Goal: Task Accomplishment & Management: Use online tool/utility

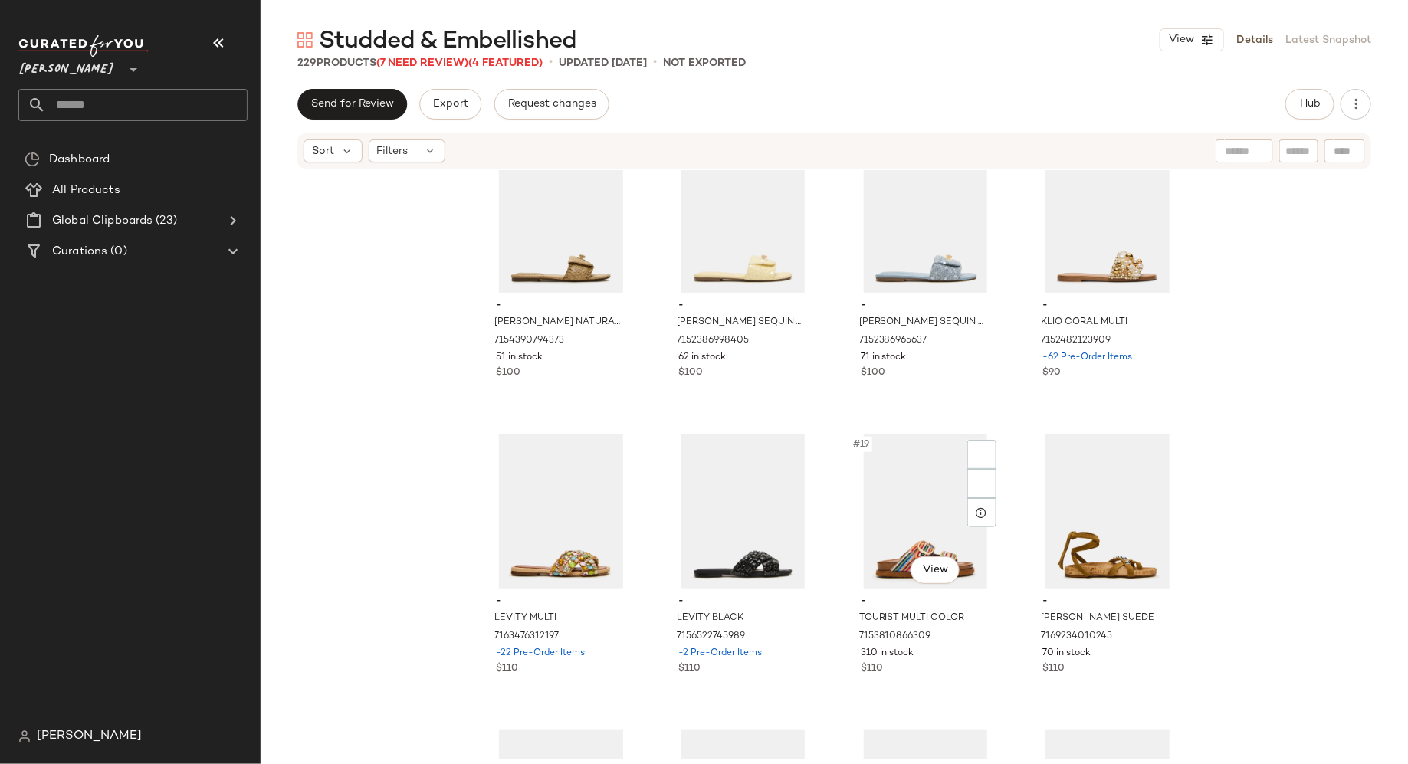
scroll to position [1067, 0]
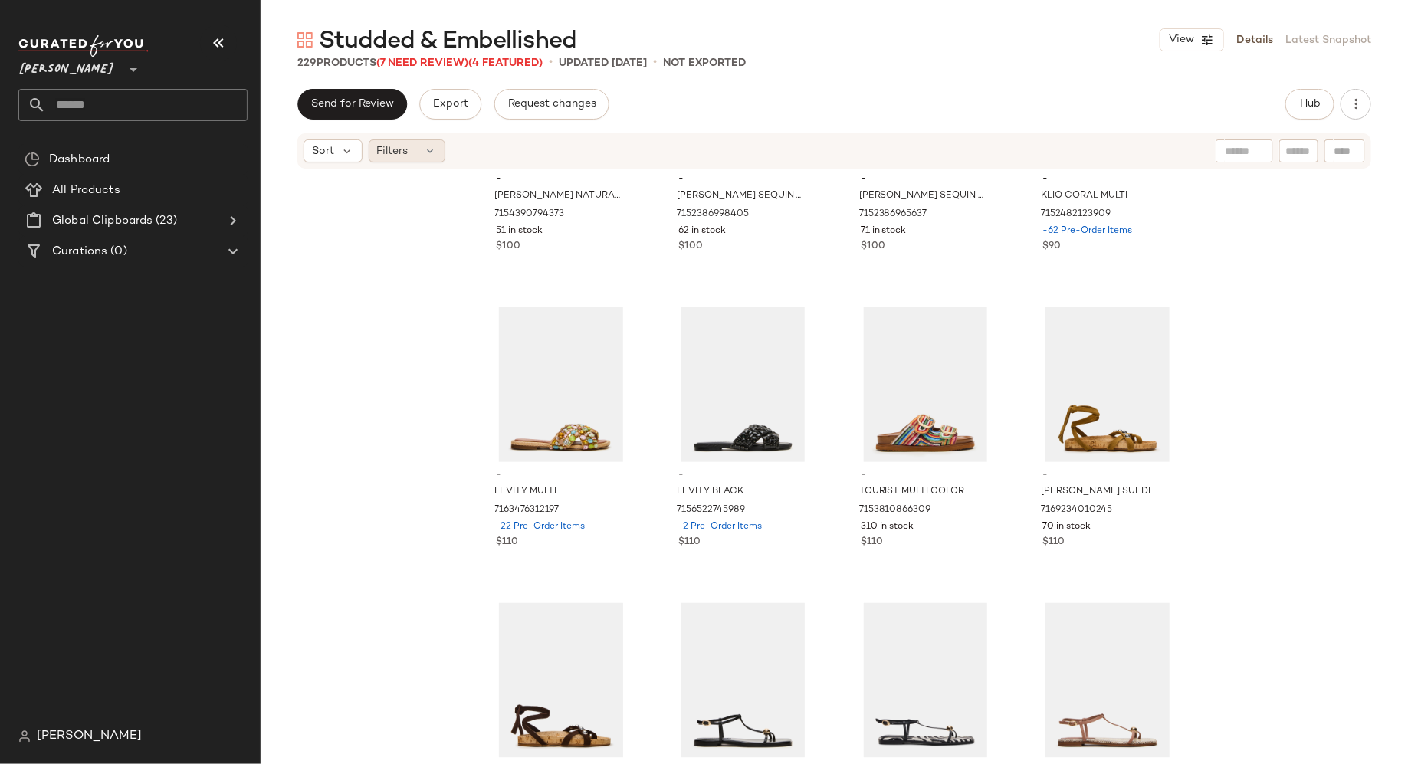
click at [427, 153] on icon at bounding box center [431, 151] width 12 height 12
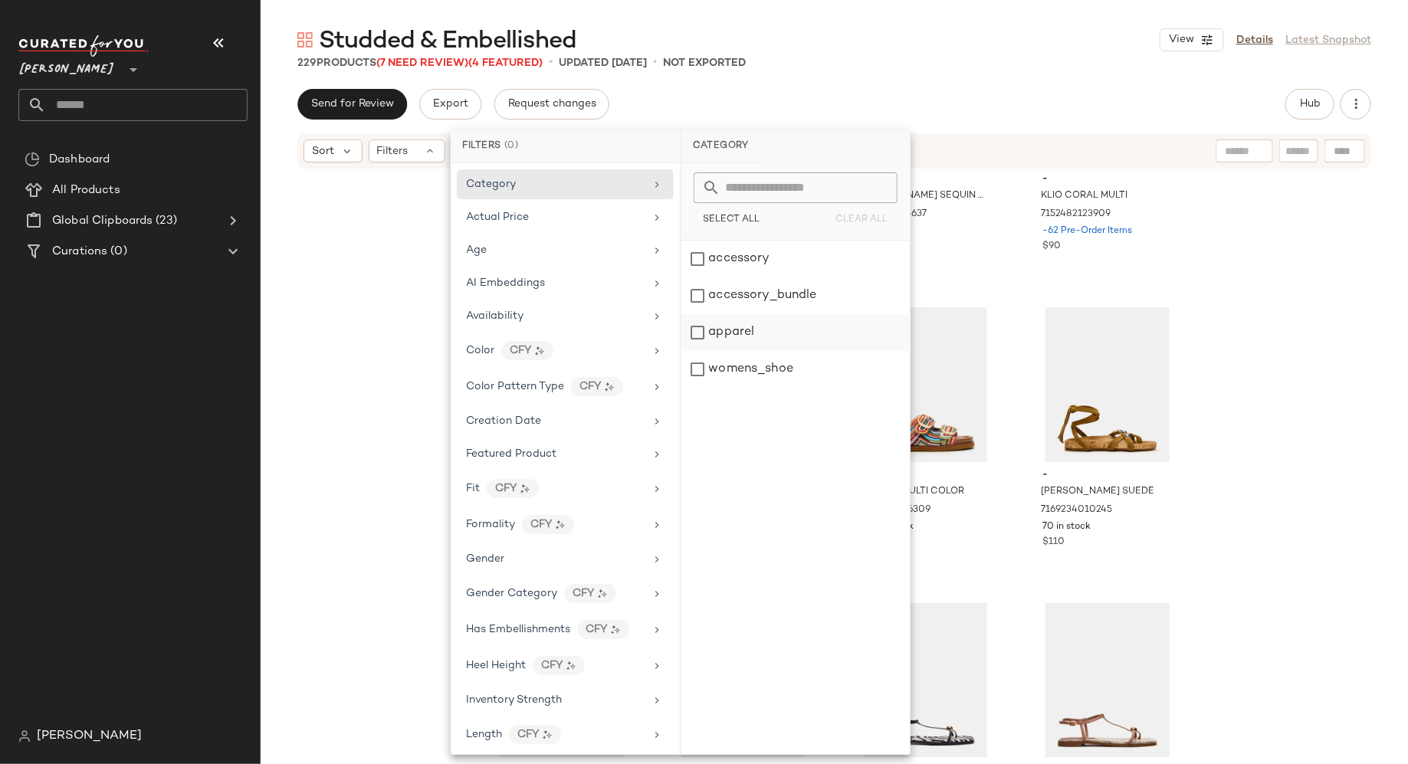
click at [697, 326] on div "apparel" at bounding box center [795, 332] width 228 height 37
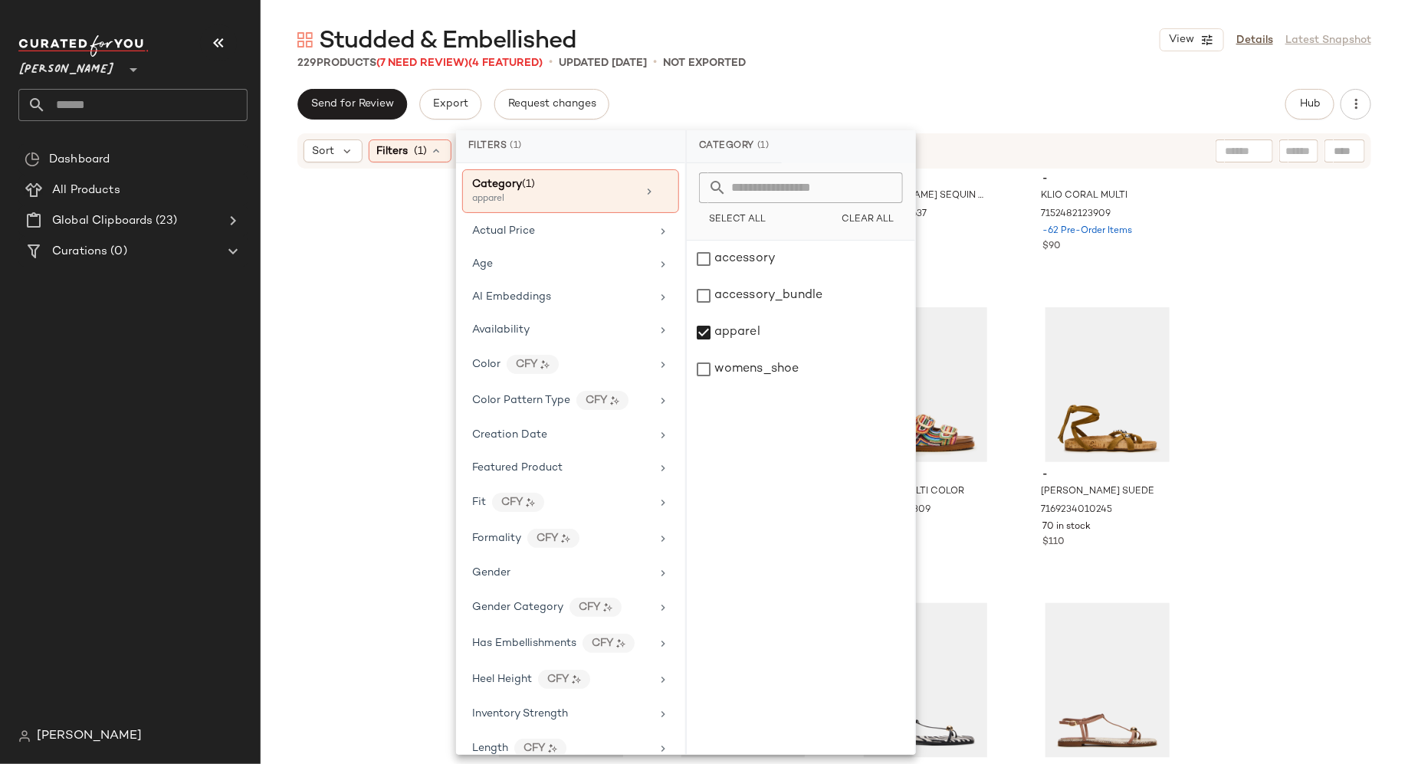
click at [405, 265] on div "- MORELAND NATURAL RAFFIA 7154390794373 51 in stock $100 - MORELAND SEQUIN YELL…" at bounding box center [834, 464] width 1147 height 589
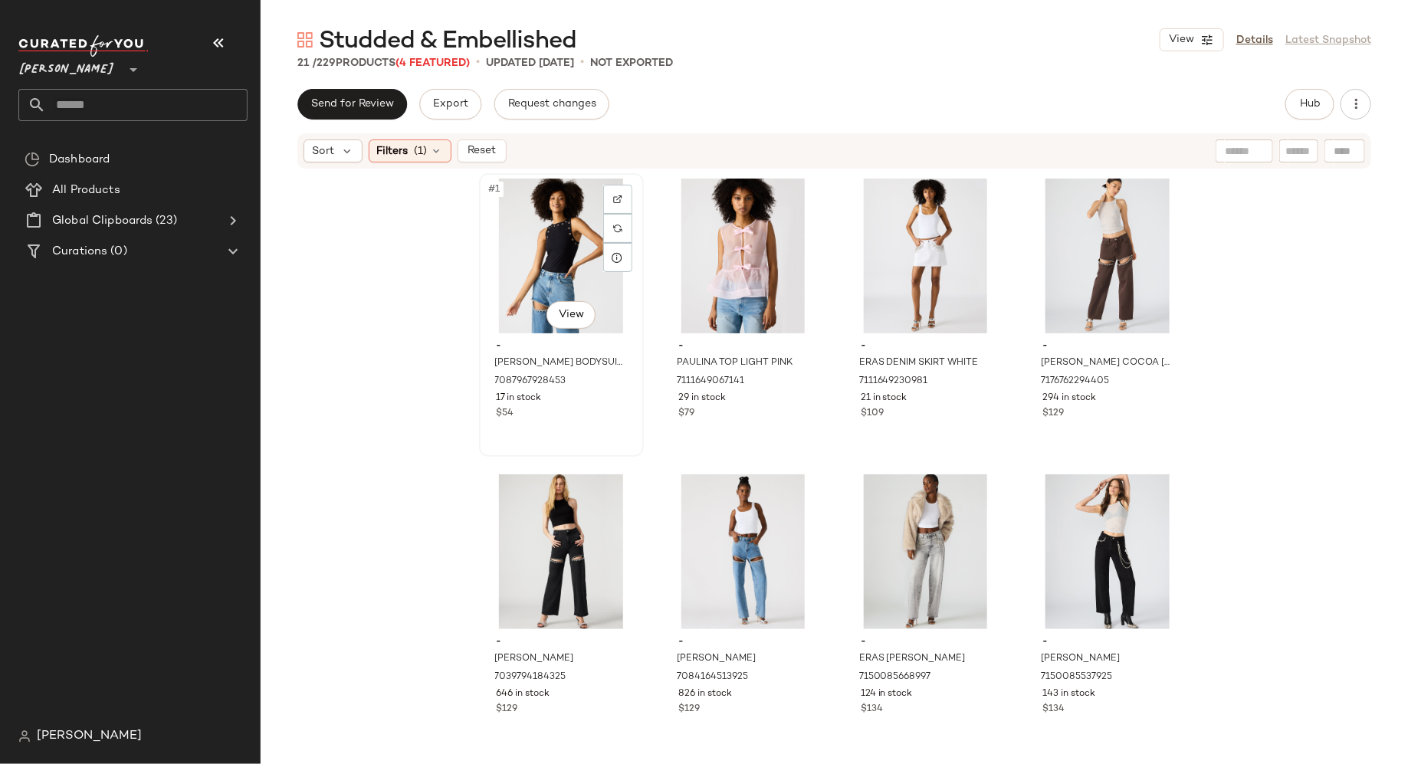
click at [554, 248] on div "#1 View" at bounding box center [561, 256] width 154 height 155
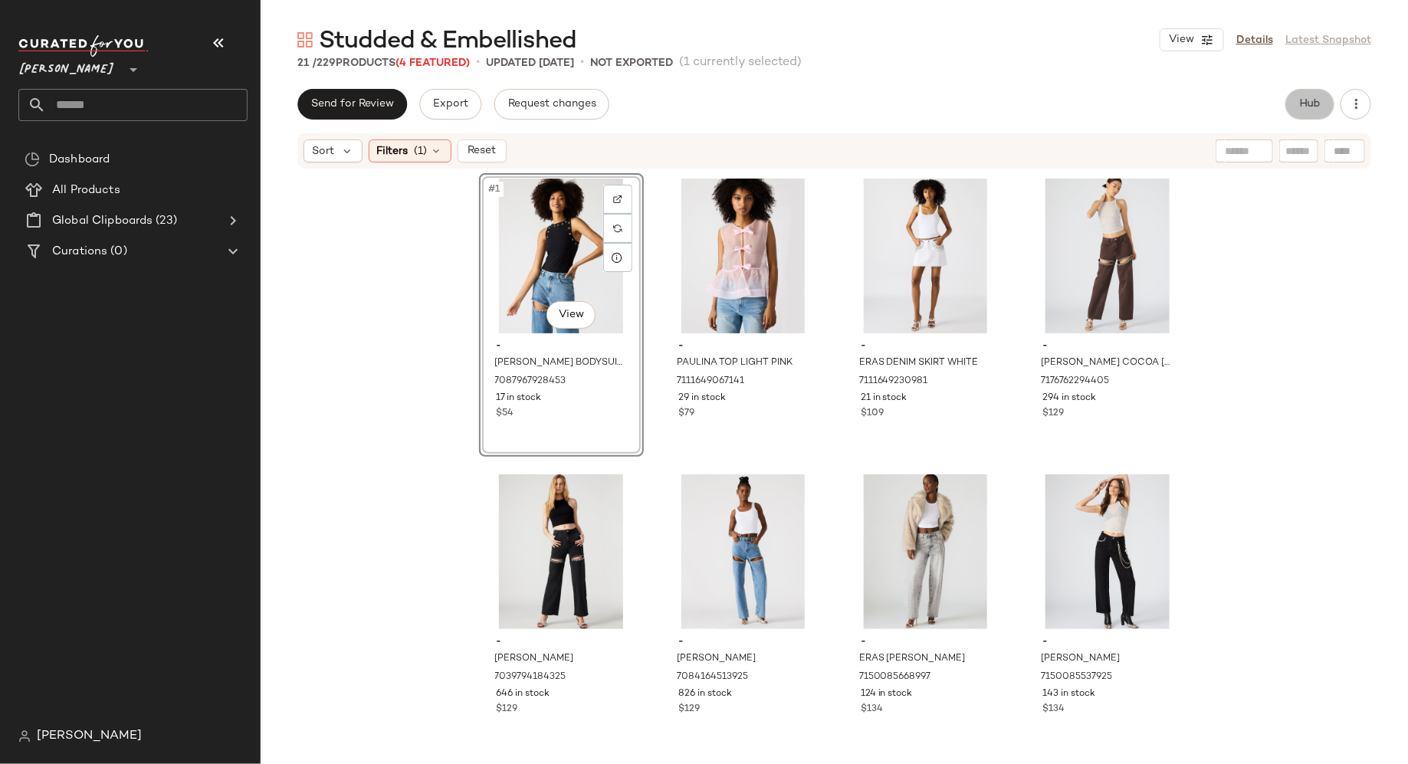
click at [1318, 105] on span "Hub" at bounding box center [1309, 104] width 21 height 12
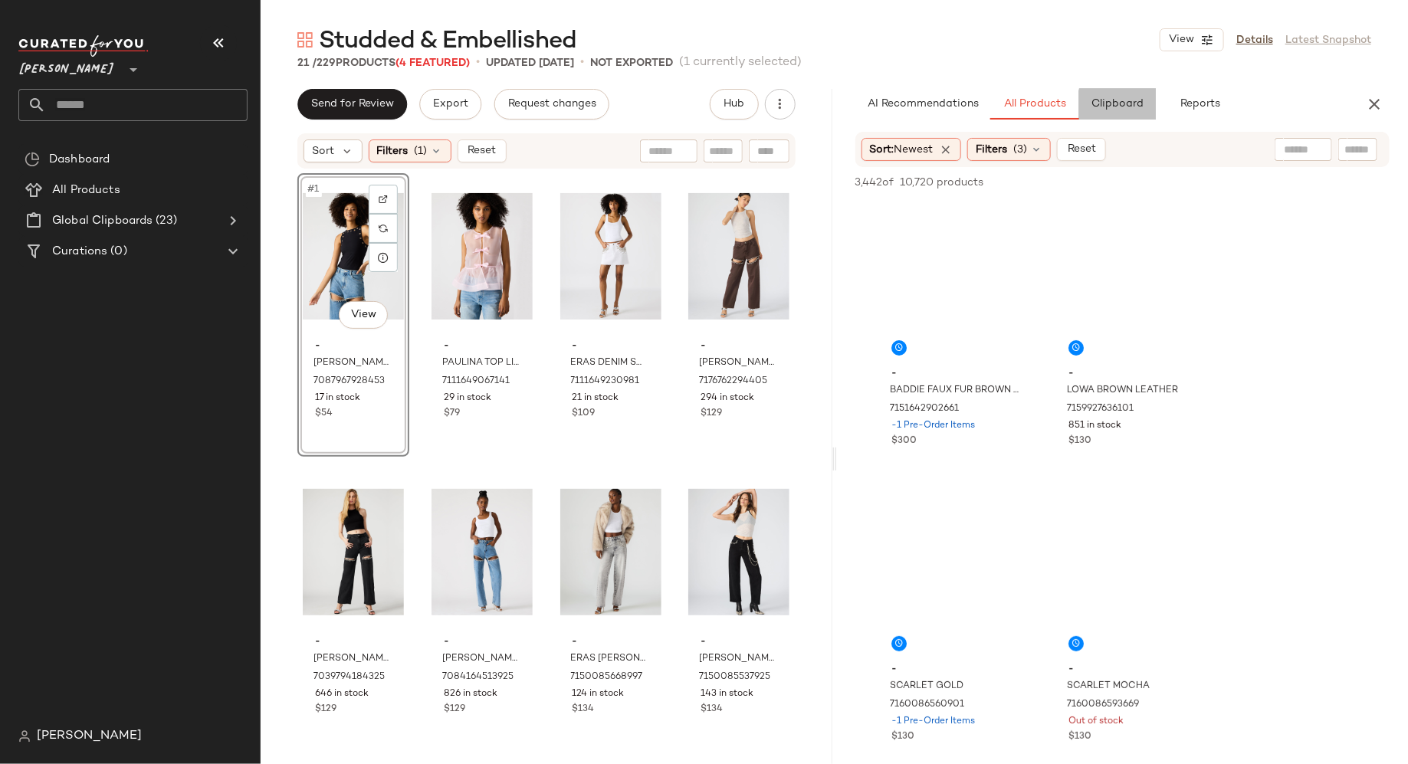
click at [1126, 105] on span "Clipboard" at bounding box center [1117, 104] width 53 height 12
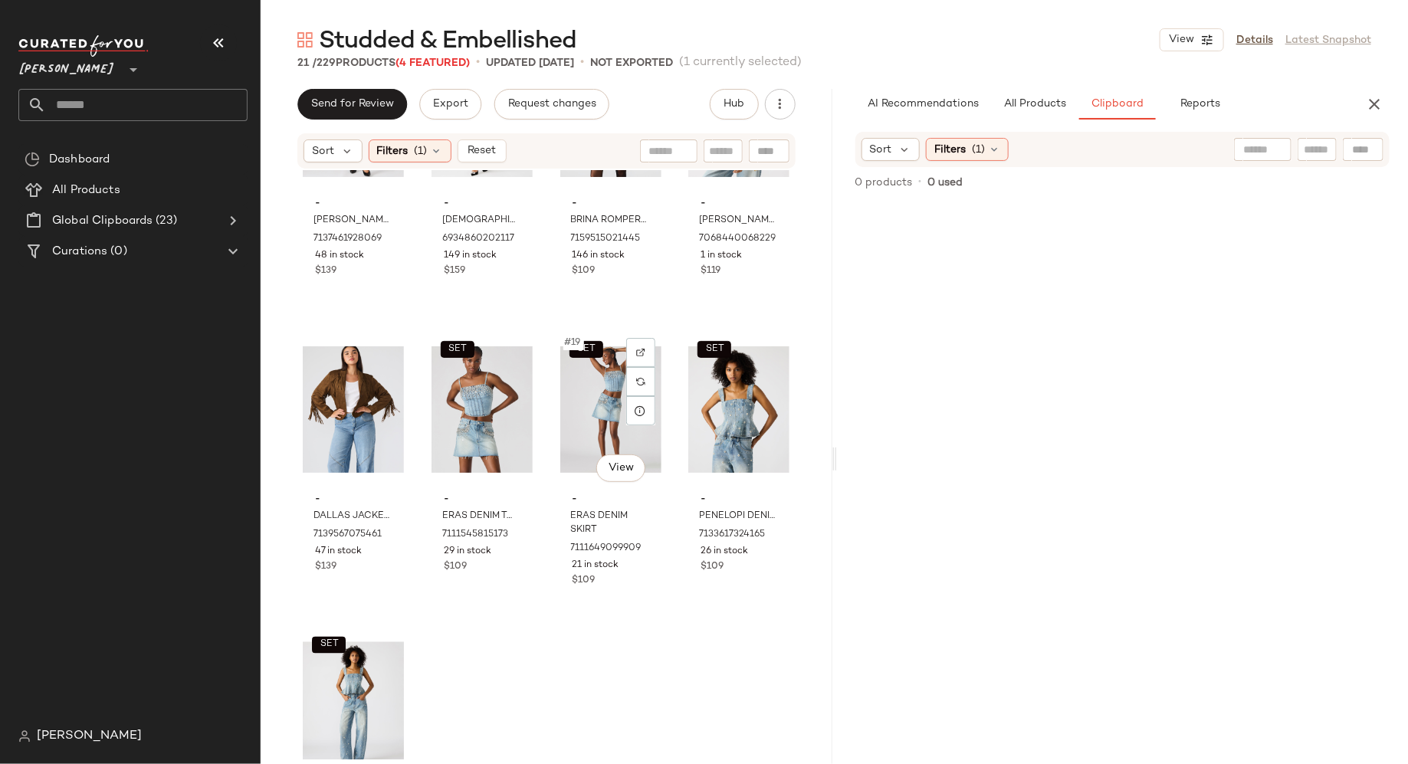
scroll to position [1188, 0]
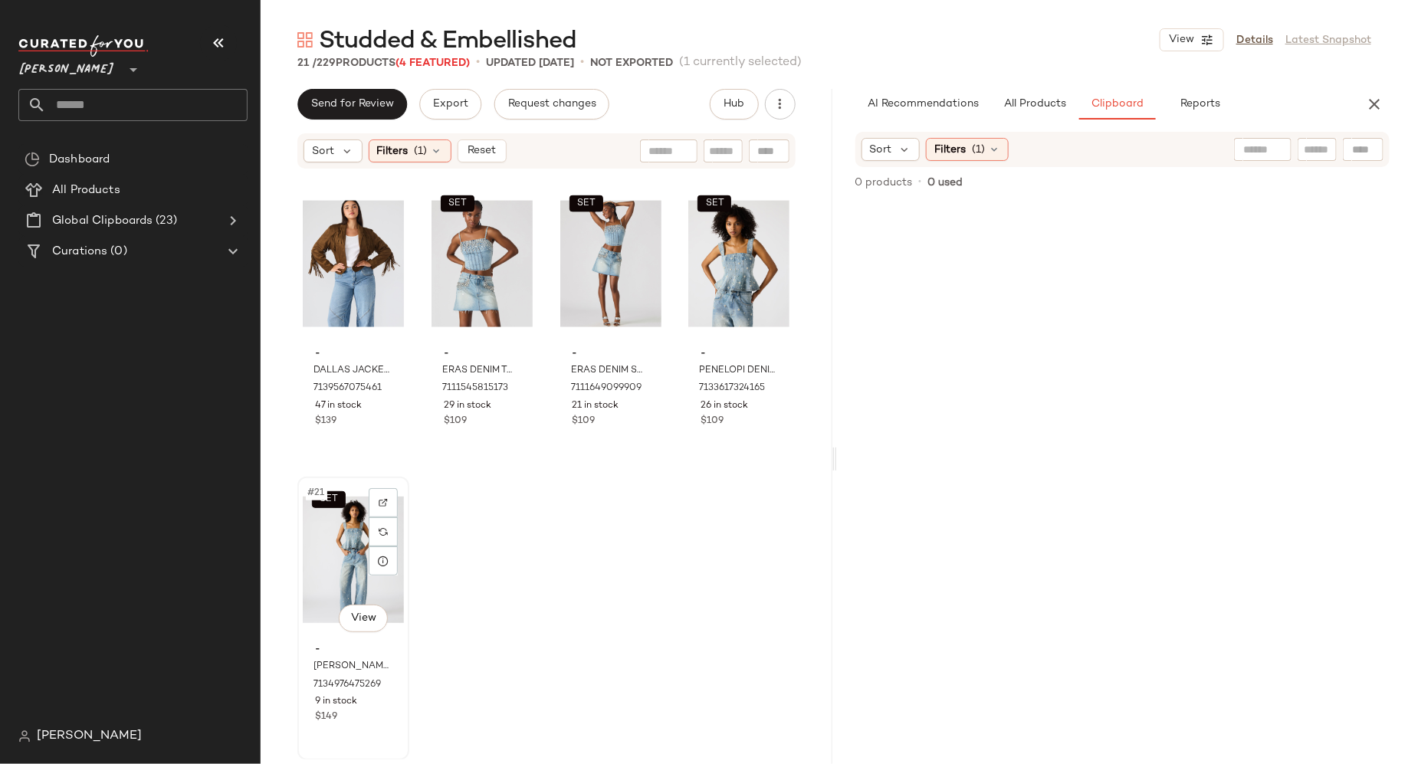
type button "Clipboard"
click at [335, 579] on div "SET #21 View" at bounding box center [353, 559] width 101 height 155
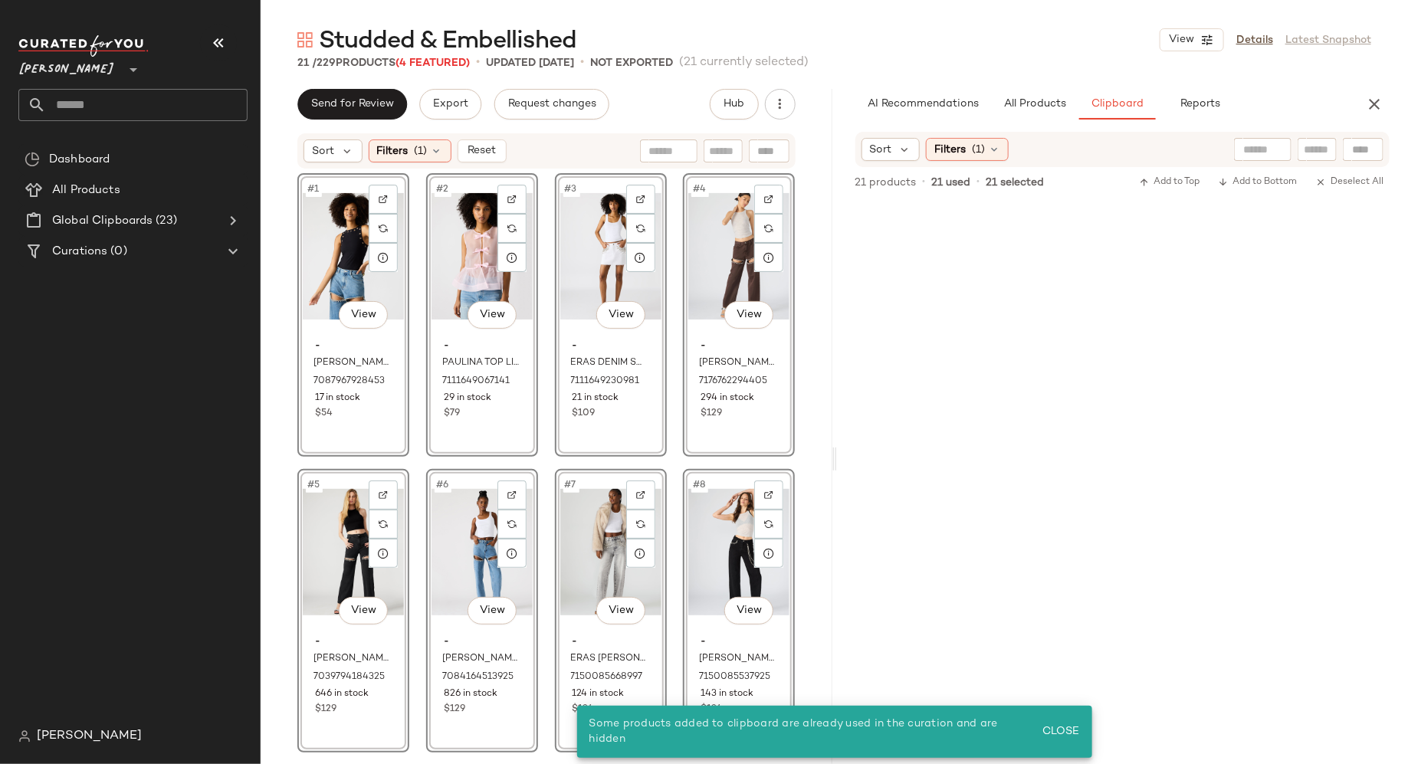
click at [311, 330] on div "#1 View" at bounding box center [353, 256] width 101 height 155
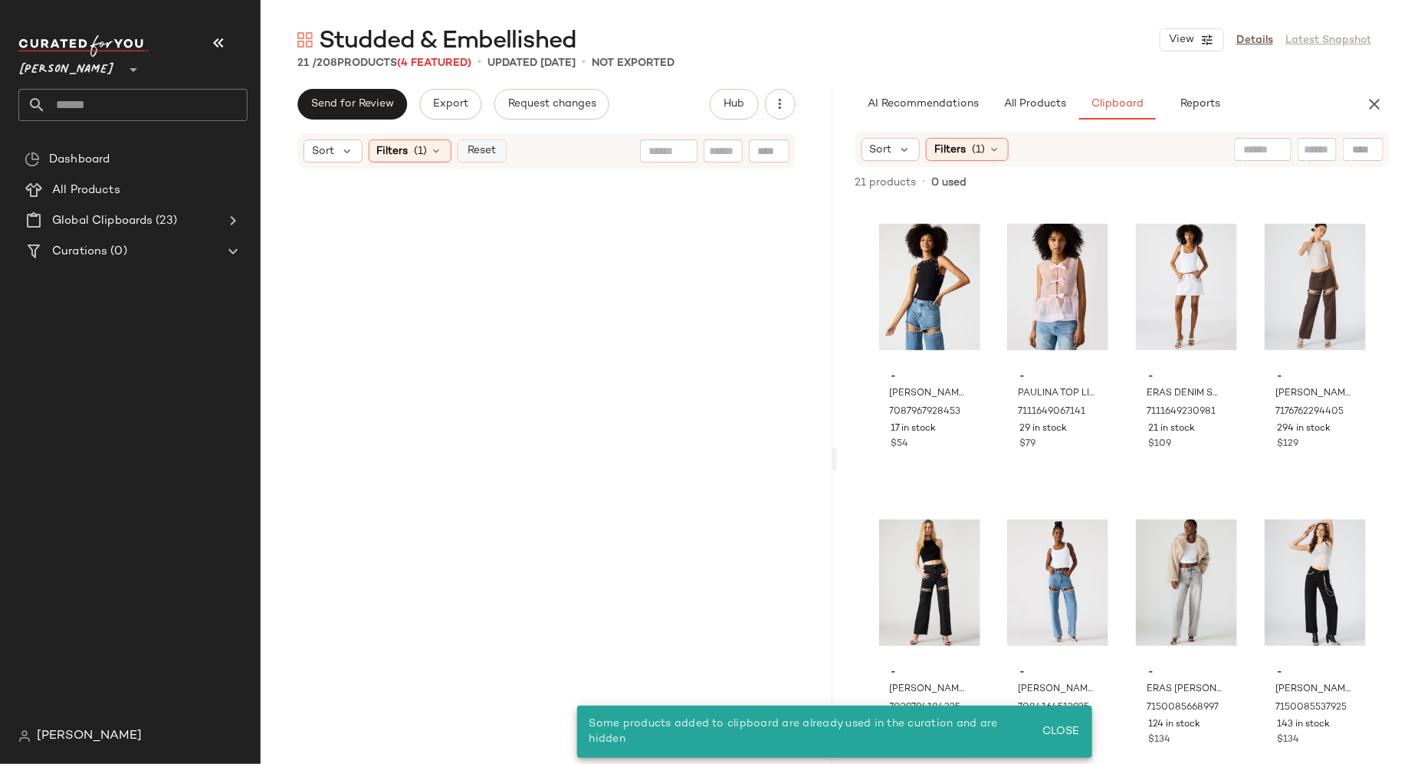
click at [479, 151] on span "Reset" at bounding box center [481, 151] width 29 height 12
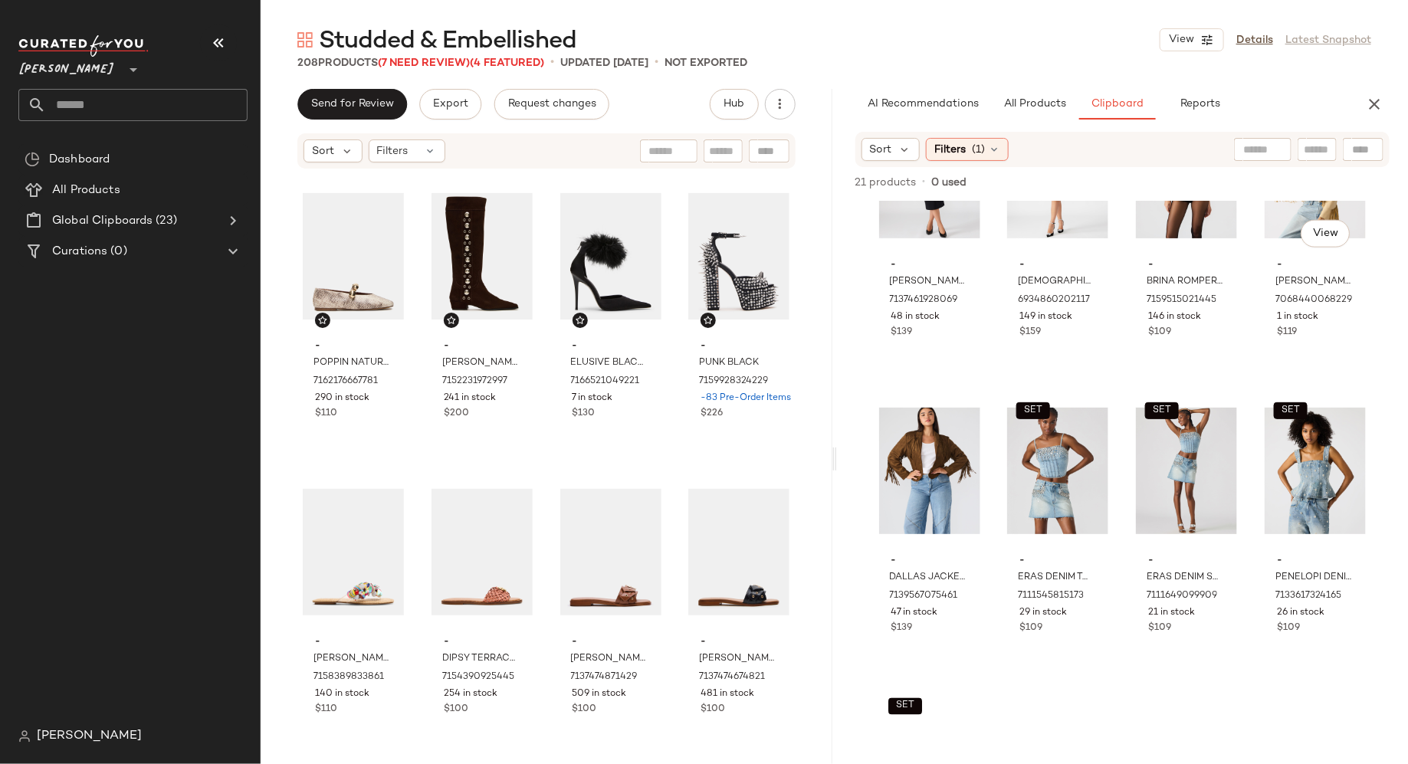
scroll to position [1150, 0]
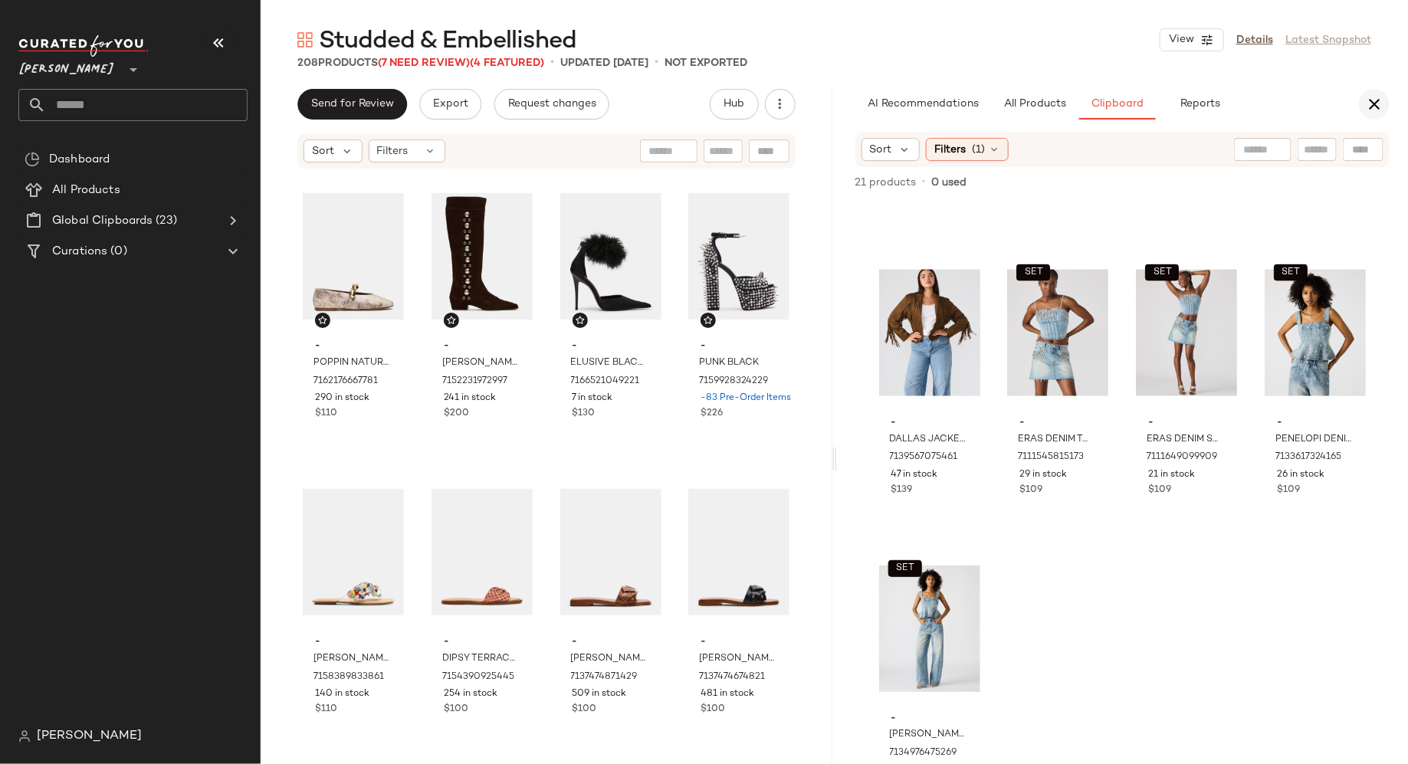
click at [1377, 99] on icon "button" at bounding box center [1374, 104] width 18 height 18
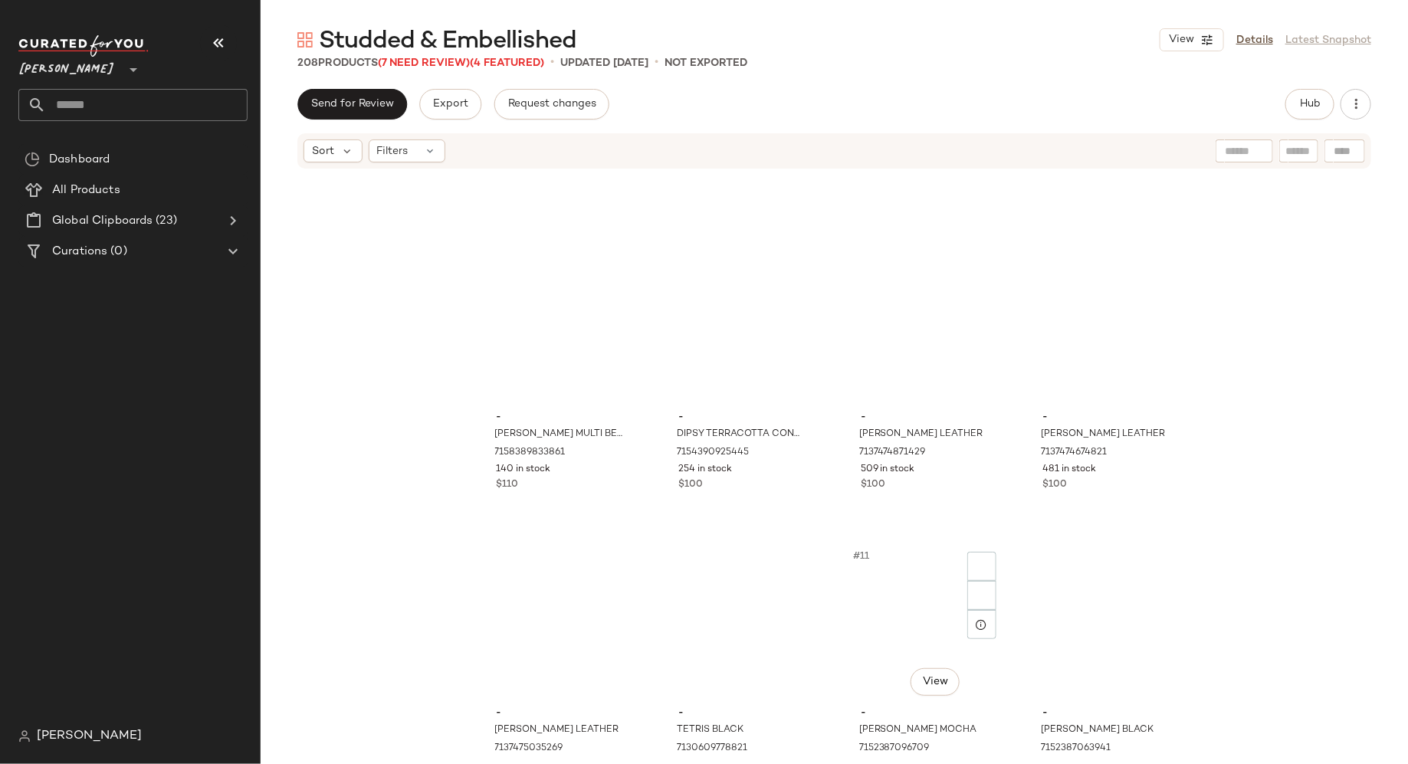
scroll to position [0, 0]
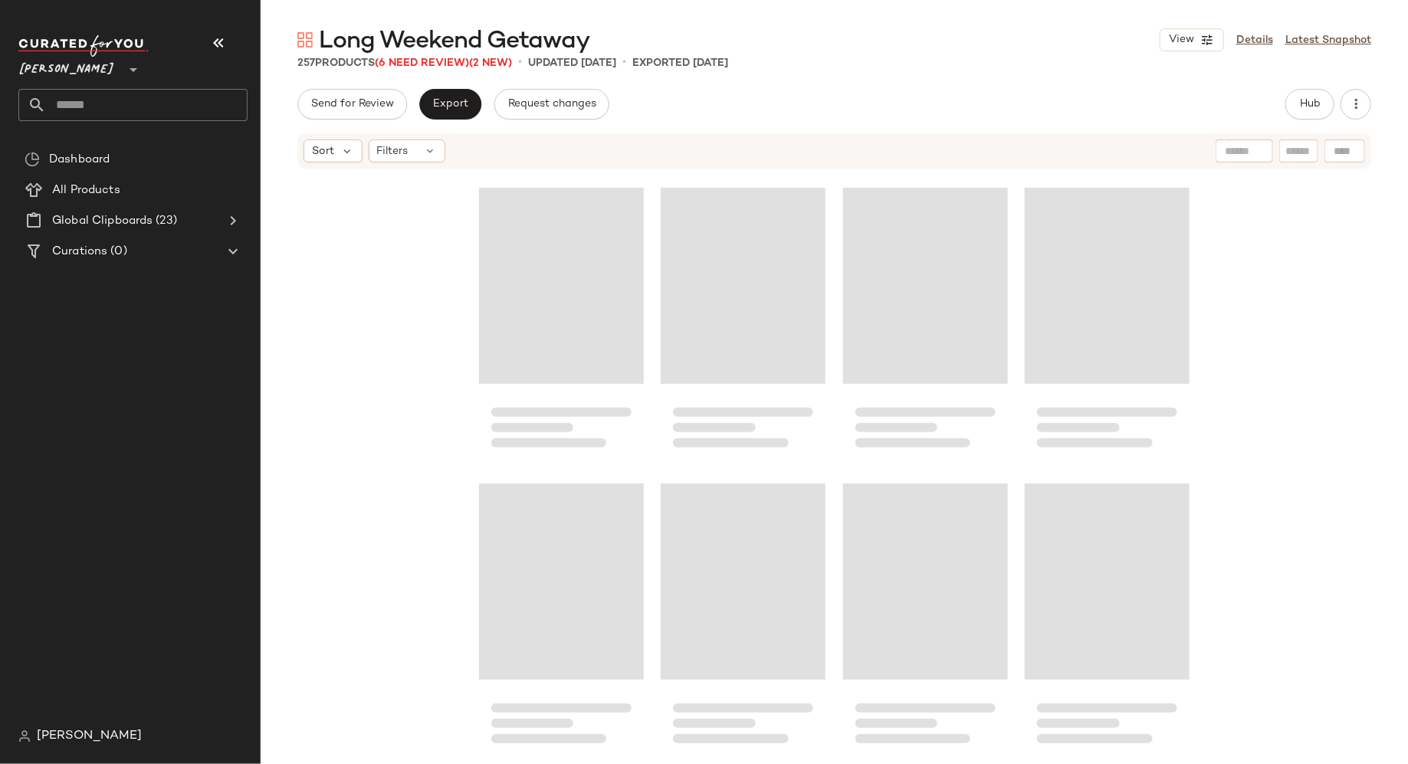
scroll to position [6666, 0]
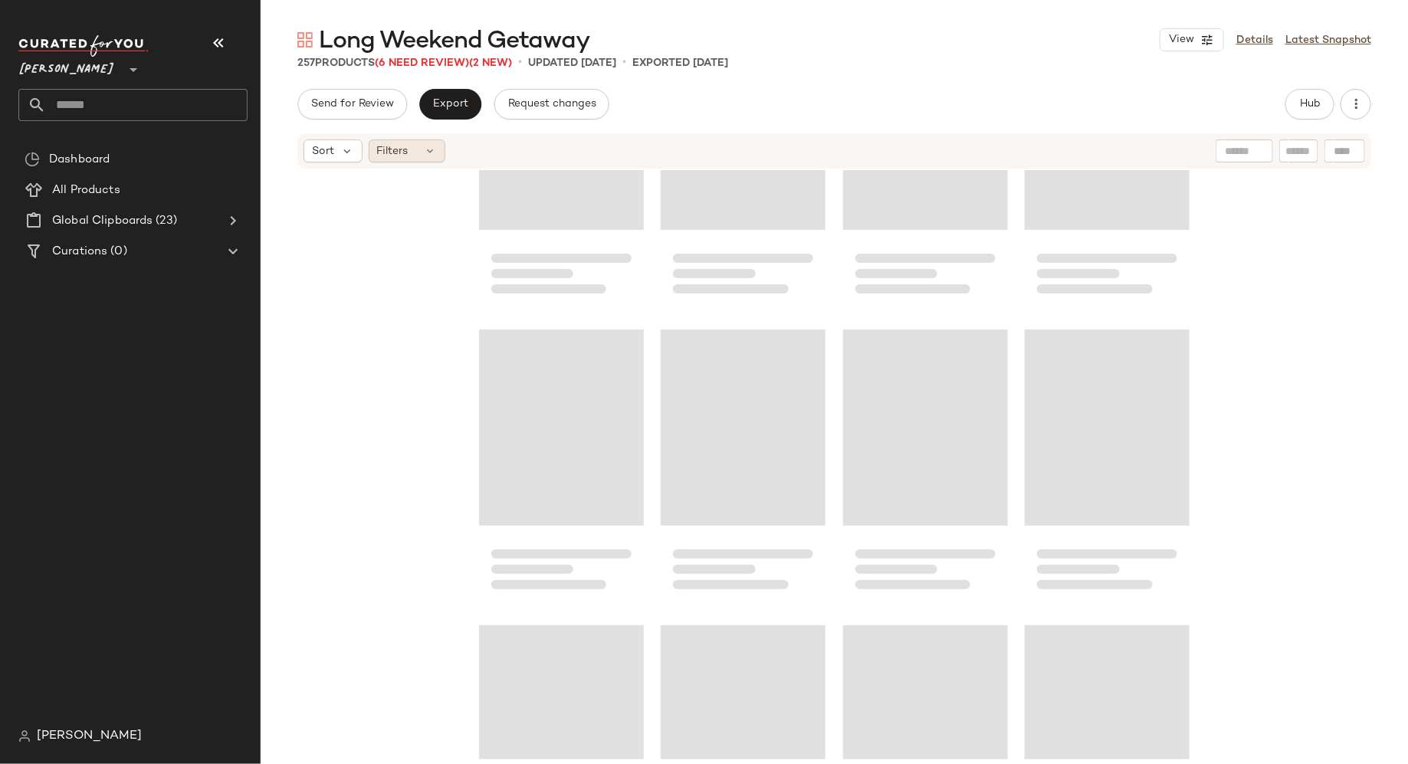
click at [425, 146] on icon at bounding box center [431, 151] width 12 height 12
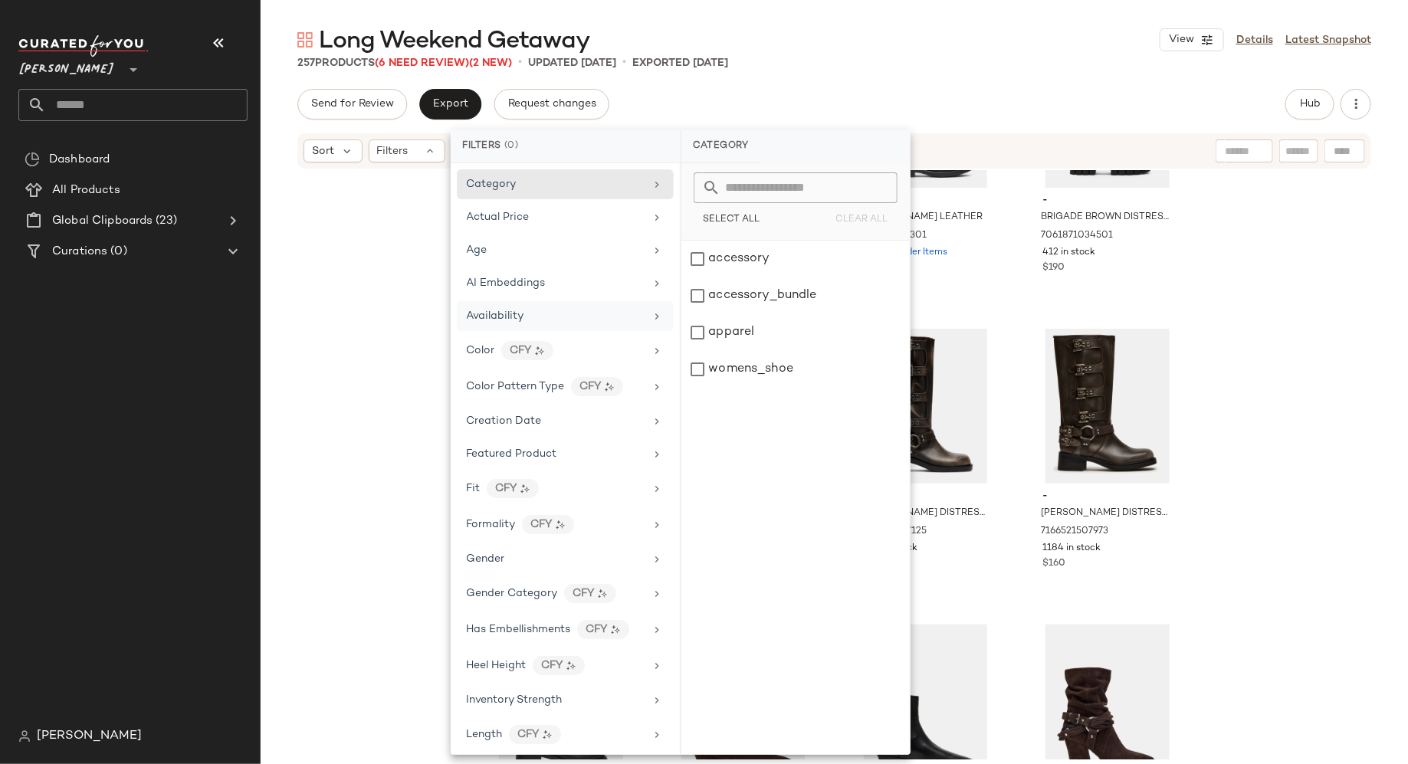
click at [532, 310] on div "Availability" at bounding box center [556, 316] width 179 height 16
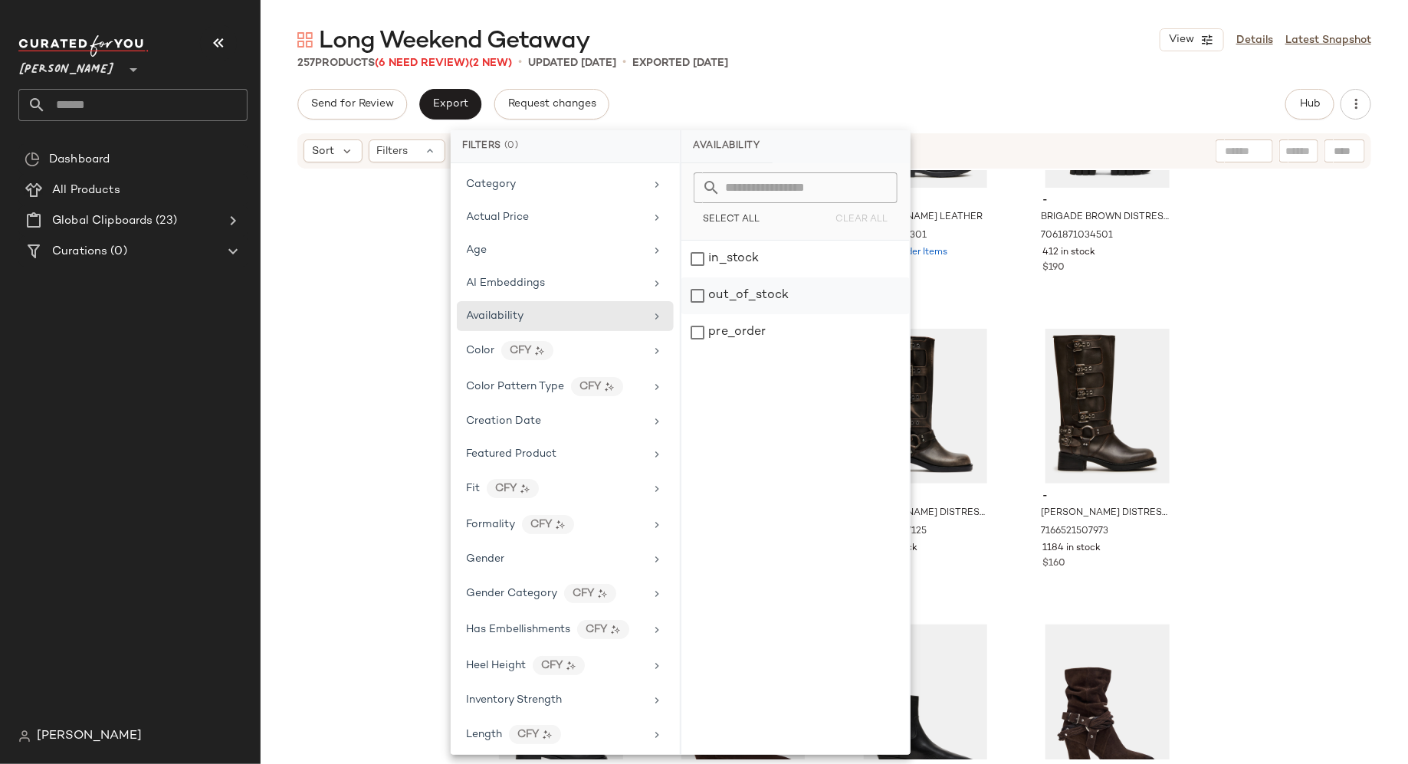
click at [702, 296] on div "out_of_stock" at bounding box center [795, 295] width 228 height 37
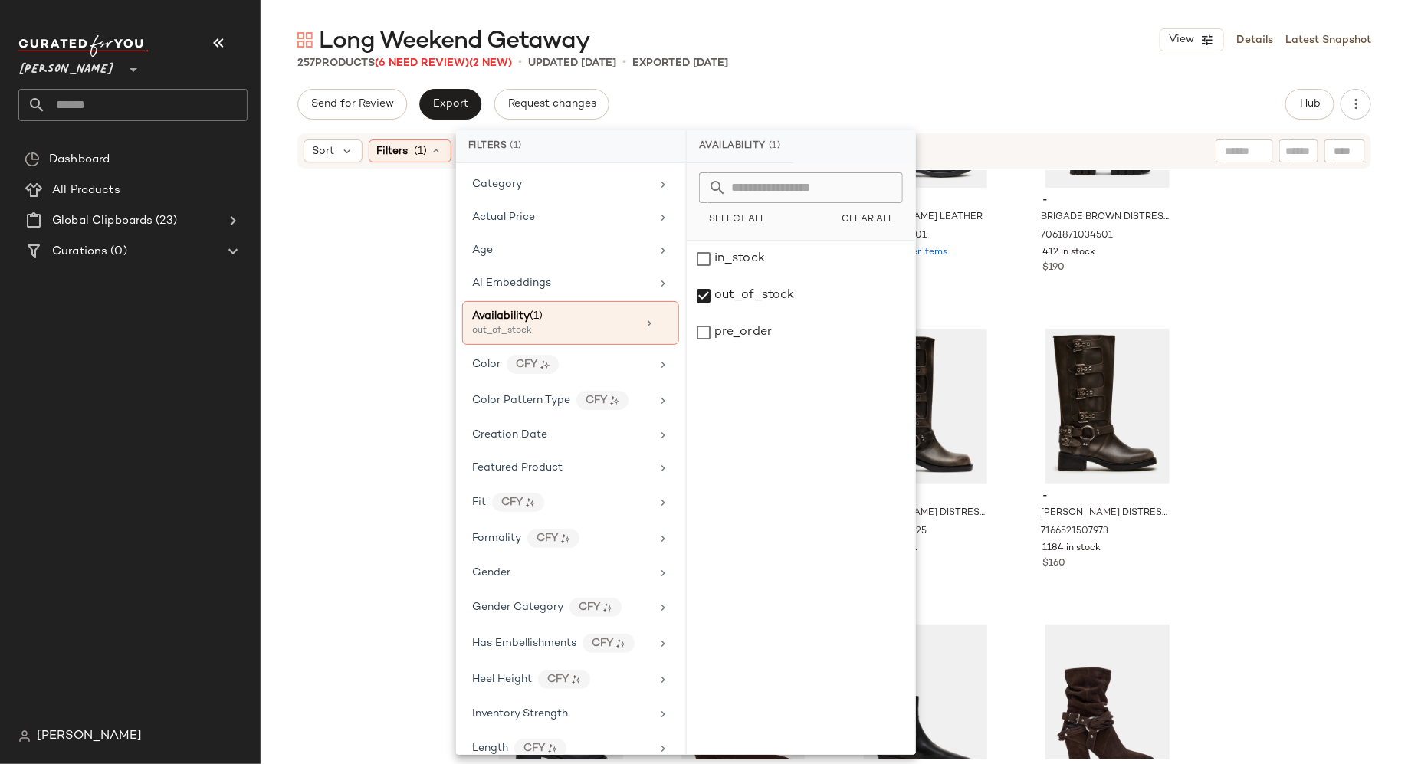
click at [356, 290] on div "- SADY NATURAL/COGNAC 7151642312837 -11 Pre-Order Items $200 - [PERSON_NAME] LE…" at bounding box center [834, 464] width 1147 height 589
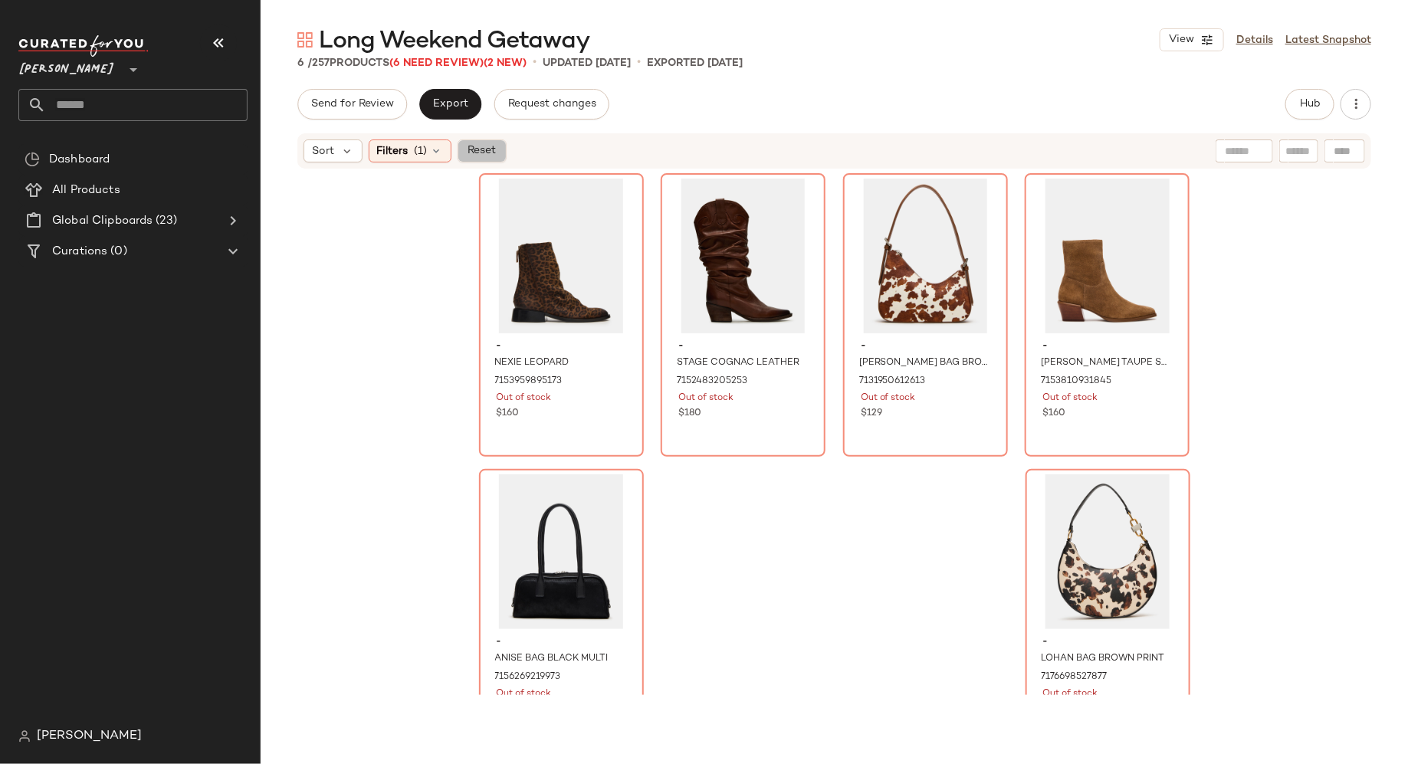
click at [490, 153] on span "Reset" at bounding box center [481, 151] width 29 height 12
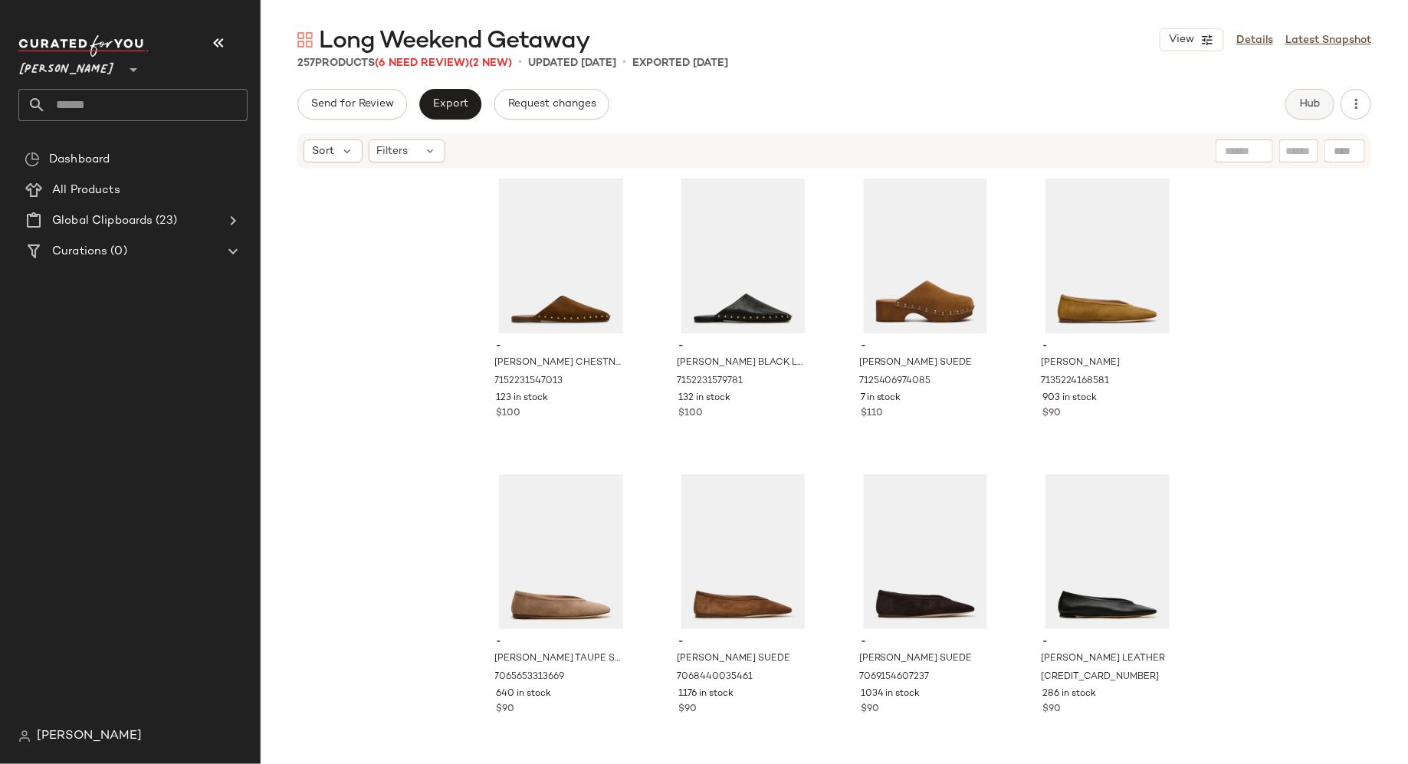
click at [1317, 110] on span "Hub" at bounding box center [1309, 104] width 21 height 12
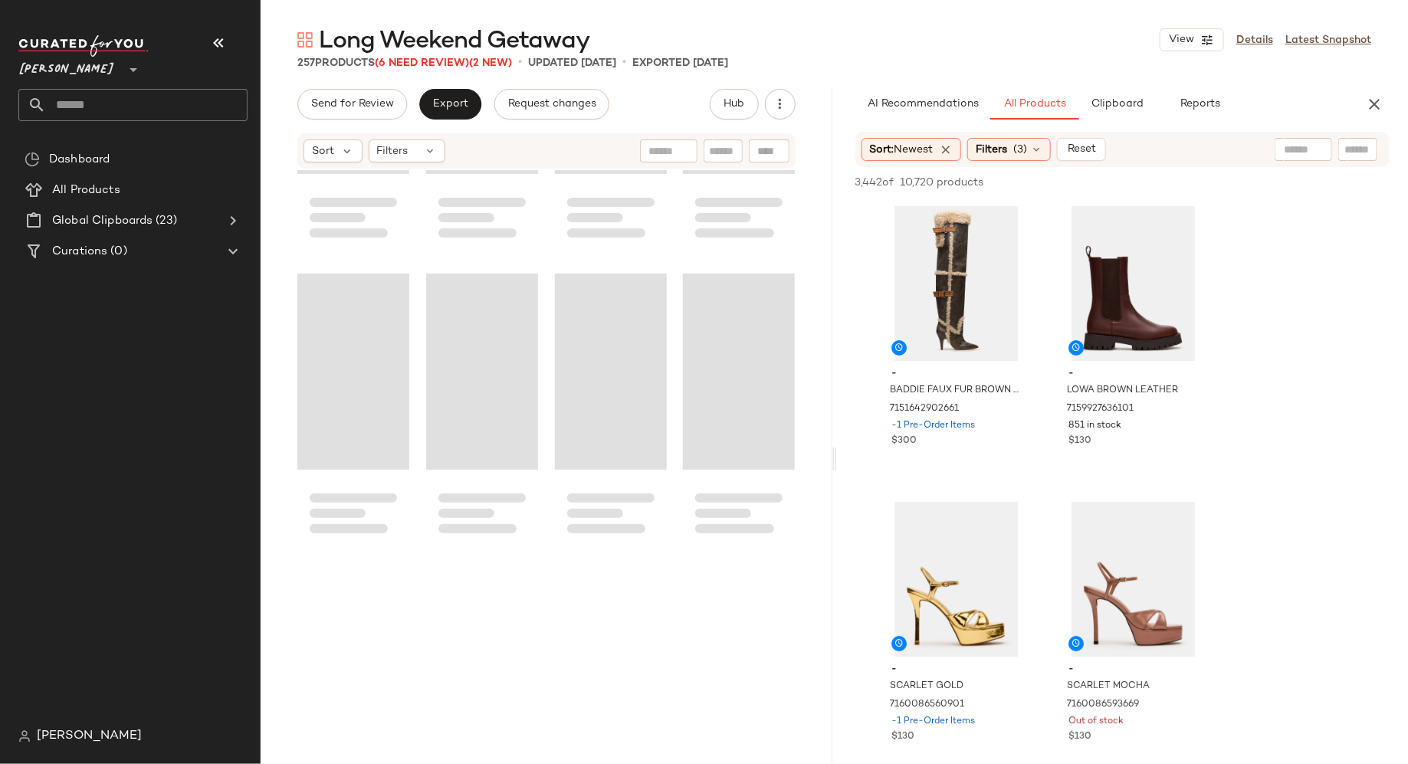
scroll to position [18642, 0]
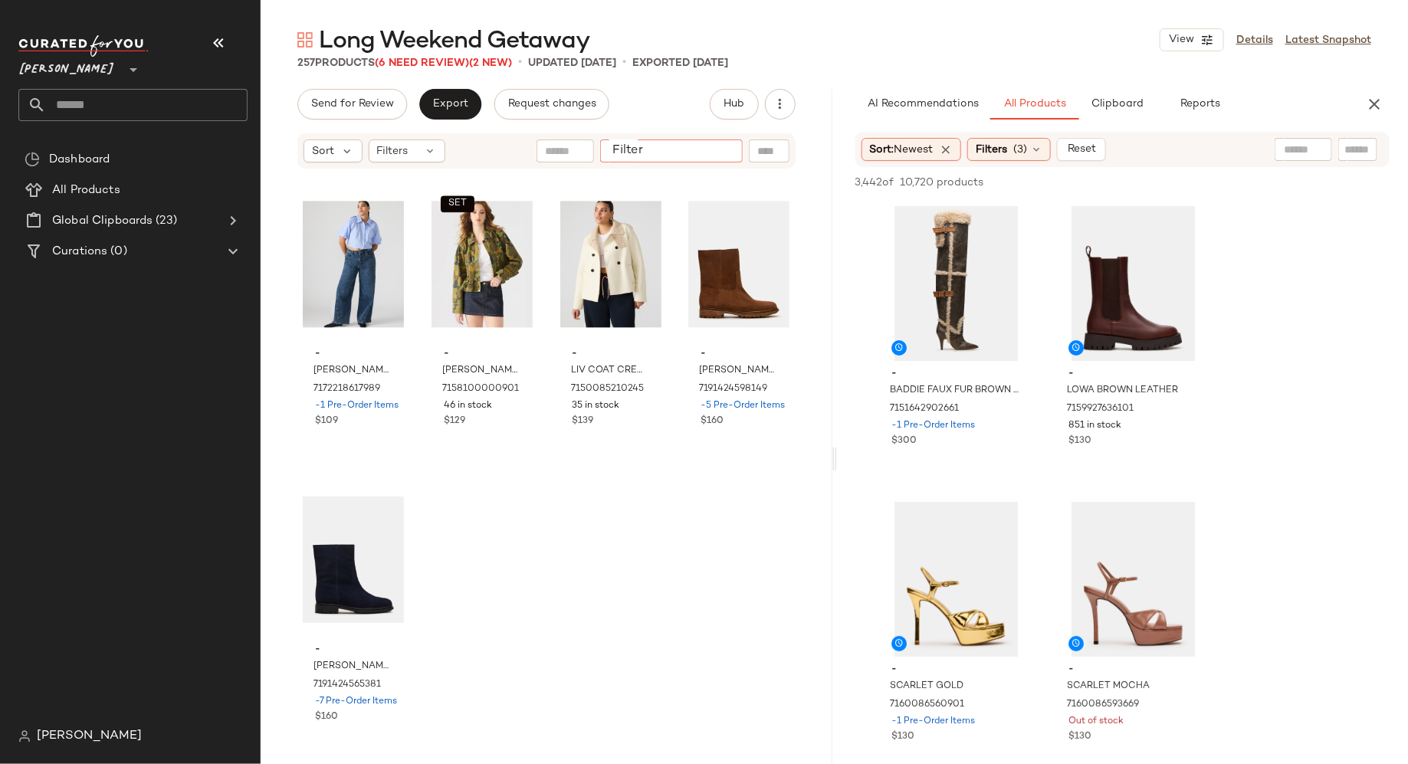
click at [723, 156] on input "Filter" at bounding box center [671, 151] width 130 height 16
type input "******"
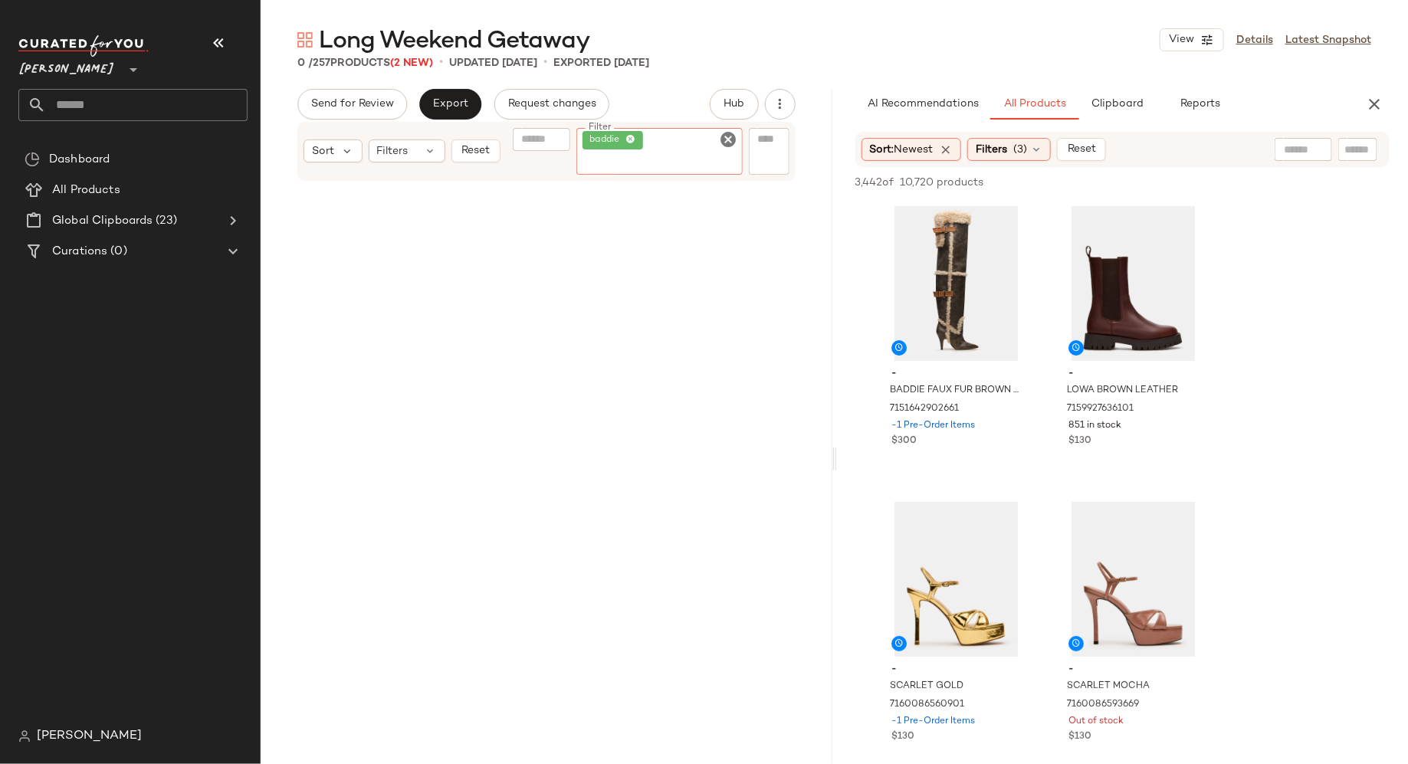
click at [730, 139] on icon "Clear Filter" at bounding box center [729, 139] width 18 height 18
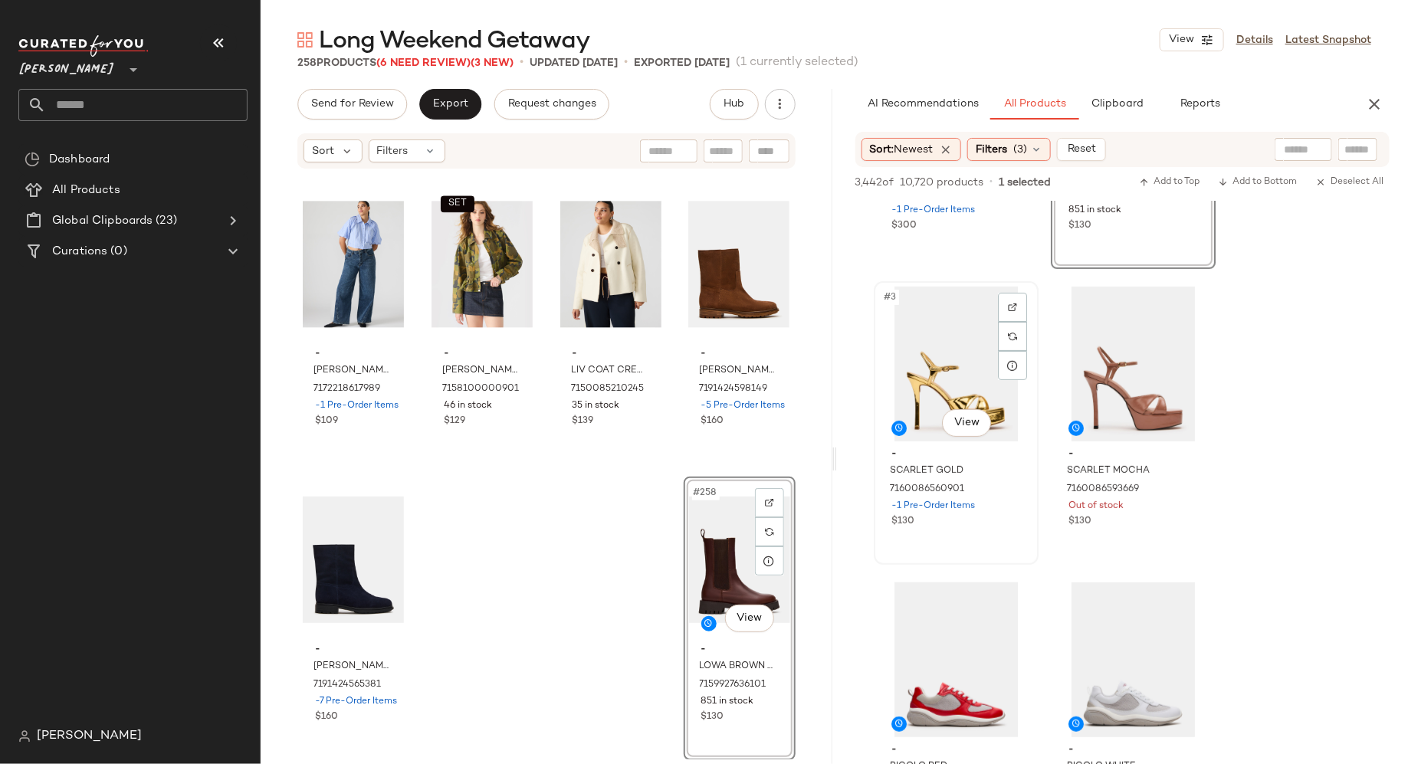
scroll to position [217, 0]
drag, startPoint x: 1115, startPoint y: 270, endPoint x: 797, endPoint y: 24, distance: 402.1
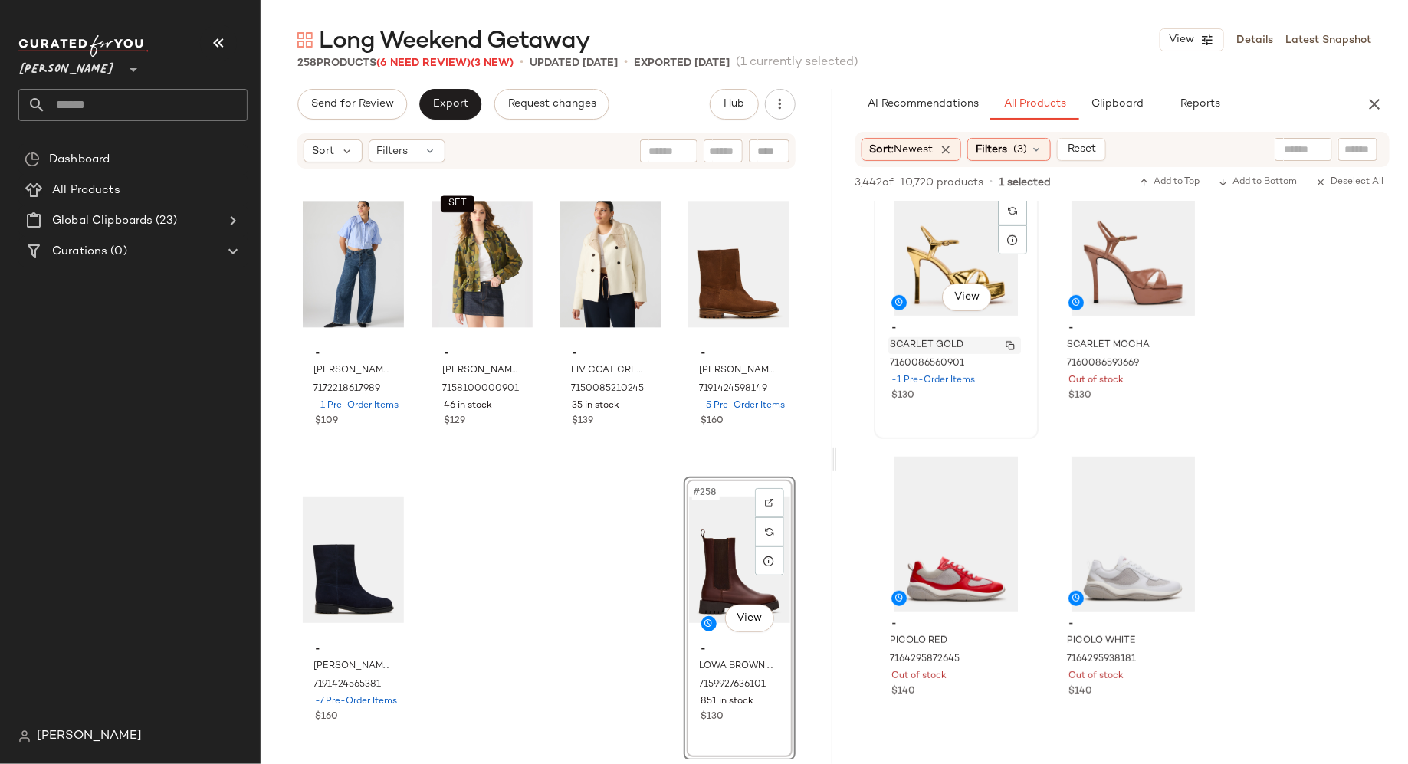
scroll to position [357, 0]
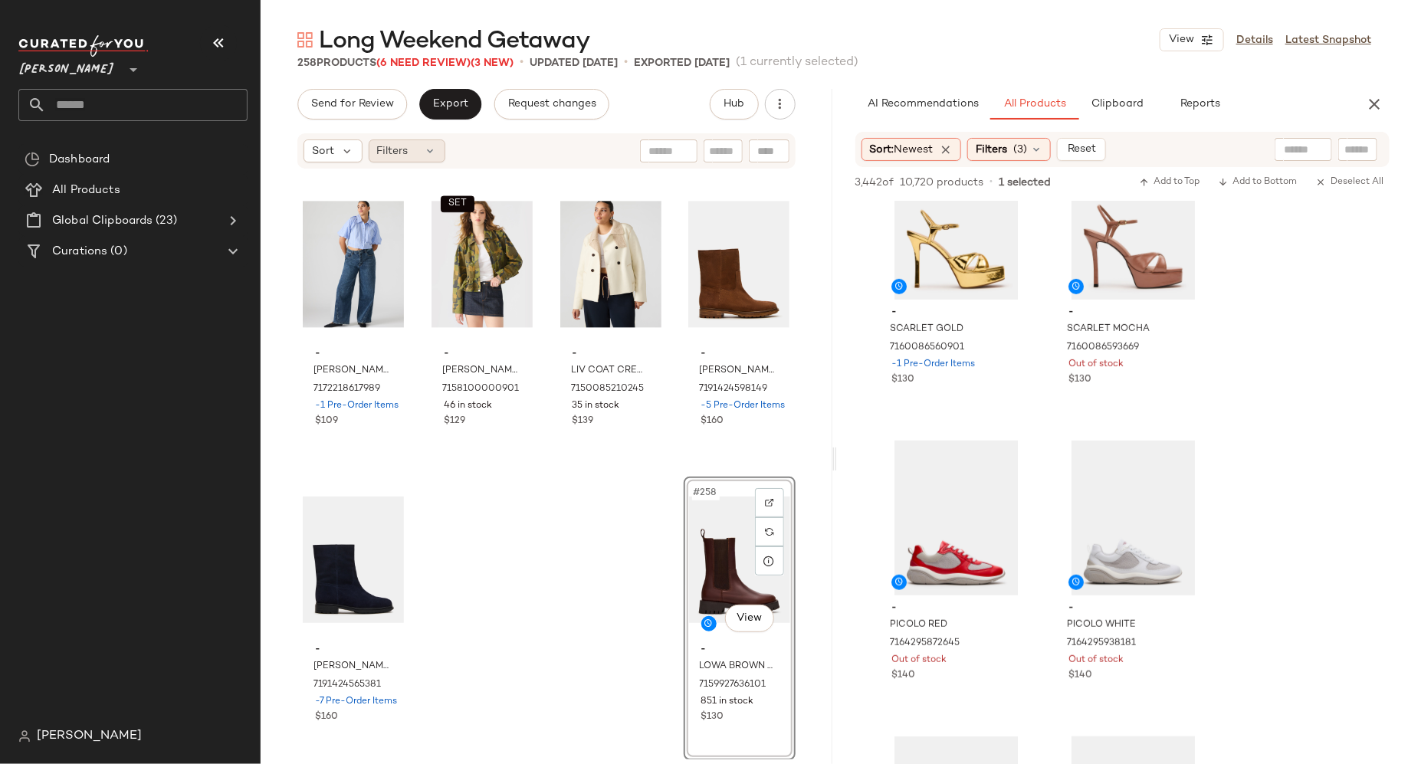
click at [425, 154] on icon at bounding box center [431, 151] width 12 height 12
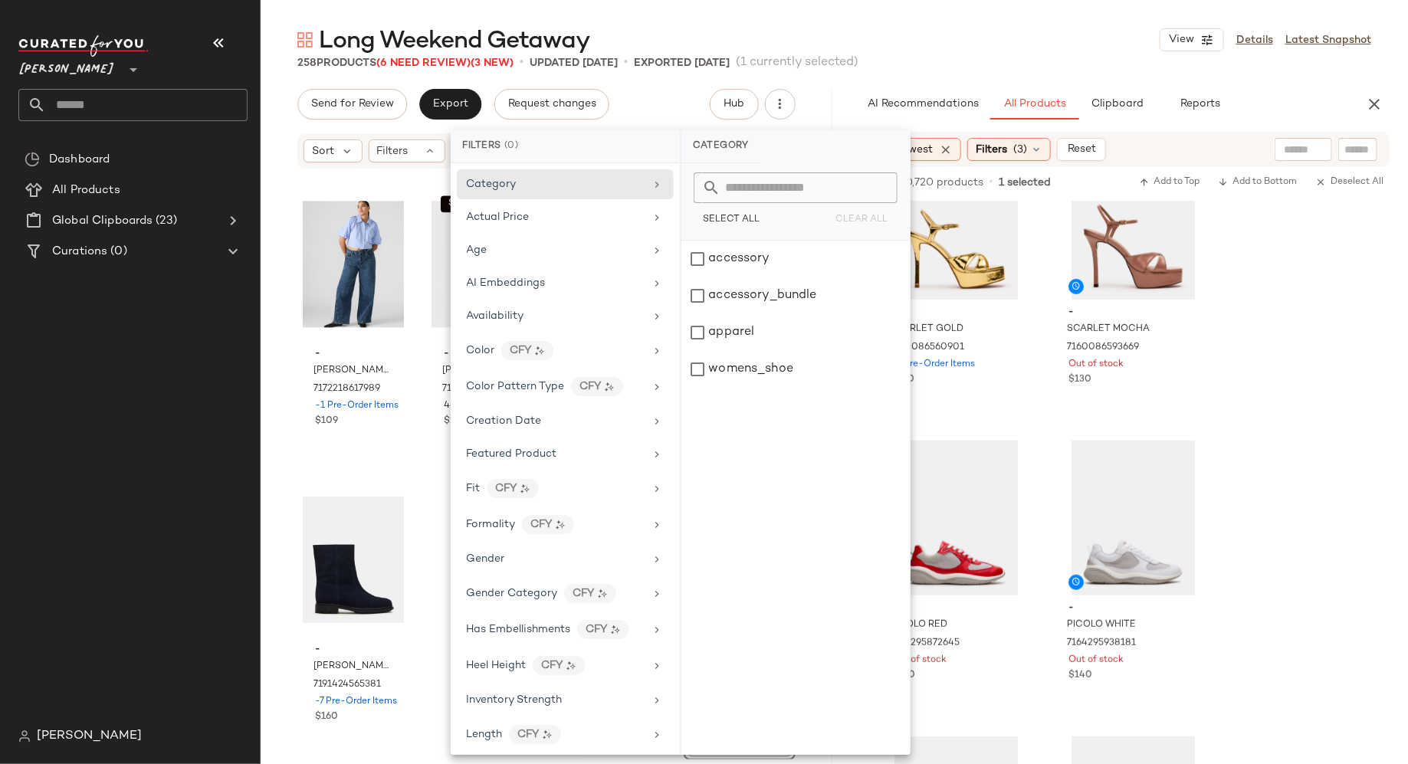
click at [662, 98] on div "Send for Review Export Request changes Hub" at bounding box center [546, 104] width 498 height 31
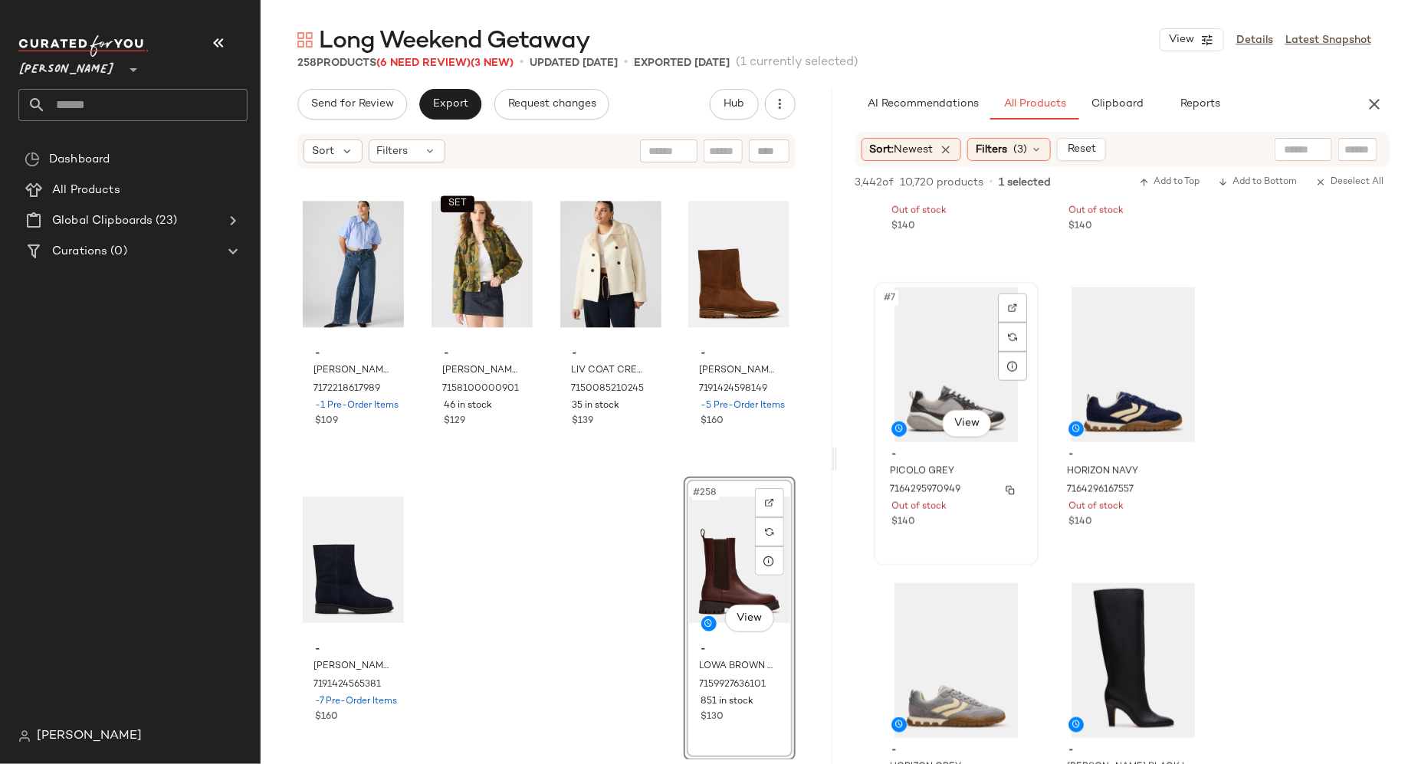
scroll to position [811, 0]
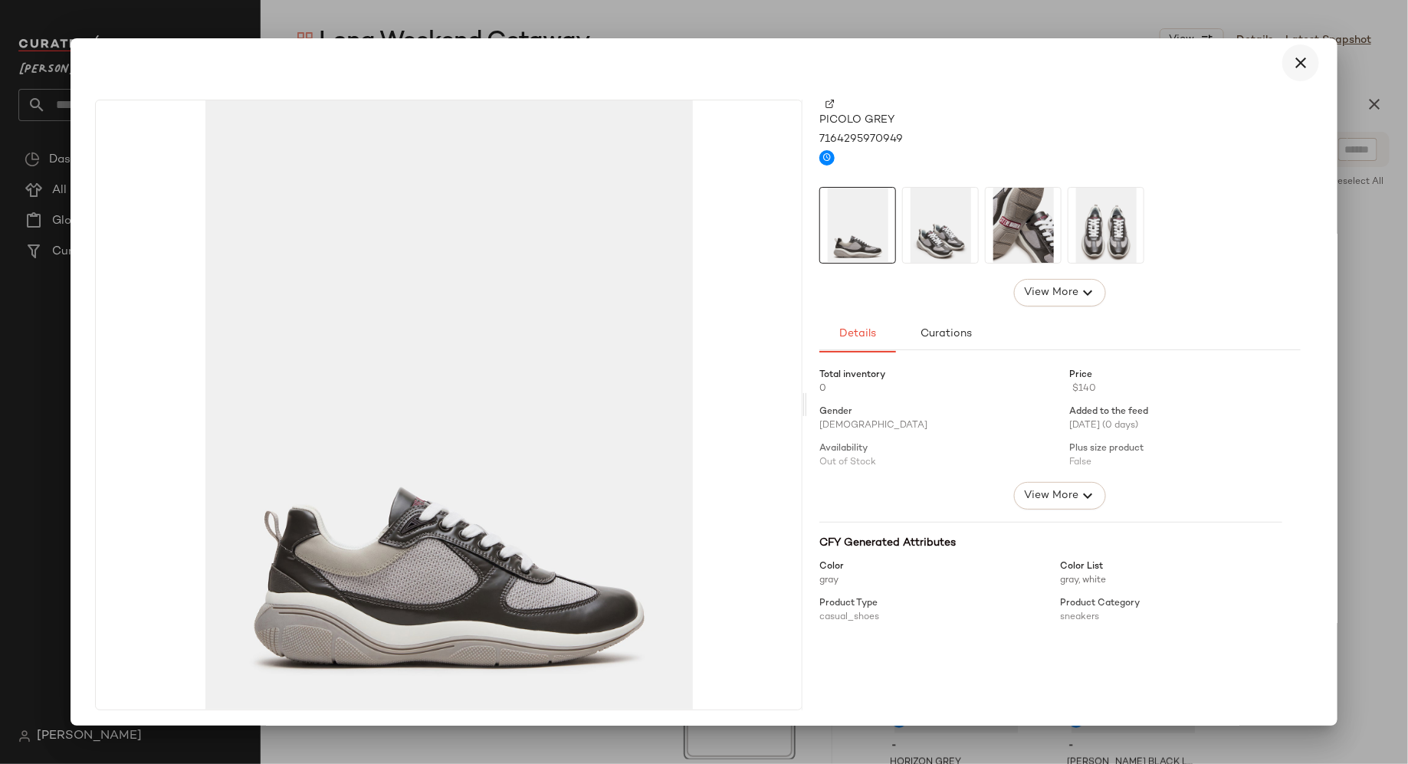
click at [1298, 58] on icon "button" at bounding box center [1300, 63] width 18 height 18
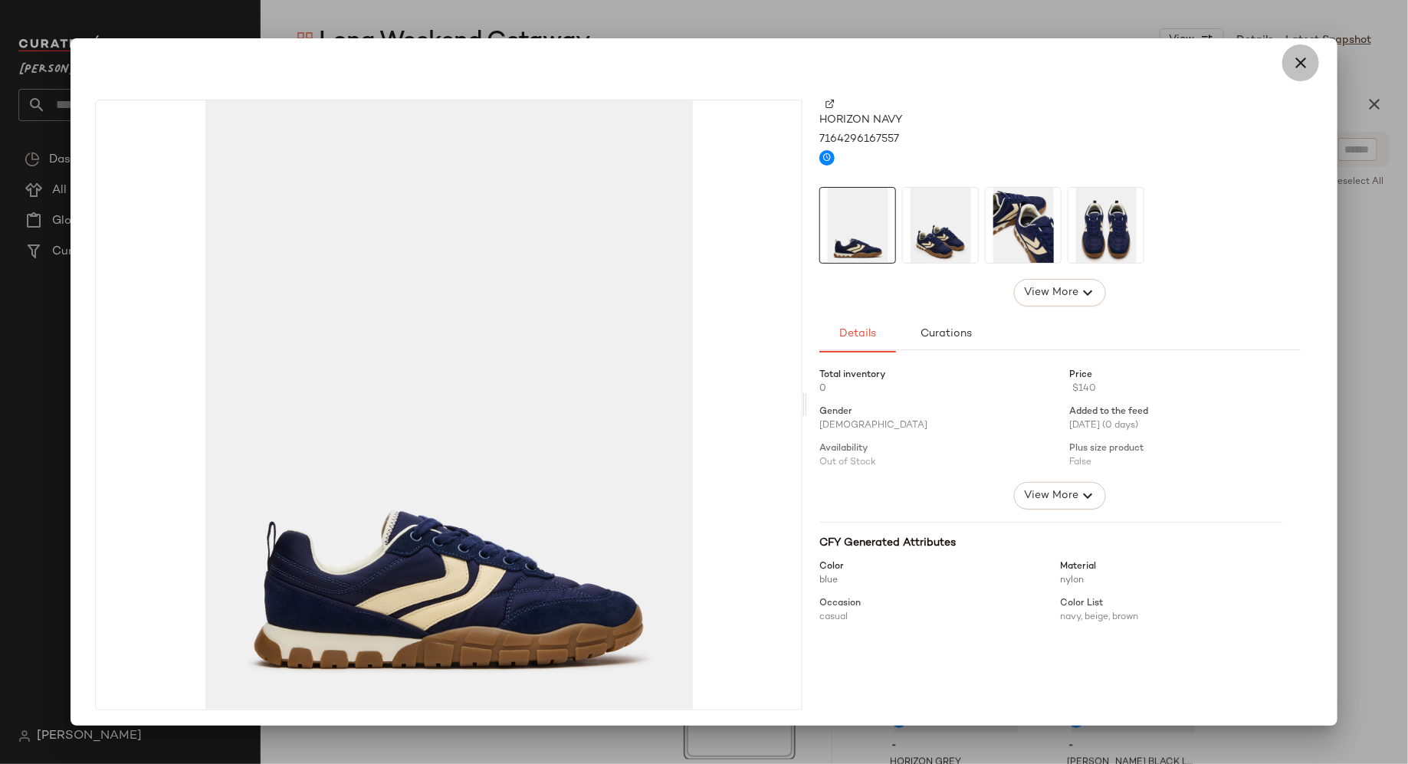
click at [1291, 65] on icon "button" at bounding box center [1300, 63] width 18 height 18
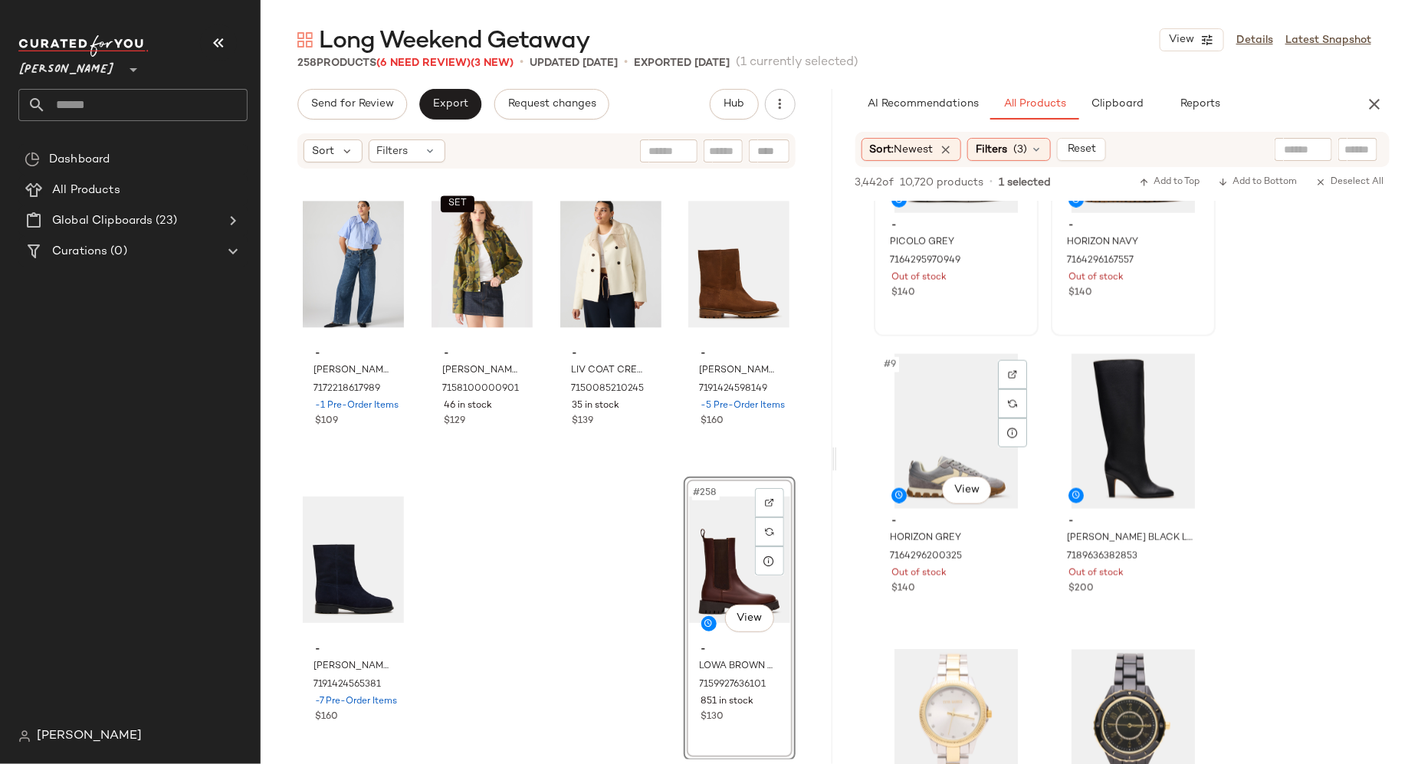
scroll to position [1101, 0]
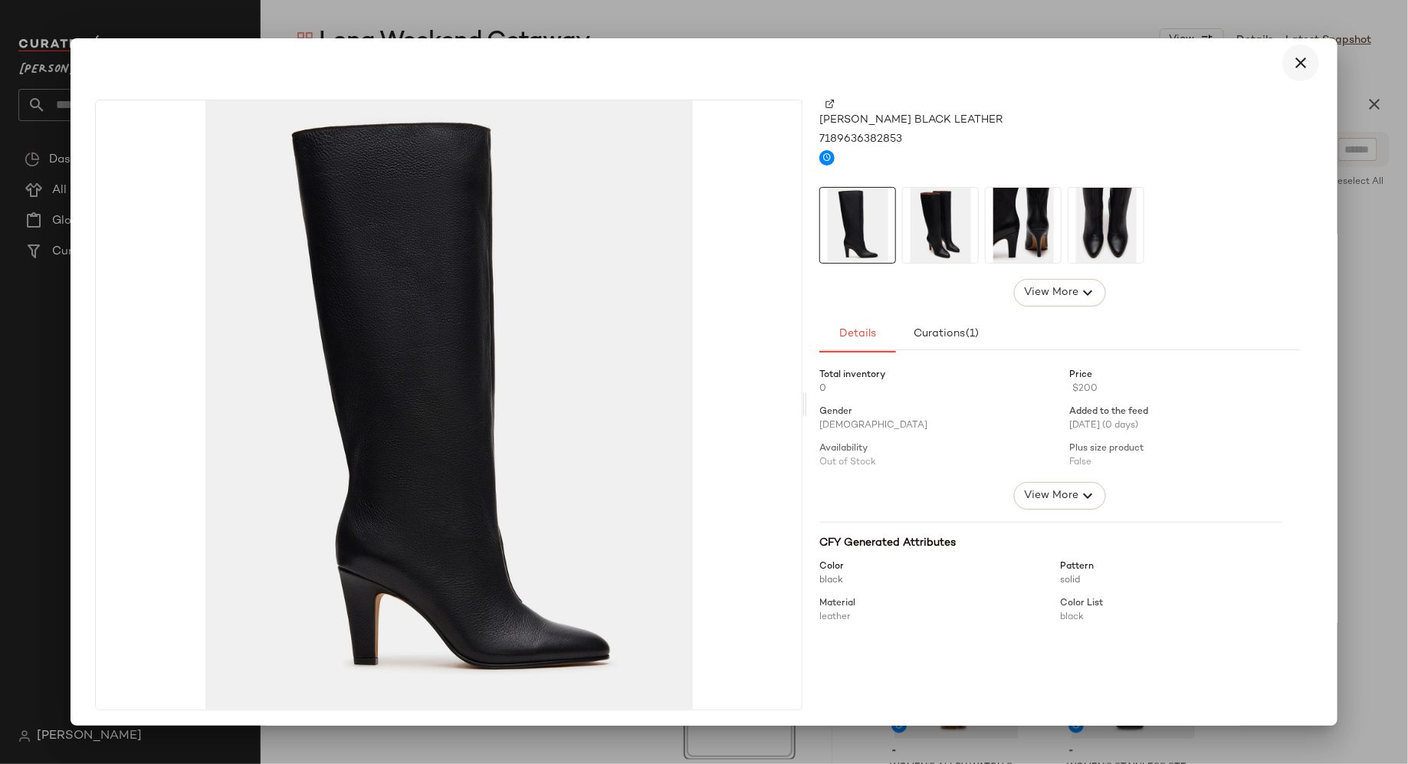
click at [1296, 62] on icon "button" at bounding box center [1300, 63] width 18 height 18
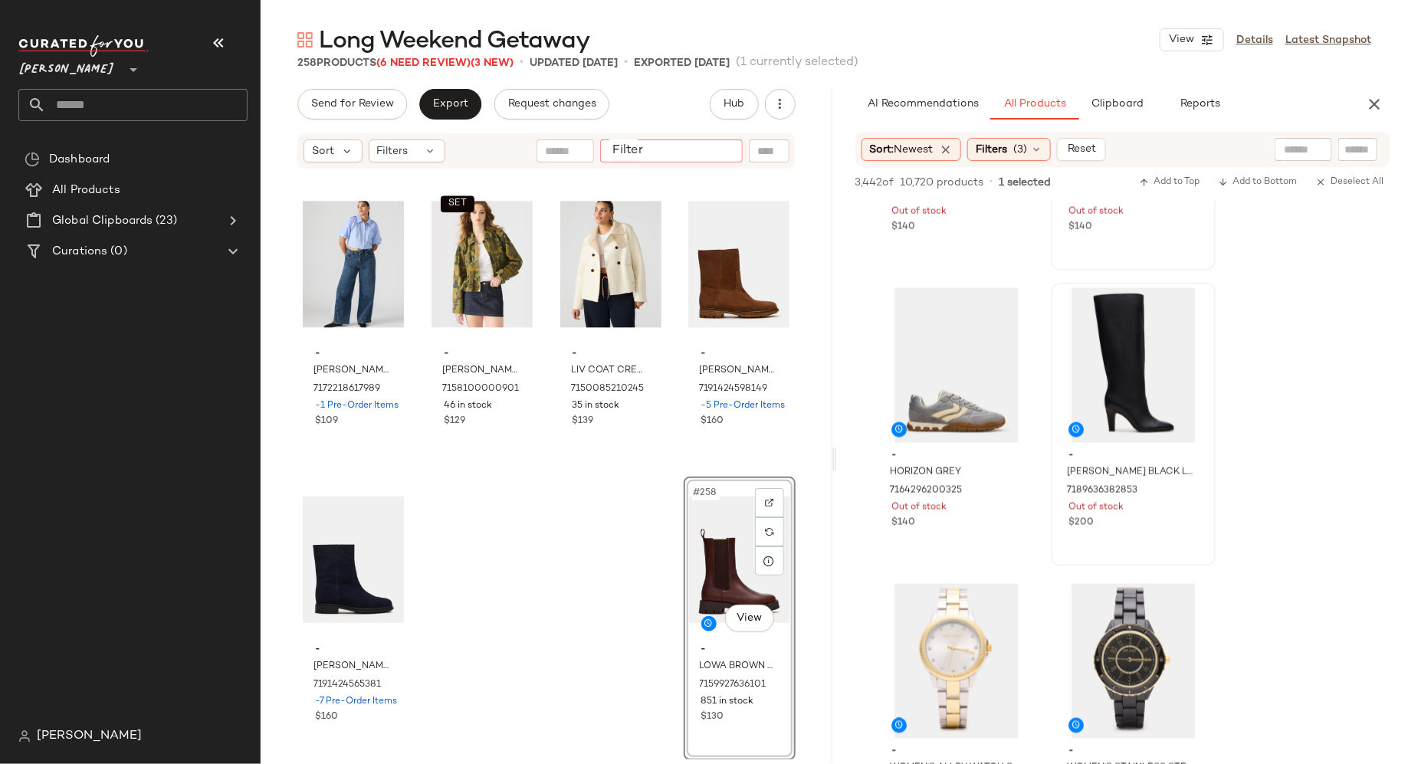
click at [718, 145] on input "Filter" at bounding box center [671, 151] width 130 height 16
type input "****"
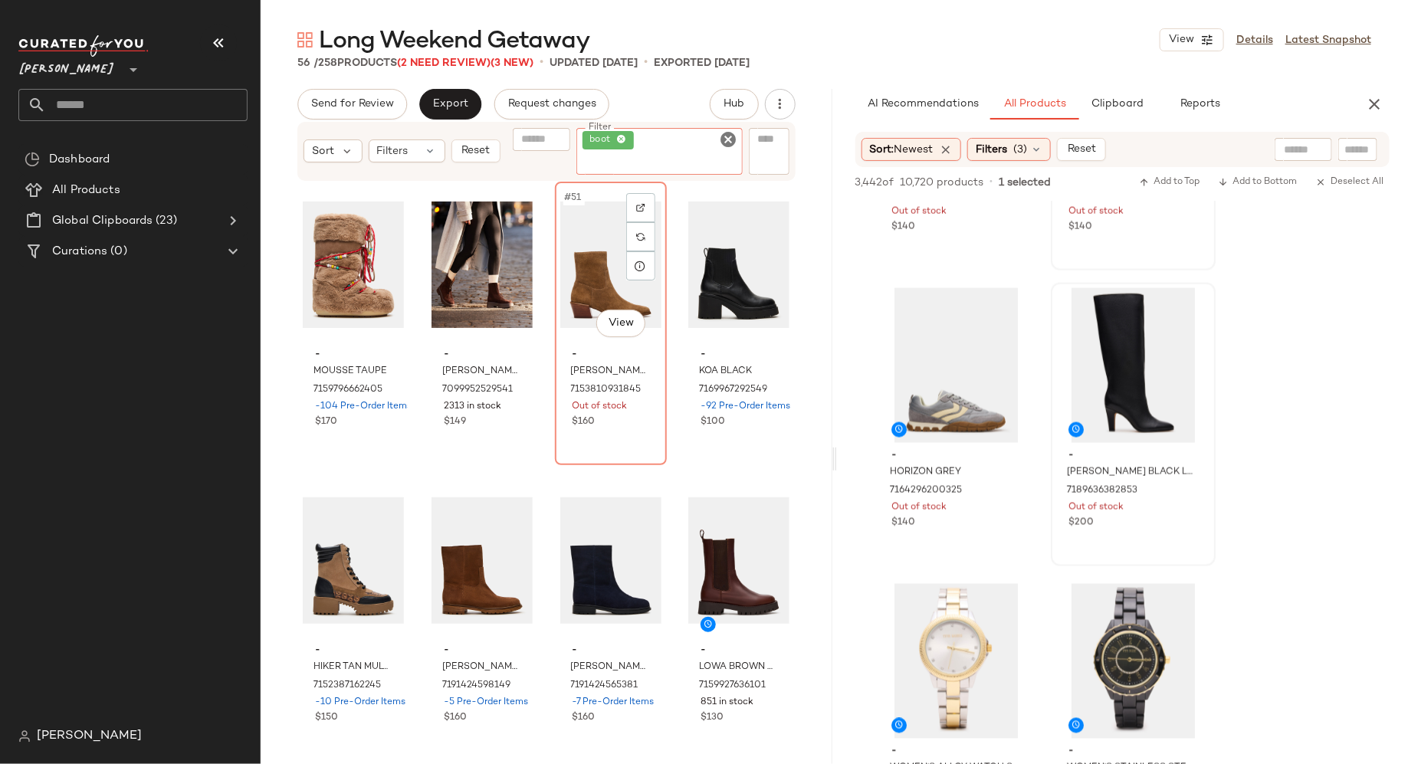
scroll to position [3555, 0]
click at [730, 142] on icon "Clear Filter" at bounding box center [729, 139] width 18 height 18
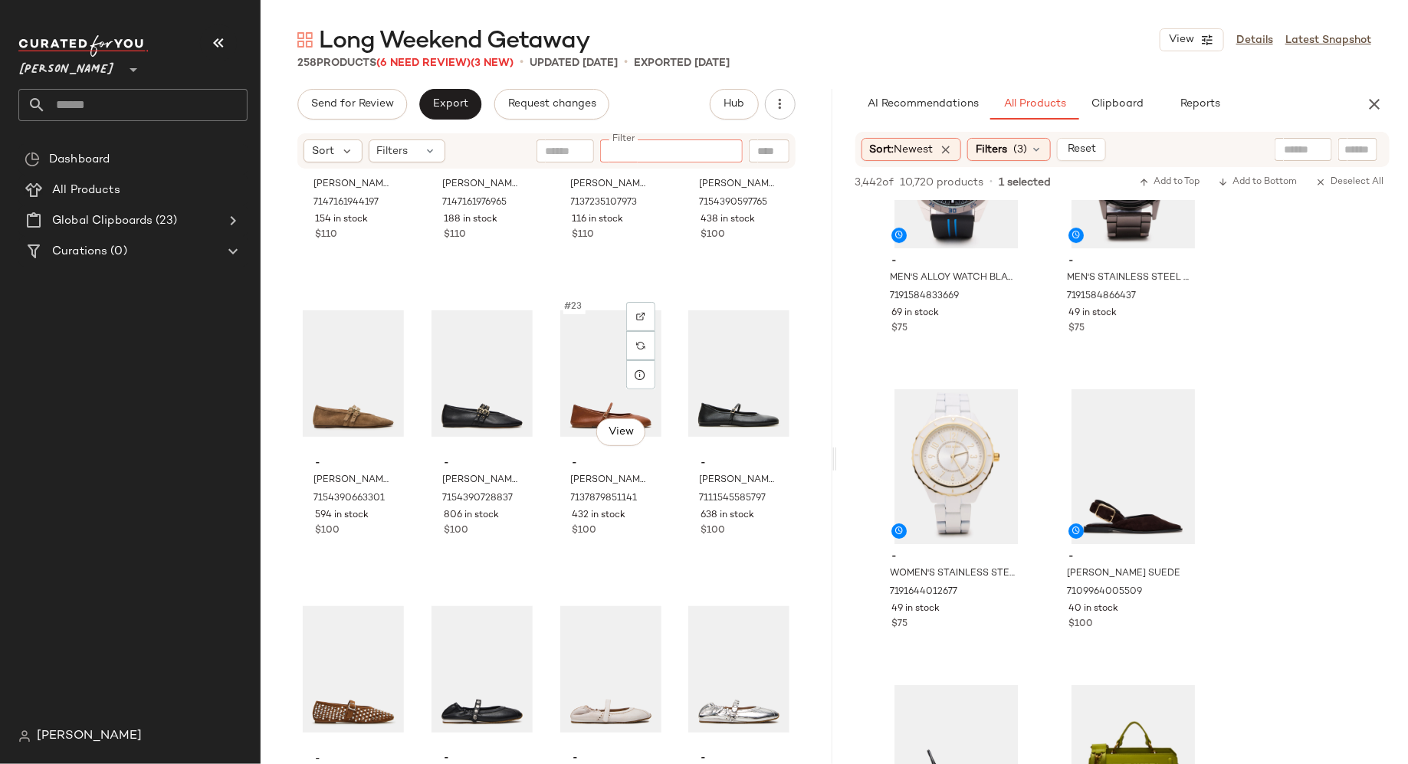
scroll to position [1576, 0]
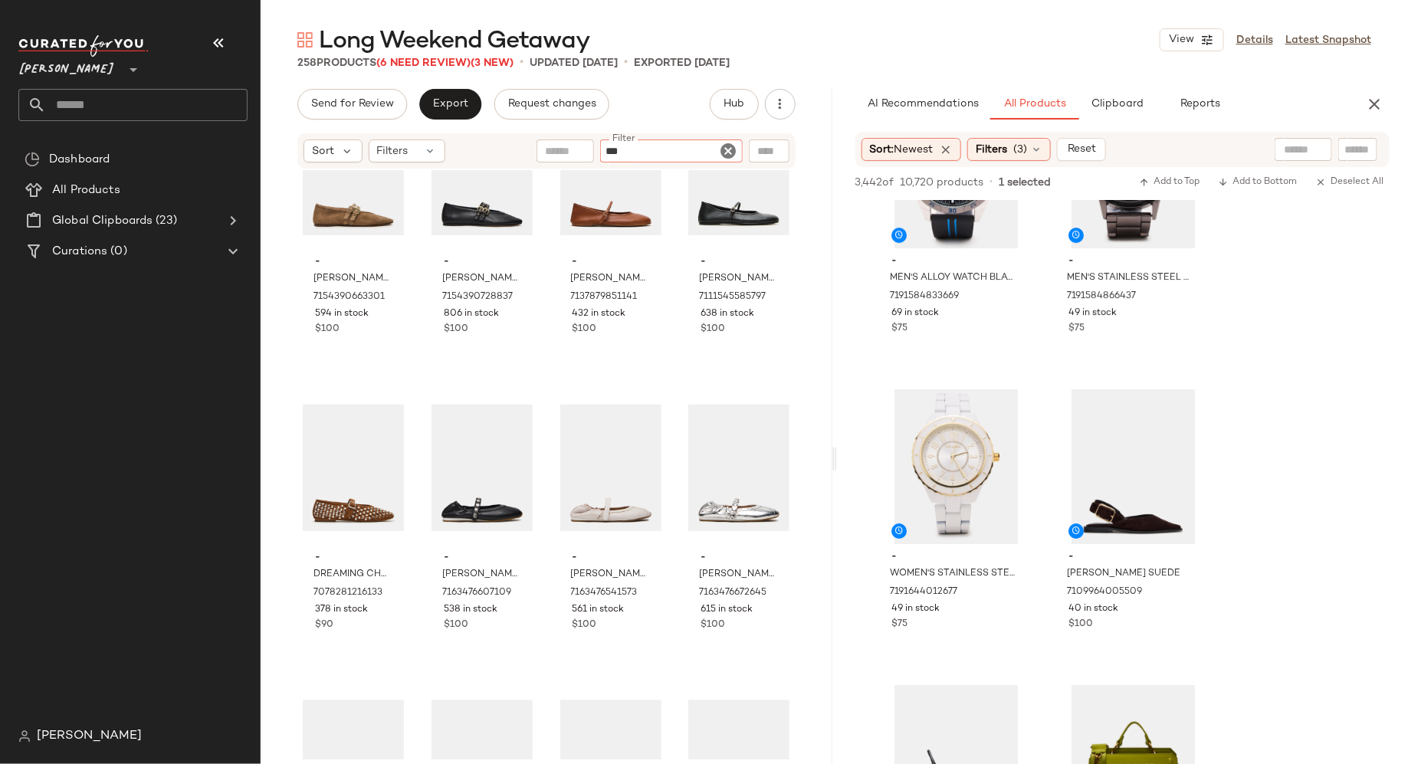
type input "****"
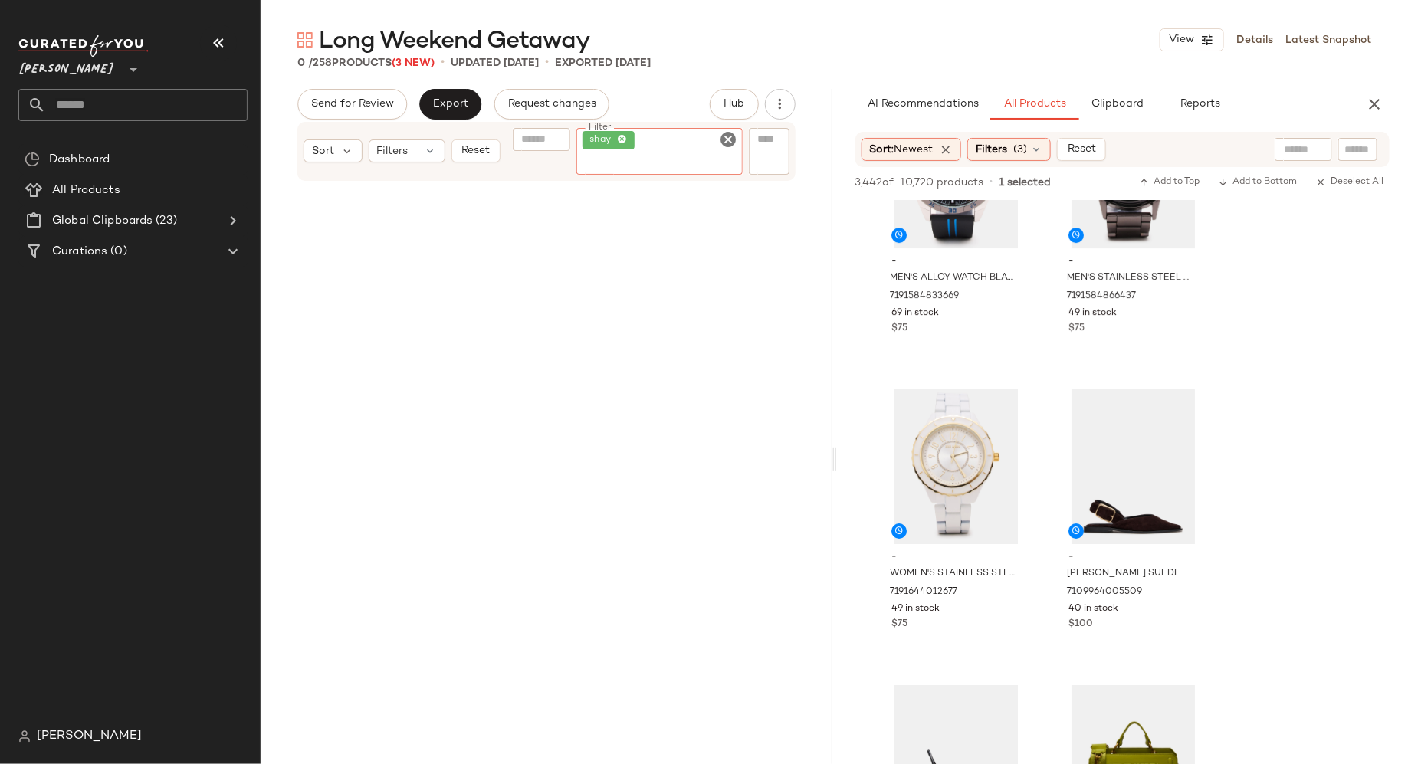
click at [733, 143] on icon "Clear Filter" at bounding box center [729, 139] width 18 height 18
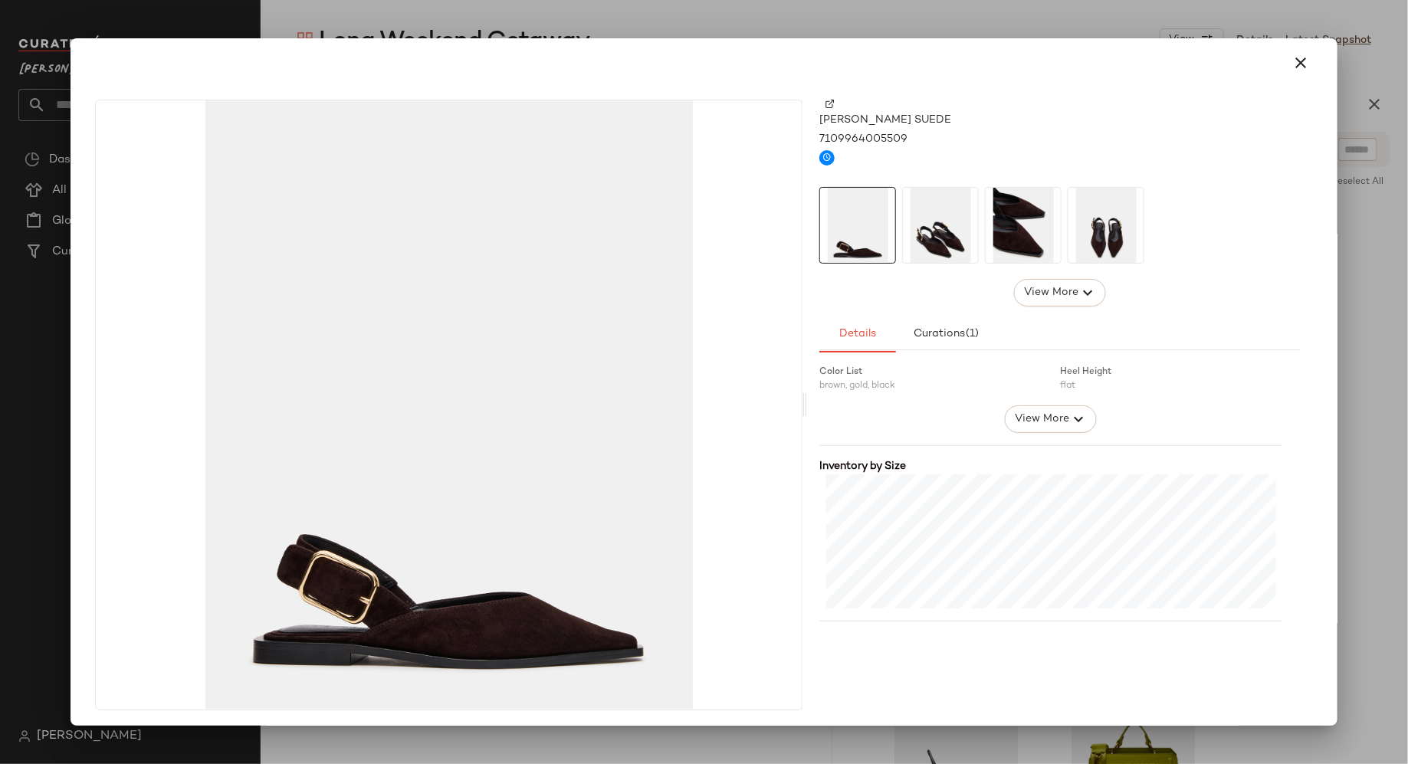
scroll to position [379, 0]
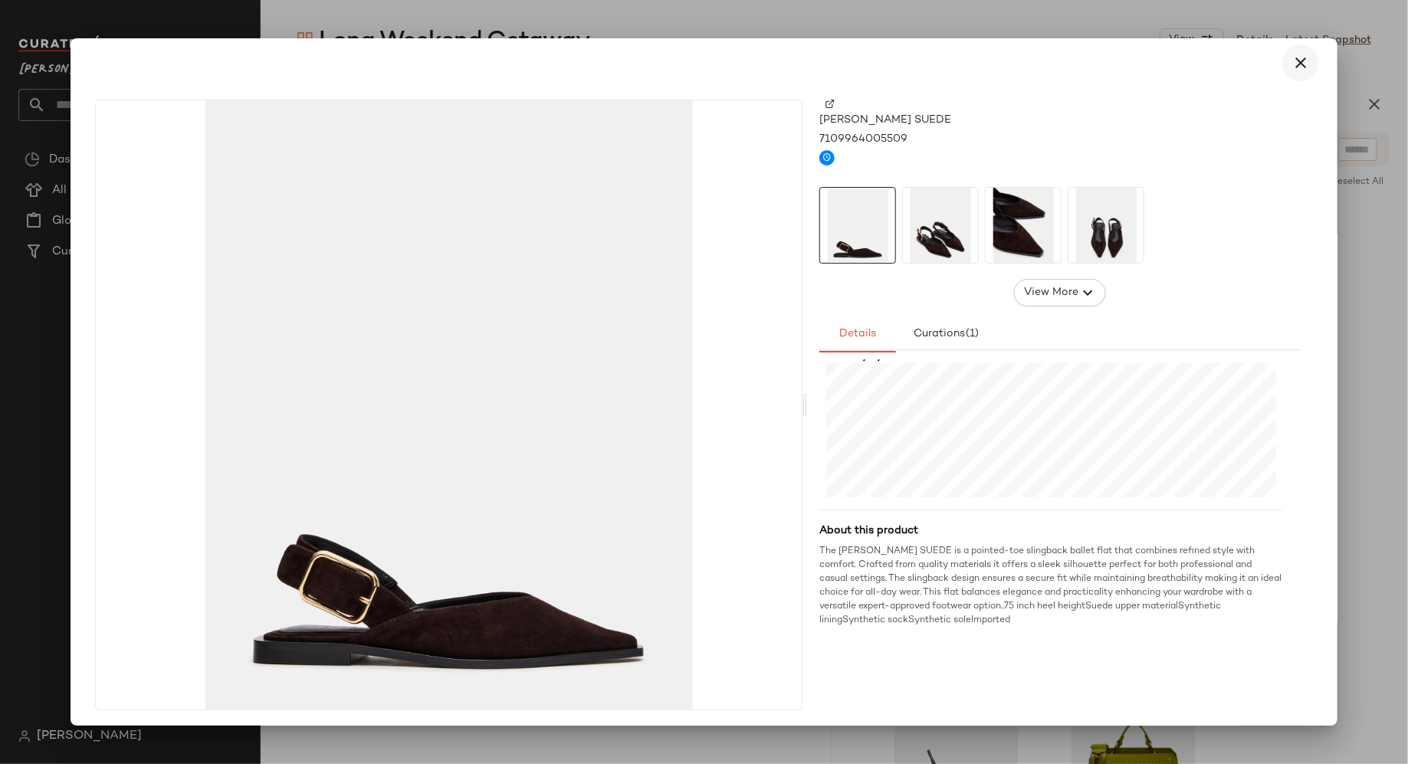
click at [1298, 62] on icon "button" at bounding box center [1300, 63] width 18 height 18
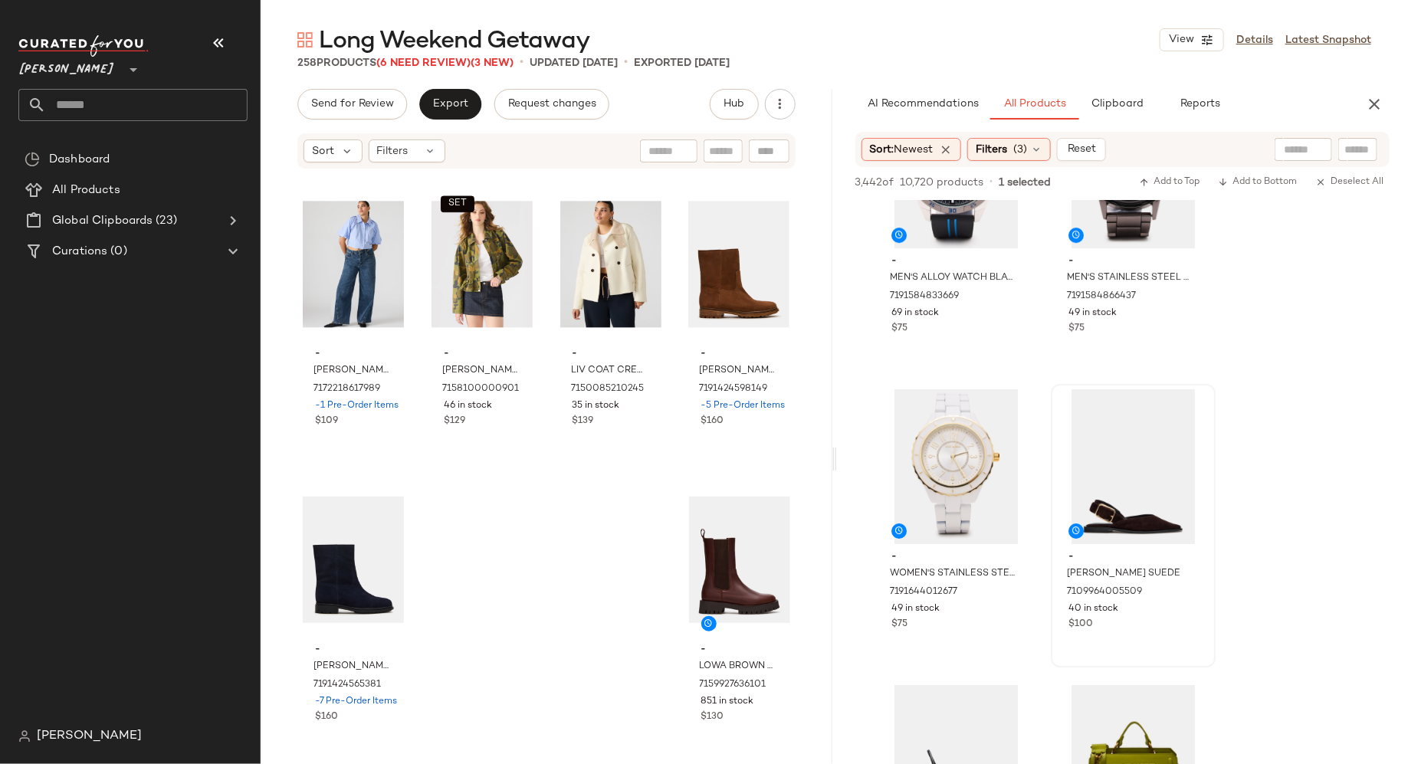
click at [714, 150] on input "text" at bounding box center [723, 151] width 27 height 16
type input "*********"
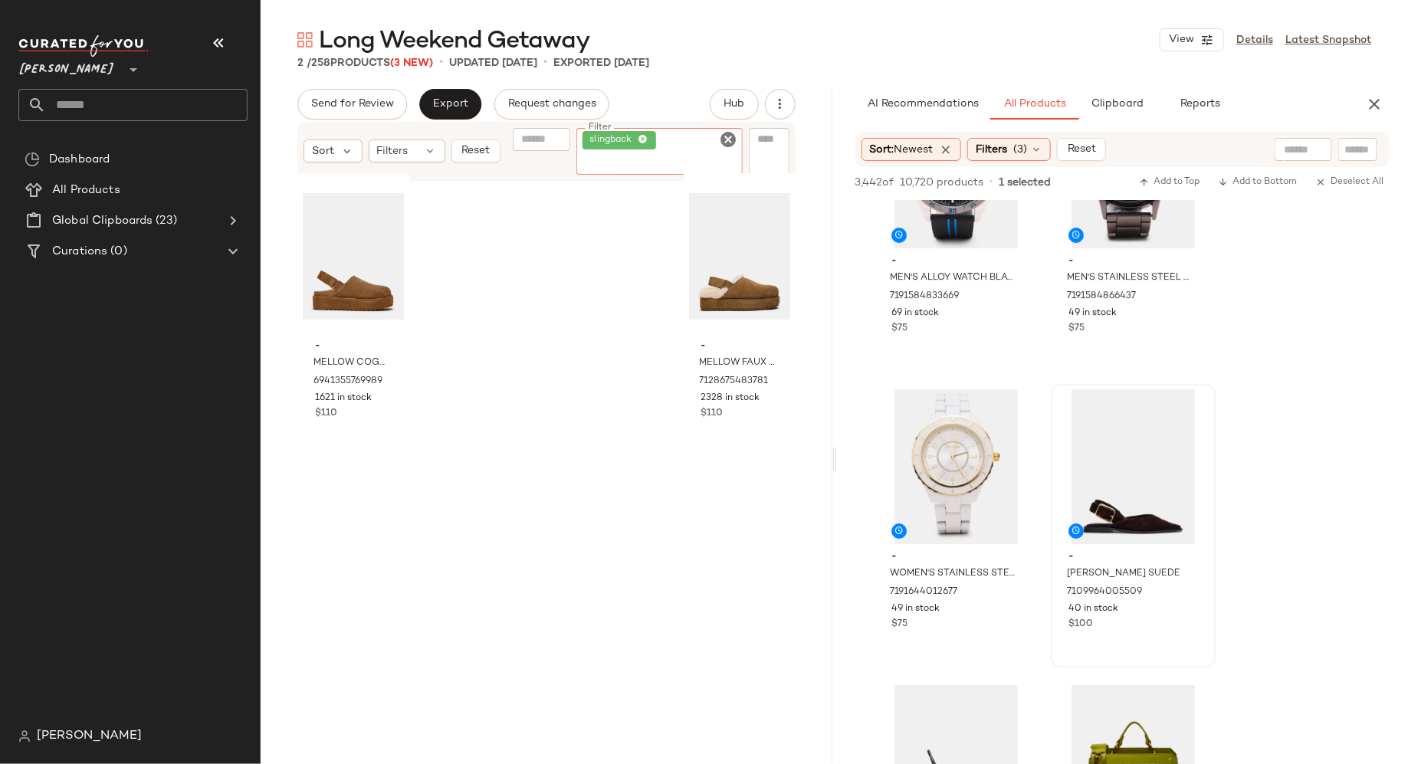
click at [728, 135] on icon "Clear Filter" at bounding box center [729, 139] width 18 height 18
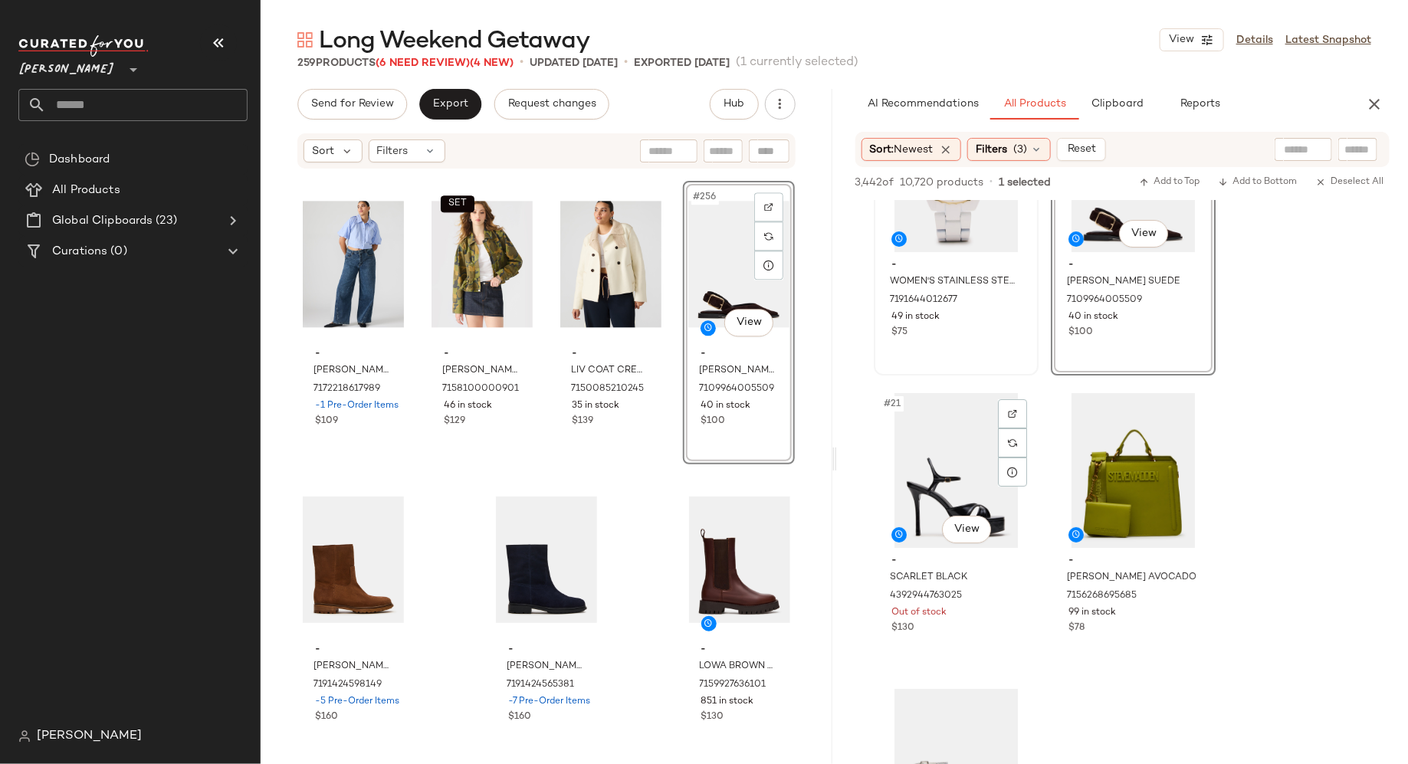
scroll to position [2772, 0]
click at [733, 149] on input "text" at bounding box center [723, 151] width 27 height 16
type input "***"
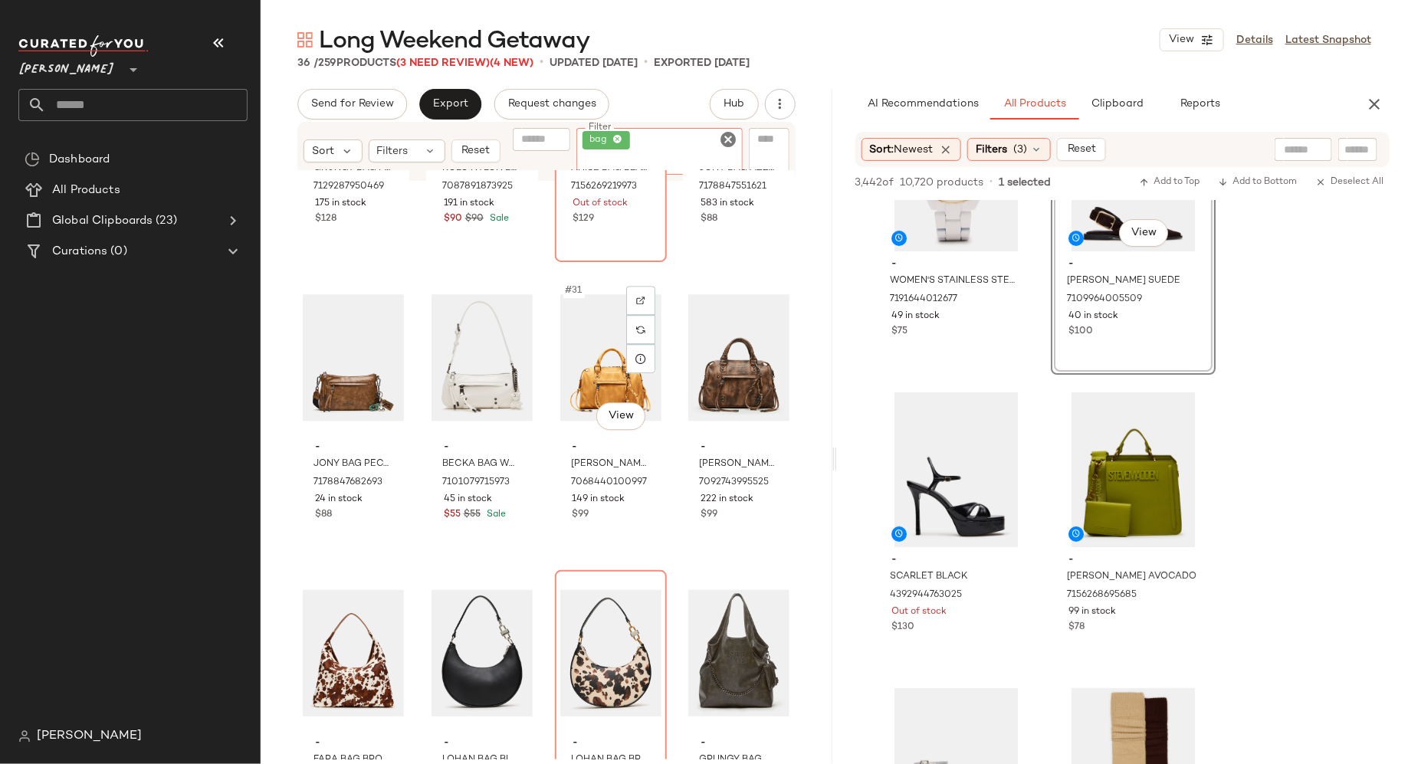
scroll to position [2075, 0]
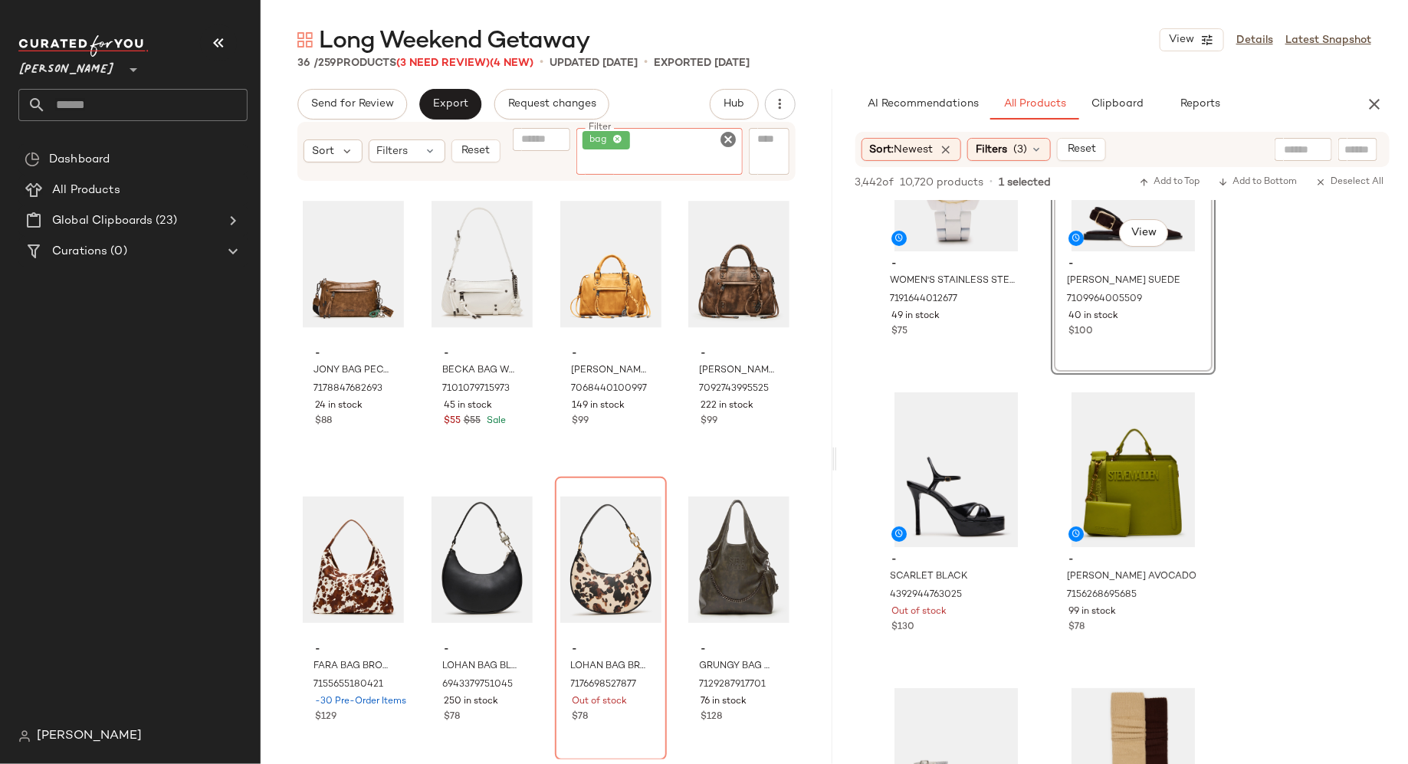
click at [733, 142] on icon "Clear Filter" at bounding box center [729, 139] width 18 height 18
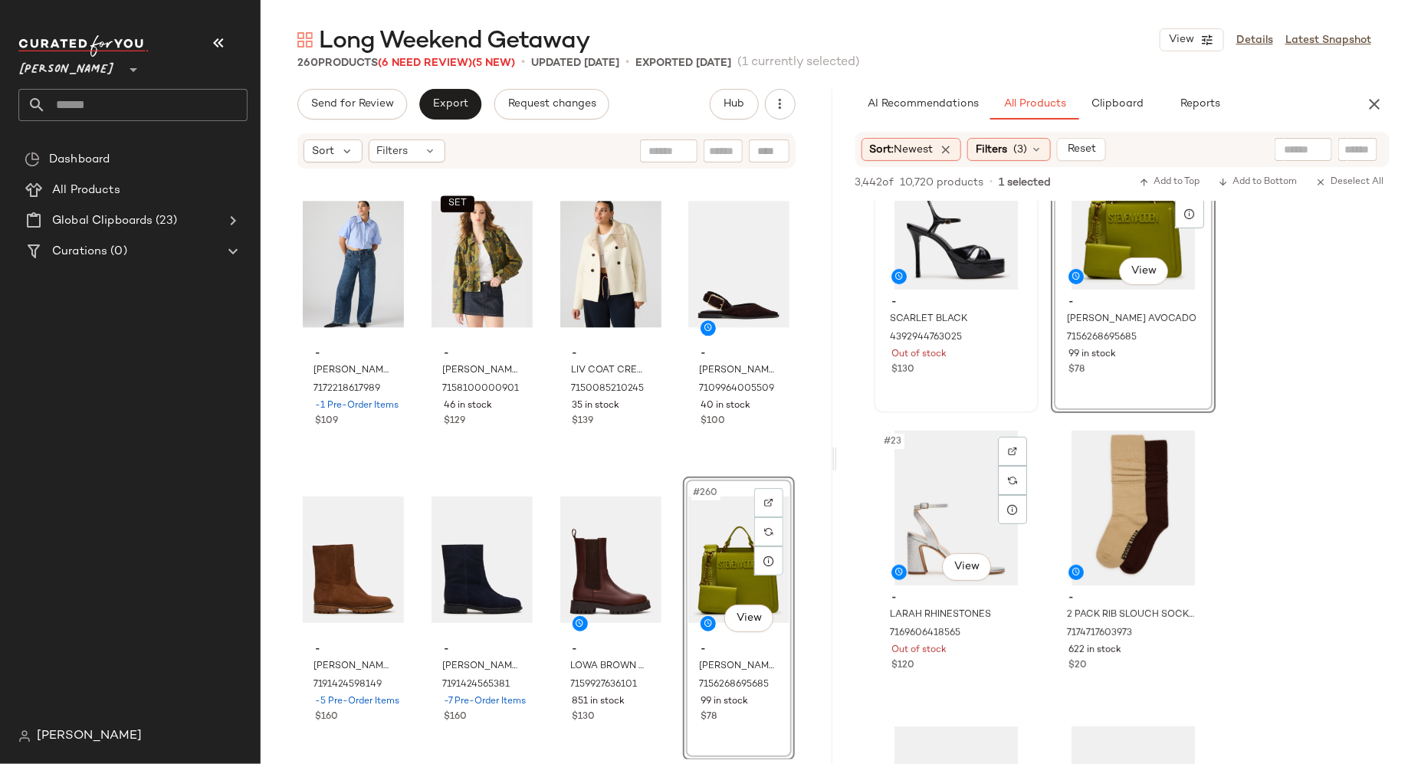
scroll to position [3029, 0]
click at [716, 146] on input "Filter" at bounding box center [671, 151] width 130 height 16
type input "****"
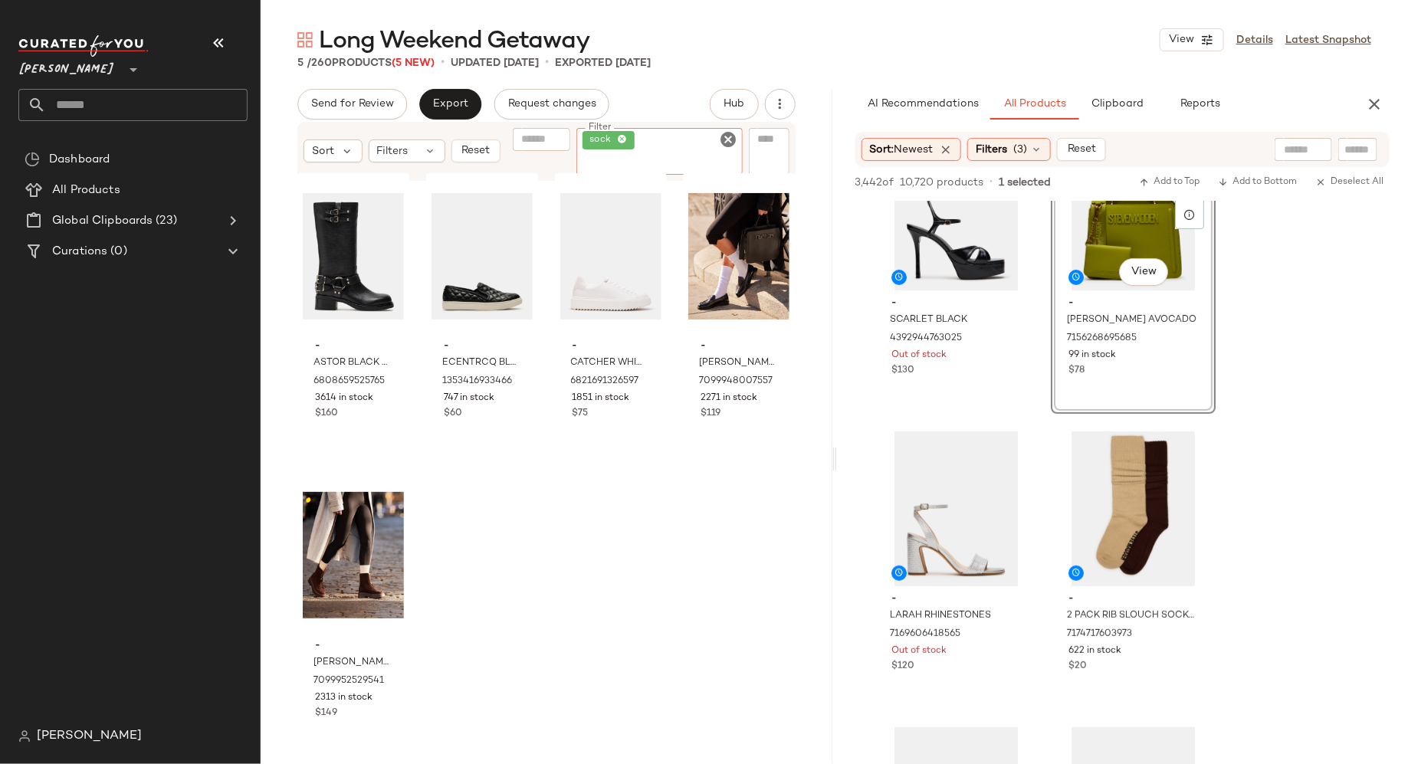
click at [733, 135] on icon "Clear Filter" at bounding box center [729, 139] width 18 height 18
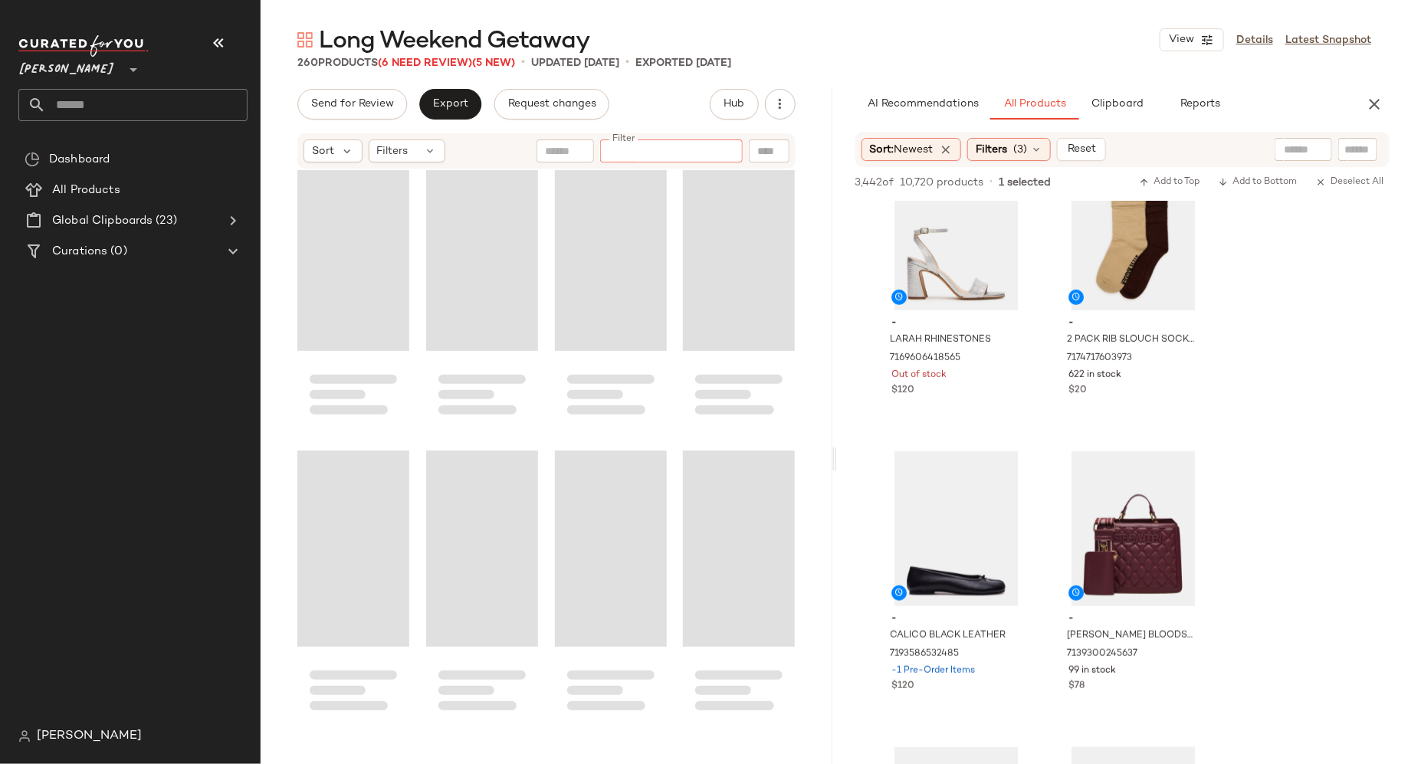
scroll to position [18642, 0]
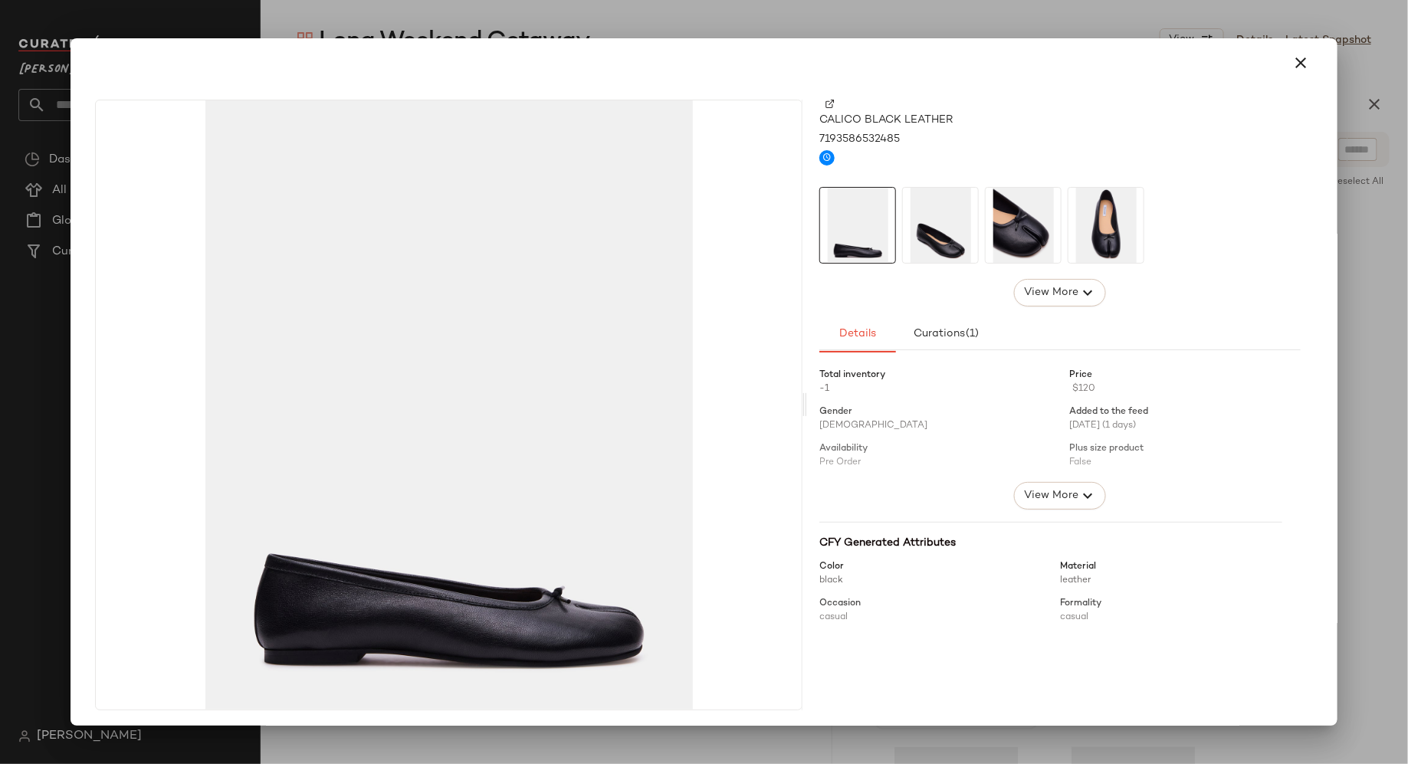
click at [949, 237] on img at bounding box center [940, 225] width 75 height 75
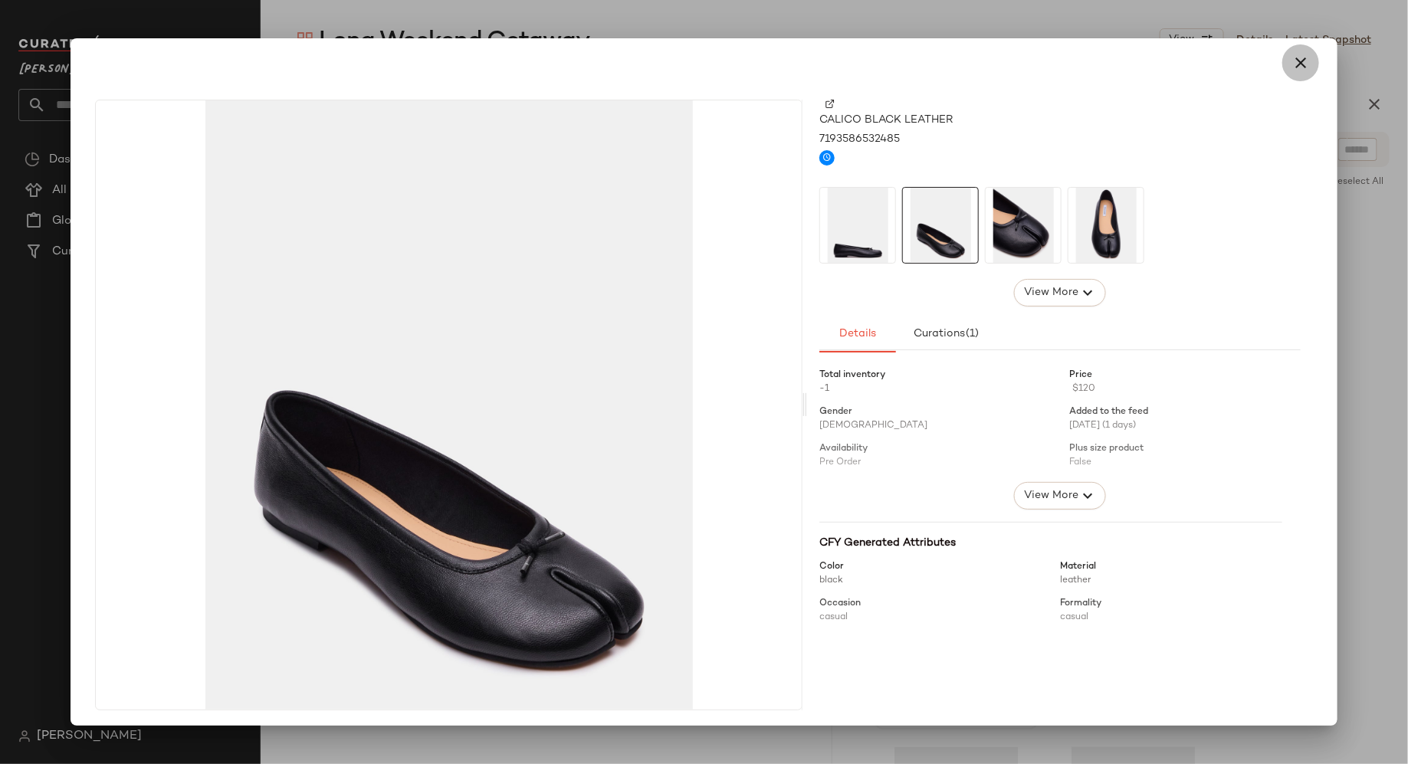
click at [1291, 67] on icon "button" at bounding box center [1300, 63] width 18 height 18
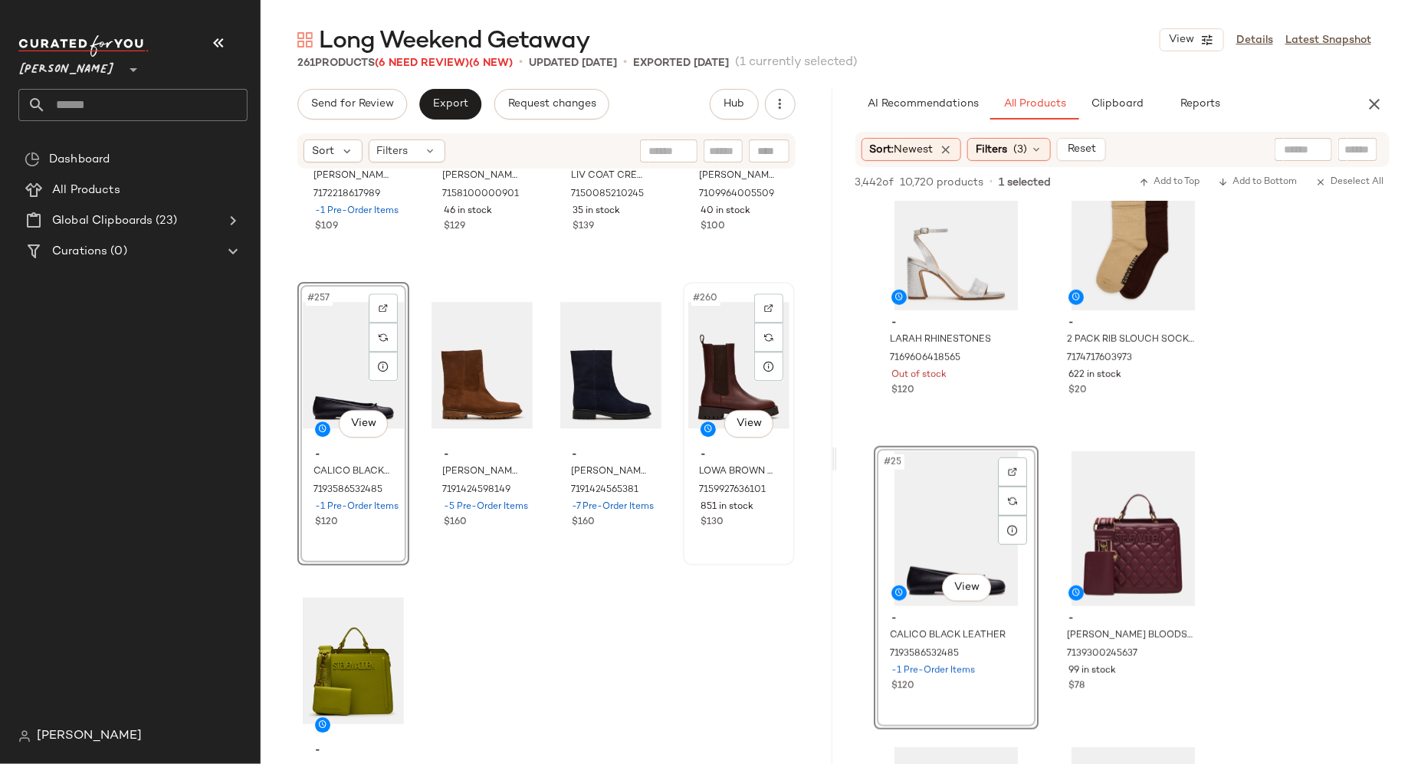
scroll to position [18938, 0]
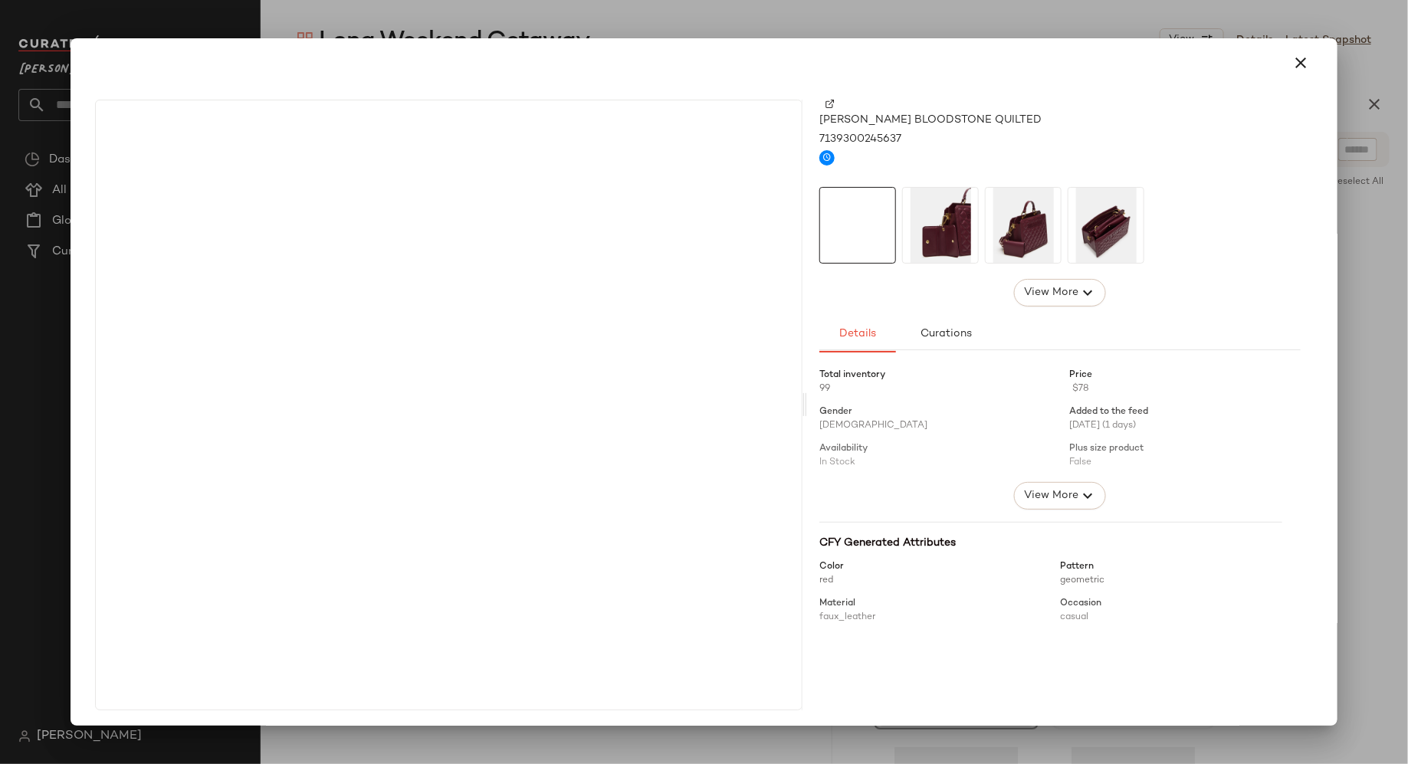
click at [936, 236] on img at bounding box center [940, 225] width 75 height 75
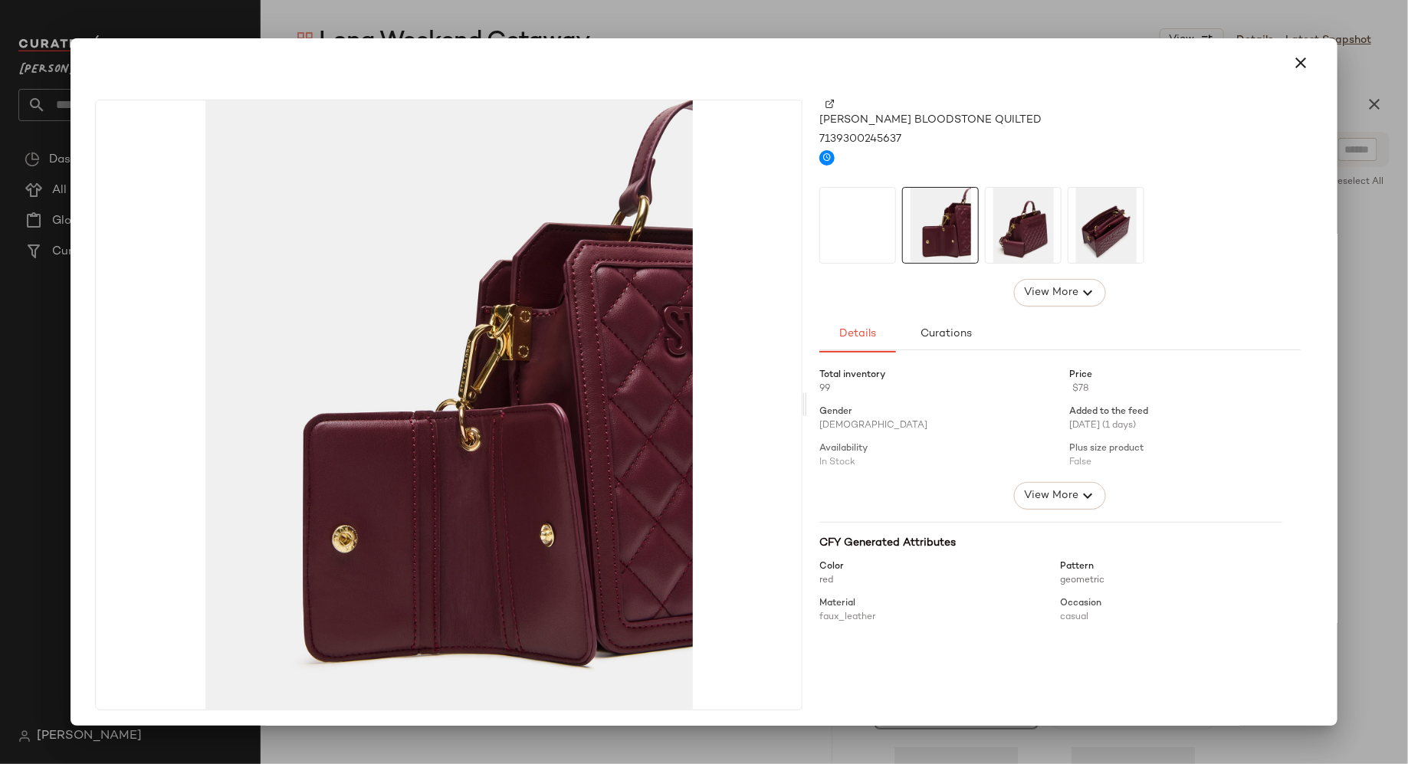
click at [880, 233] on div at bounding box center [857, 225] width 77 height 77
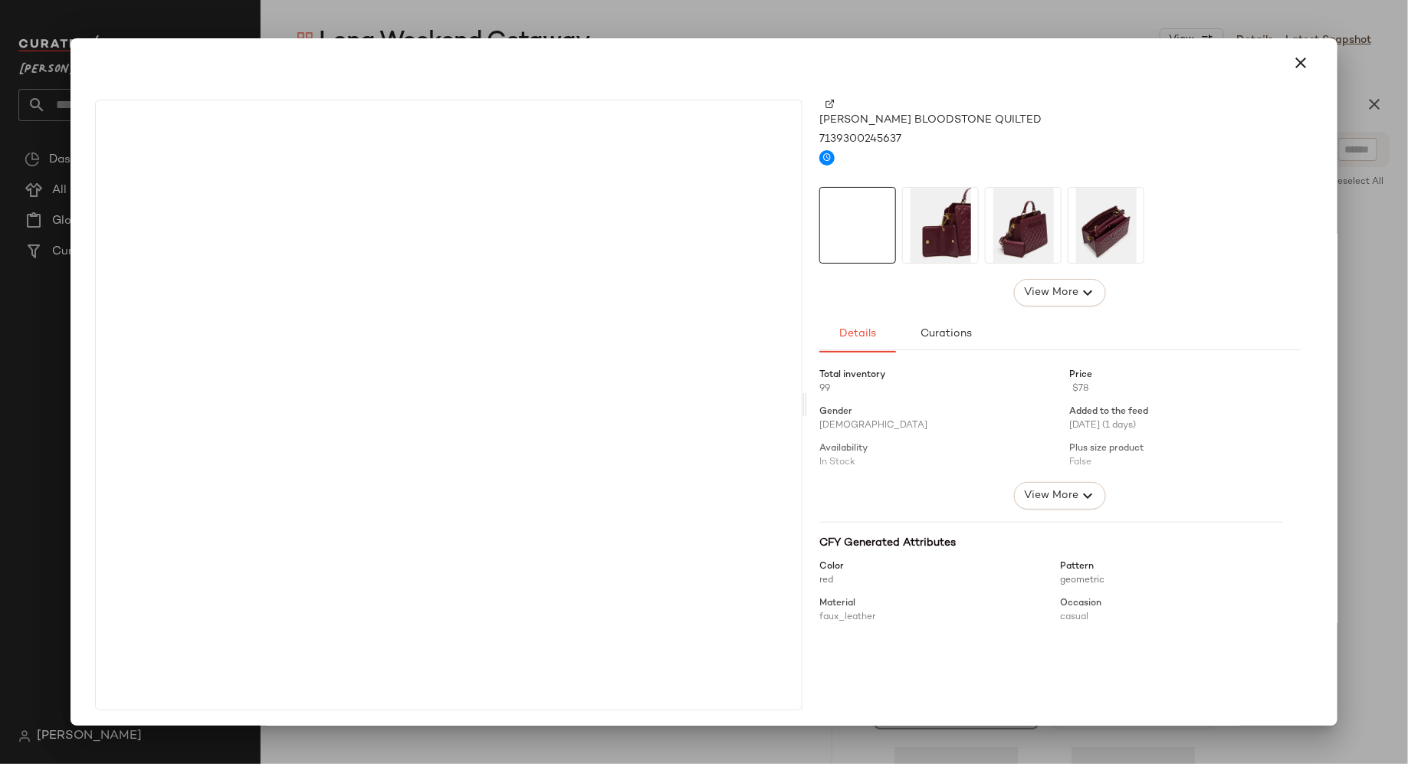
click at [1033, 239] on img at bounding box center [1023, 225] width 75 height 75
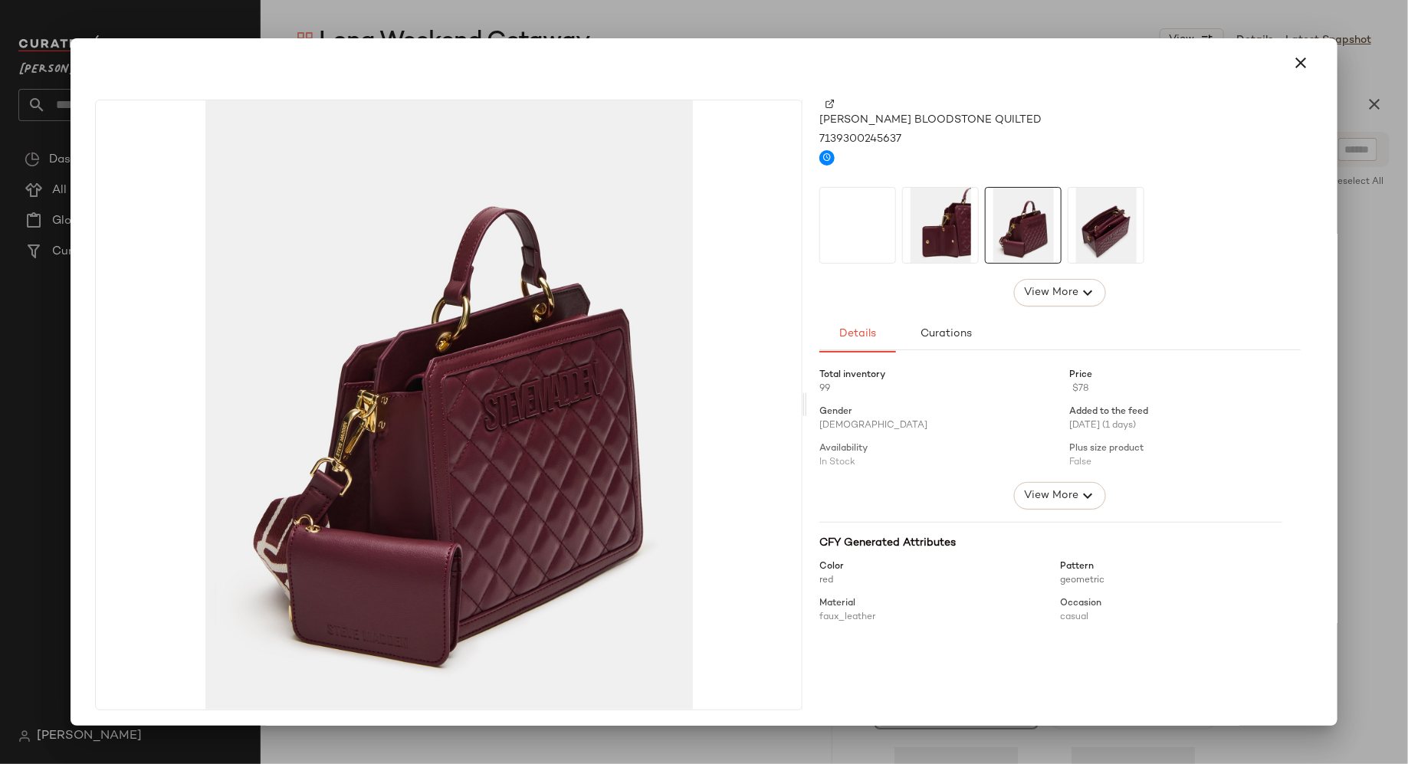
click at [1101, 232] on img at bounding box center [1105, 225] width 75 height 75
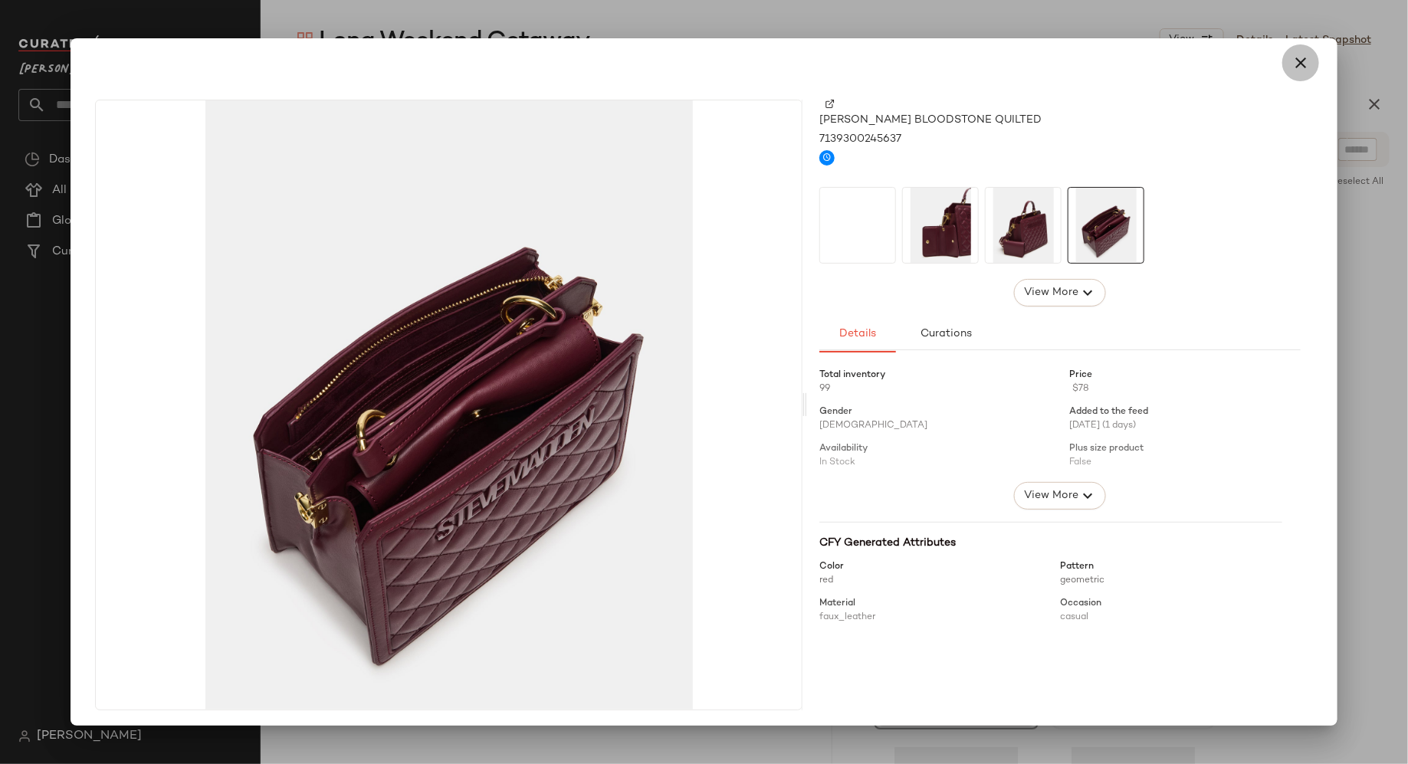
click at [1298, 64] on icon "button" at bounding box center [1300, 63] width 18 height 18
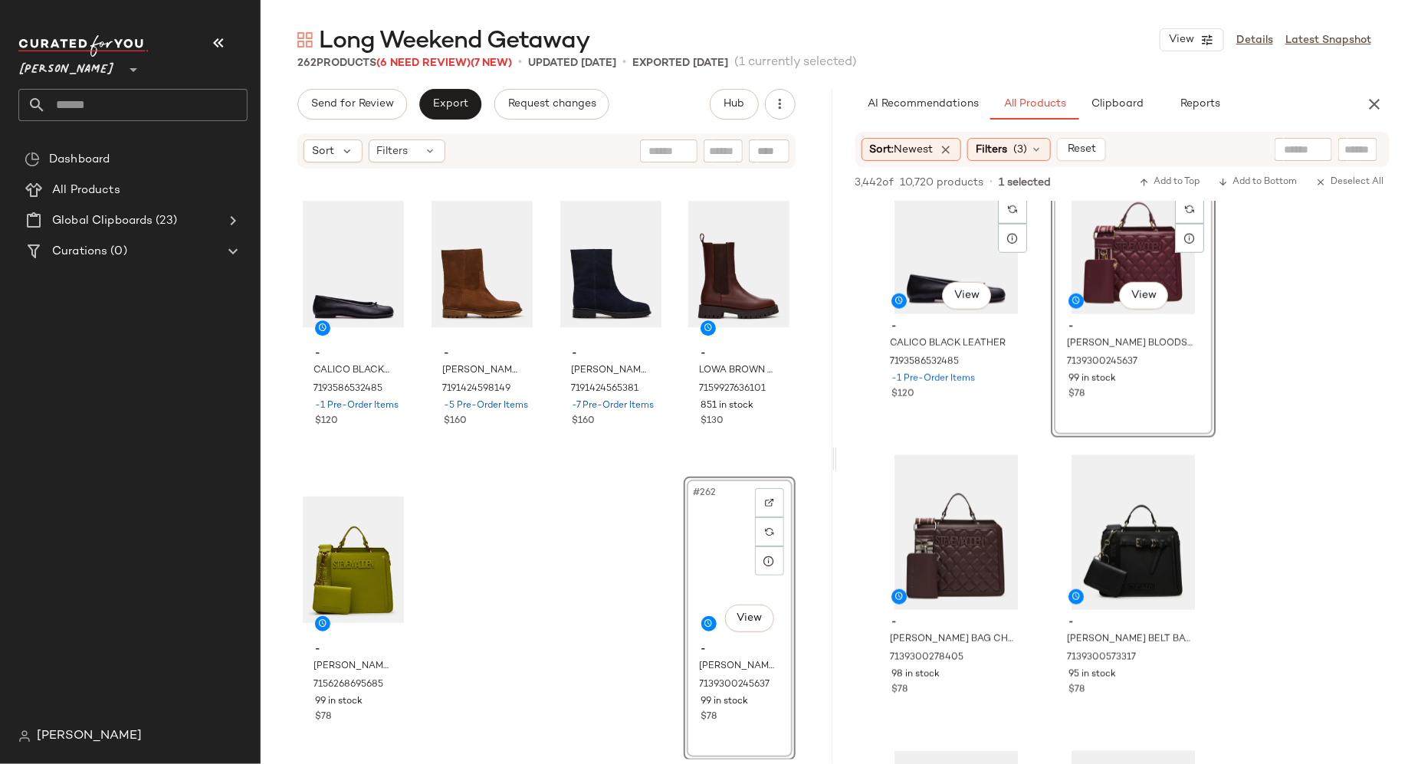
scroll to position [3600, 0]
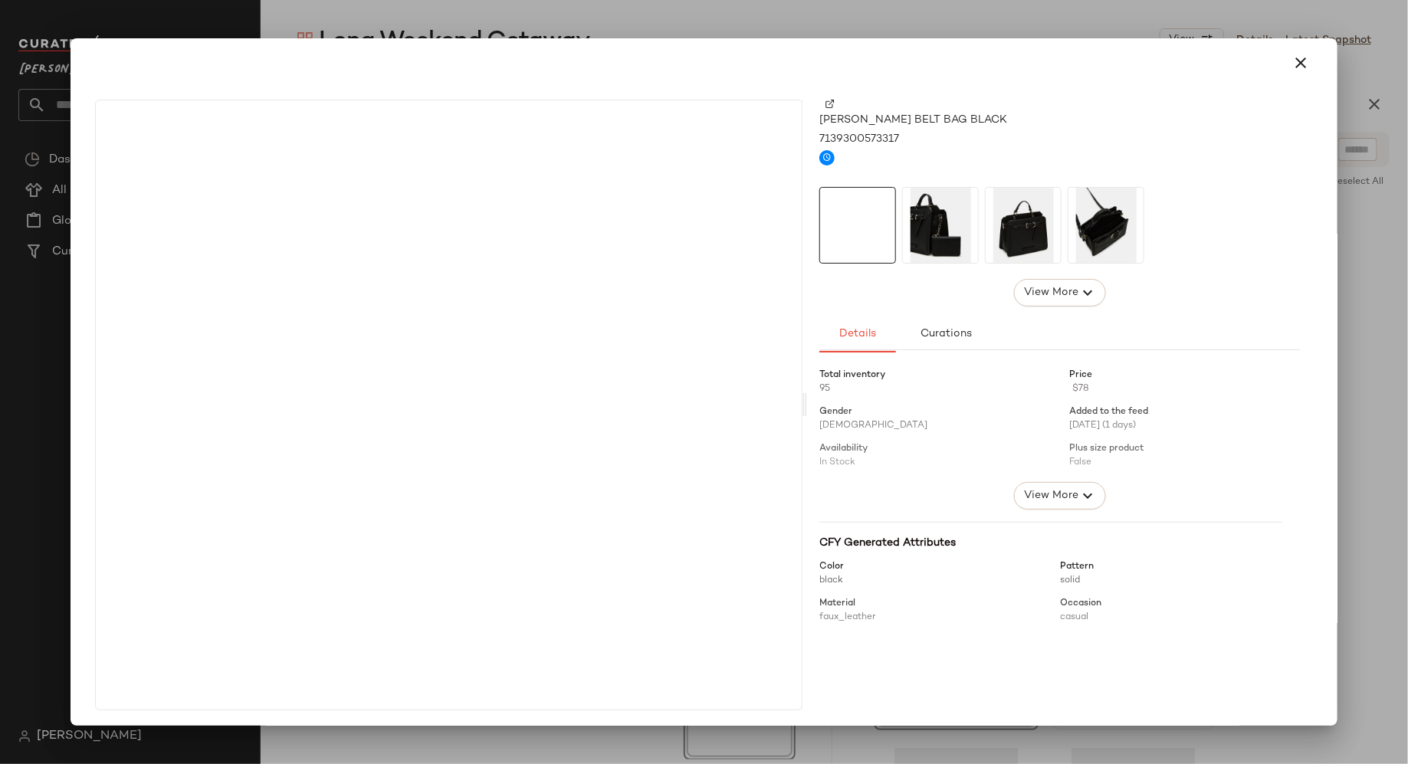
click at [927, 241] on img at bounding box center [940, 225] width 75 height 75
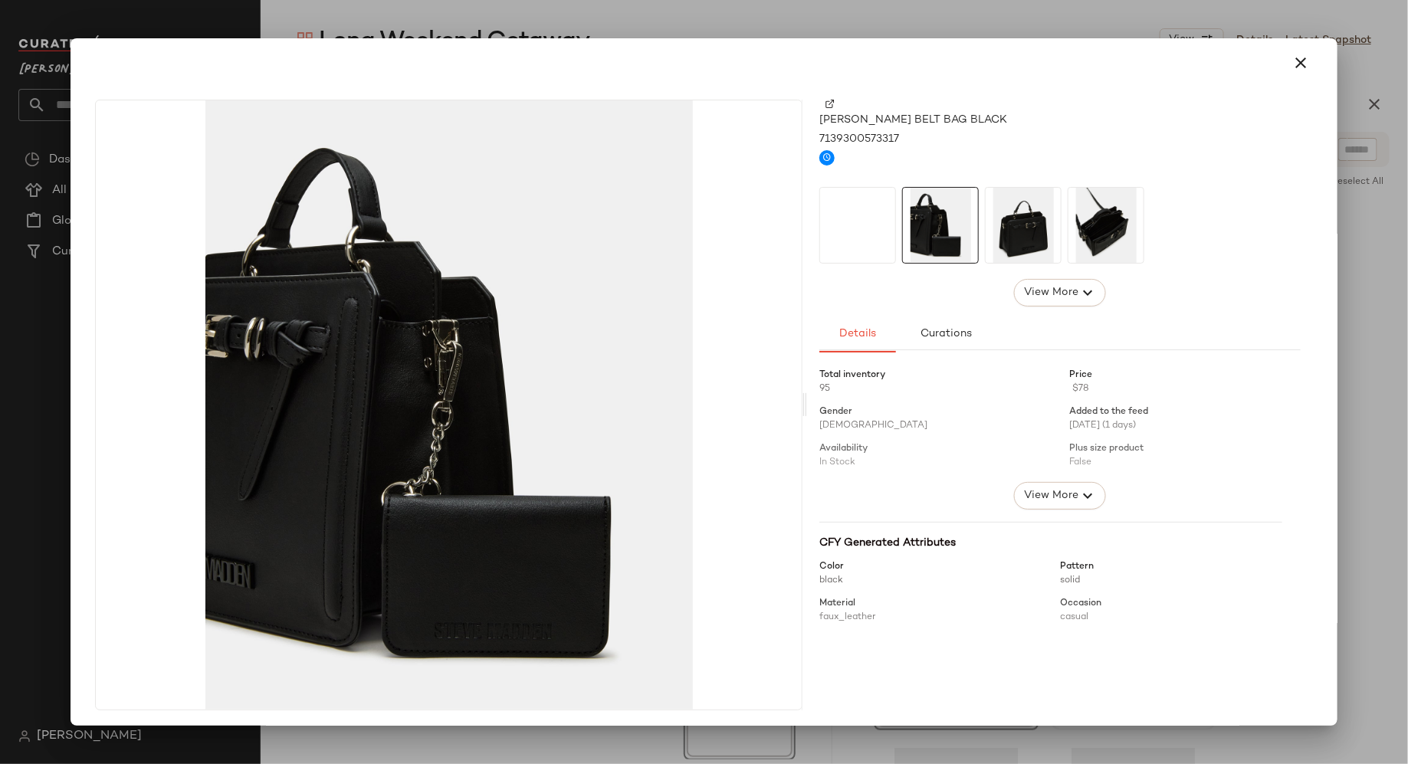
click at [850, 225] on div at bounding box center [857, 225] width 77 height 77
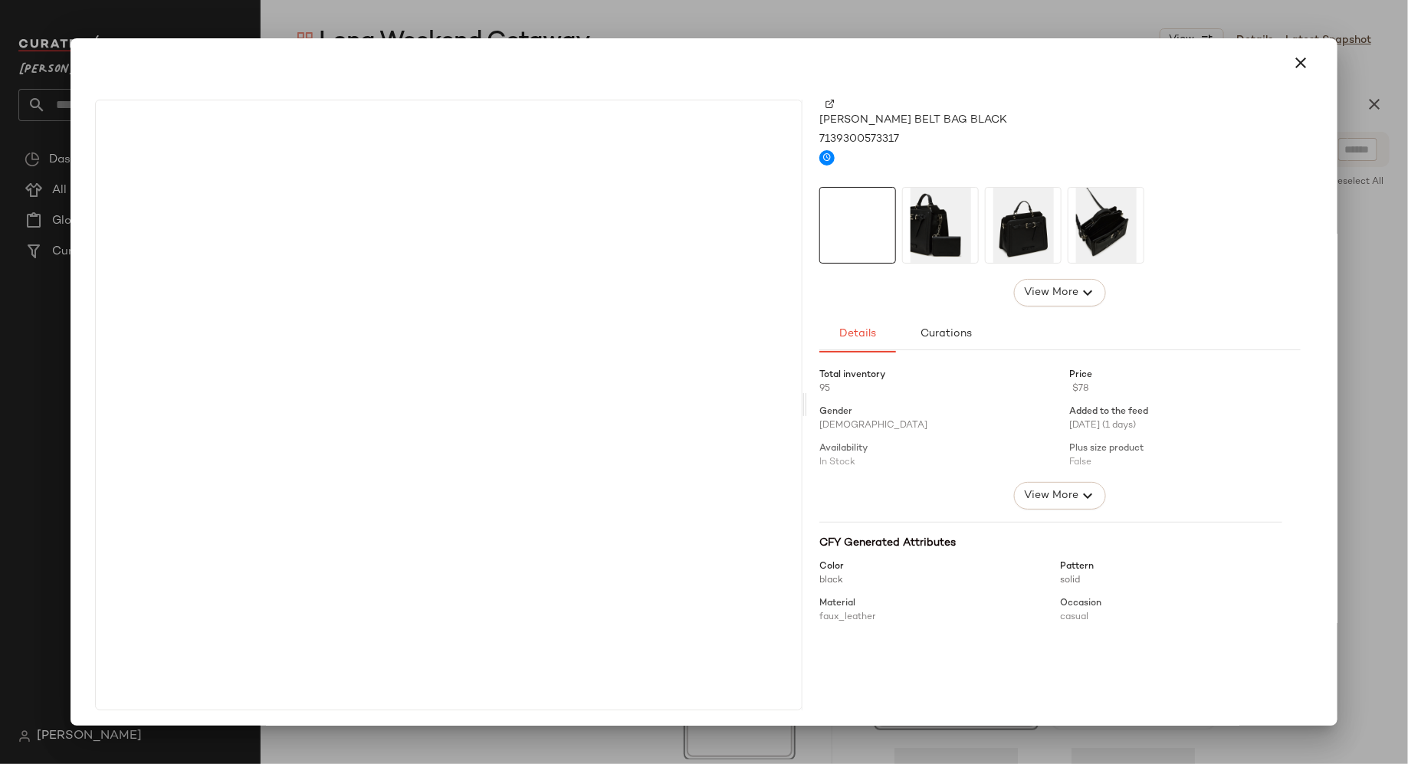
click at [939, 233] on img at bounding box center [940, 225] width 75 height 75
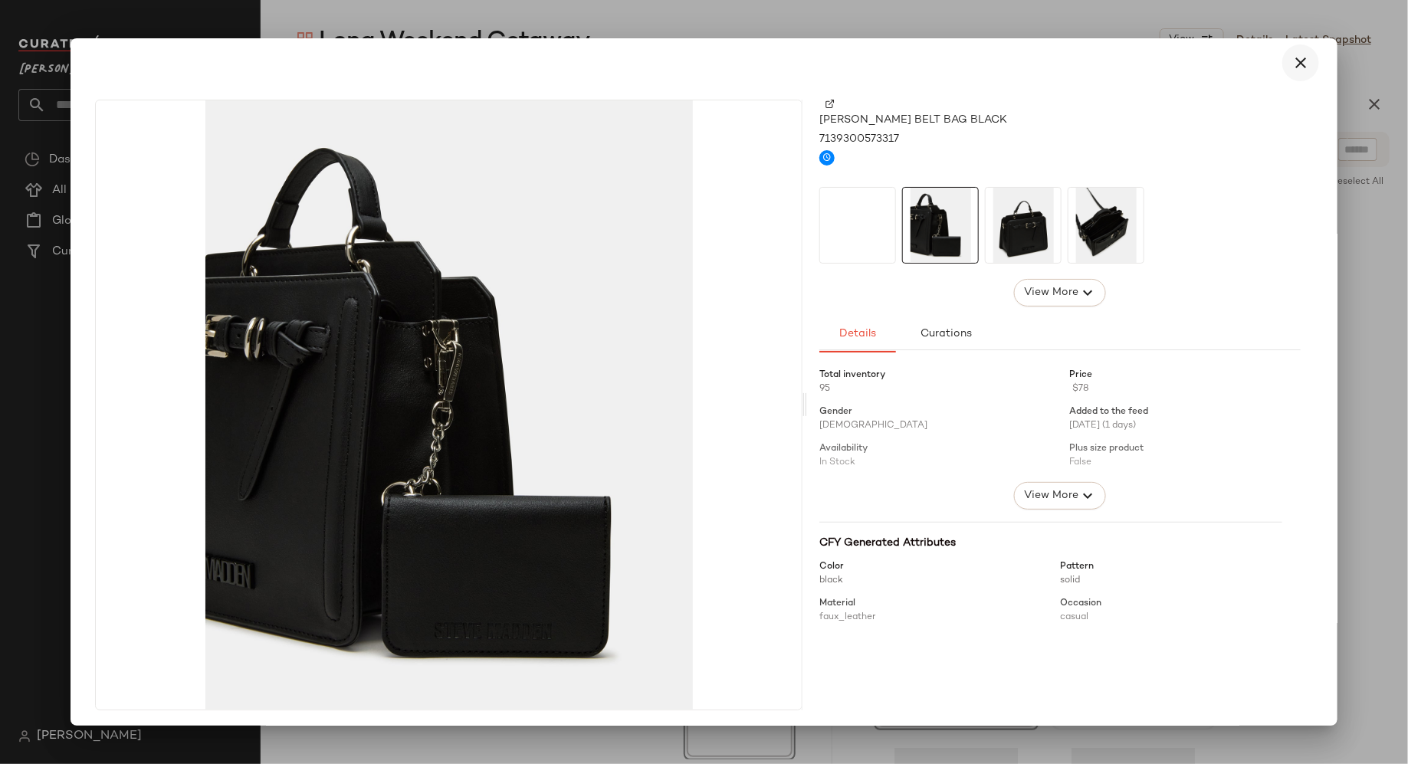
click at [1297, 61] on icon "button" at bounding box center [1300, 63] width 18 height 18
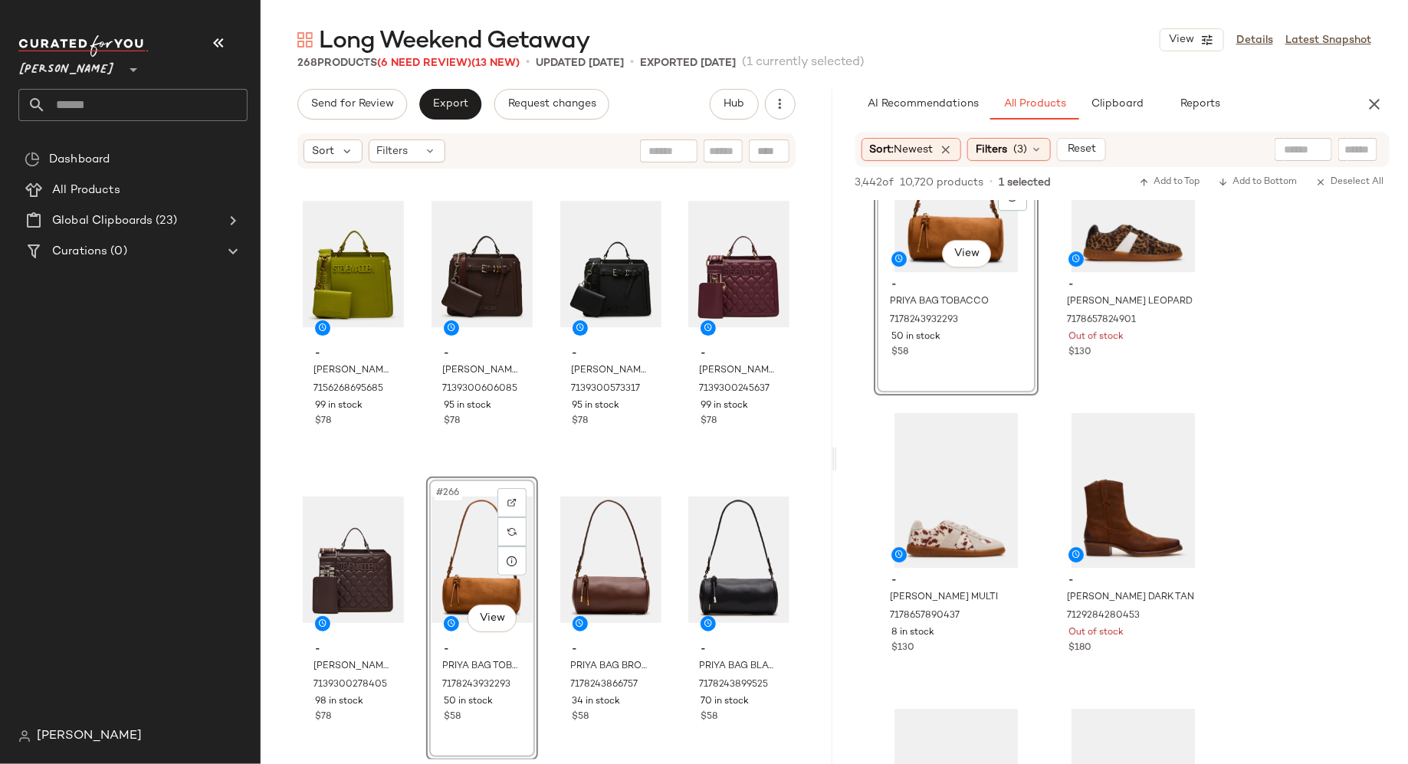
scroll to position [5121, 0]
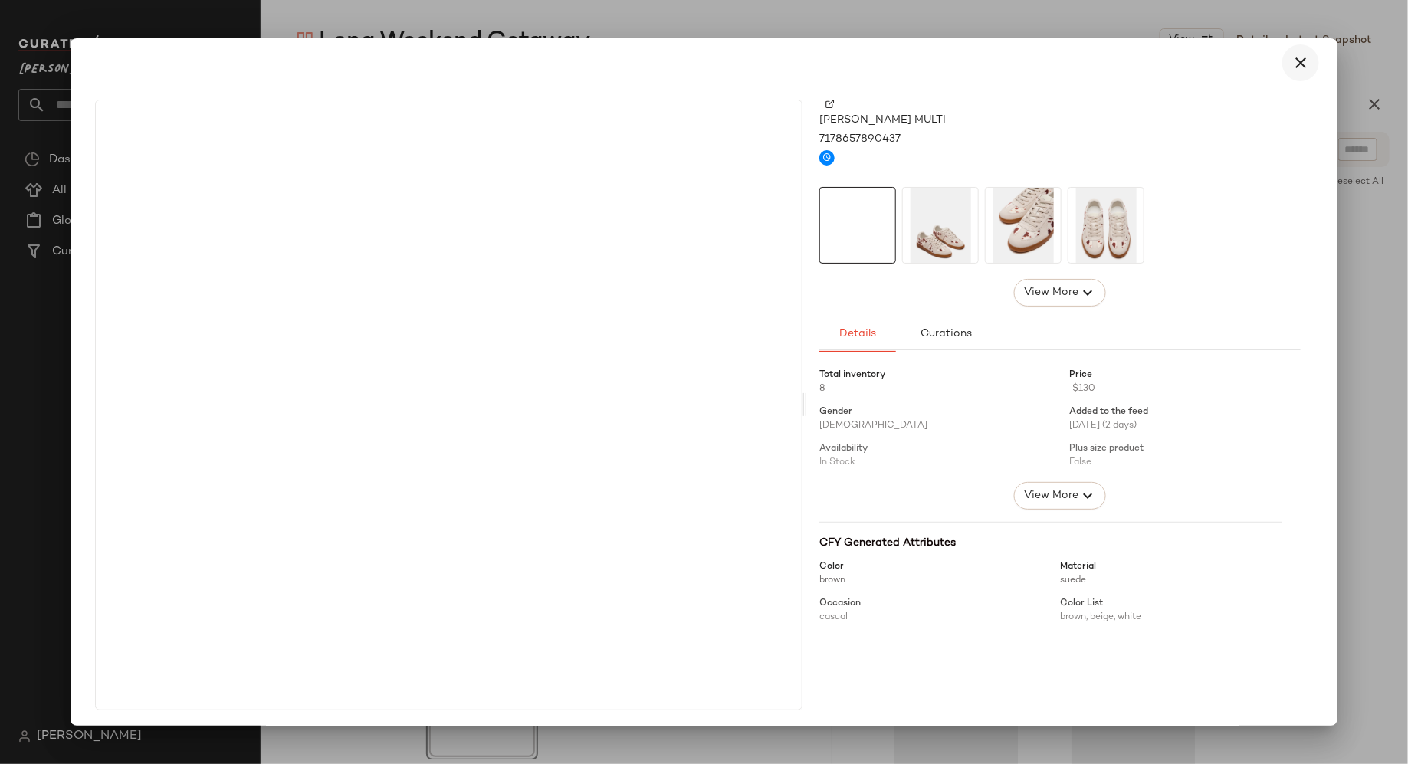
click at [1295, 64] on icon "button" at bounding box center [1300, 63] width 18 height 18
click at [1298, 60] on icon "button" at bounding box center [1300, 63] width 18 height 18
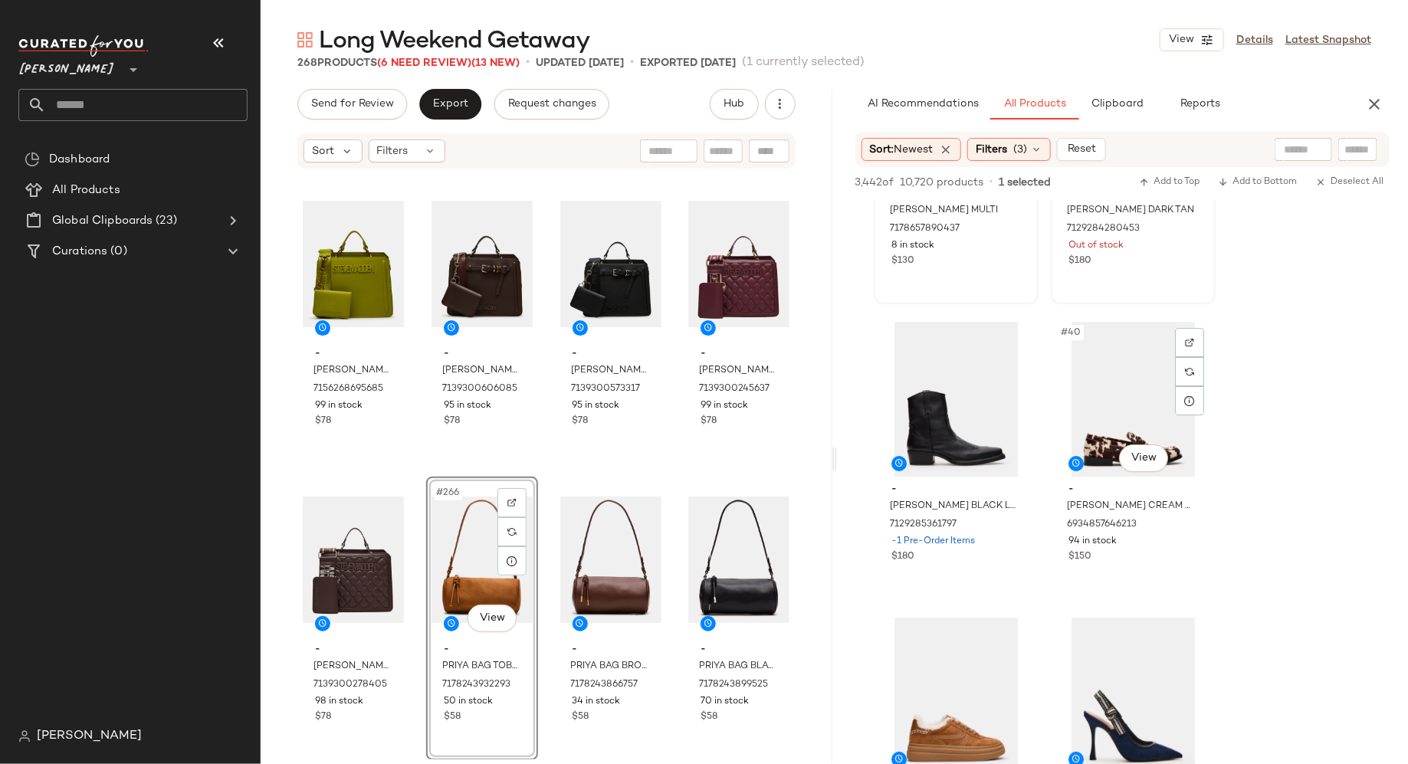
scroll to position [5512, 0]
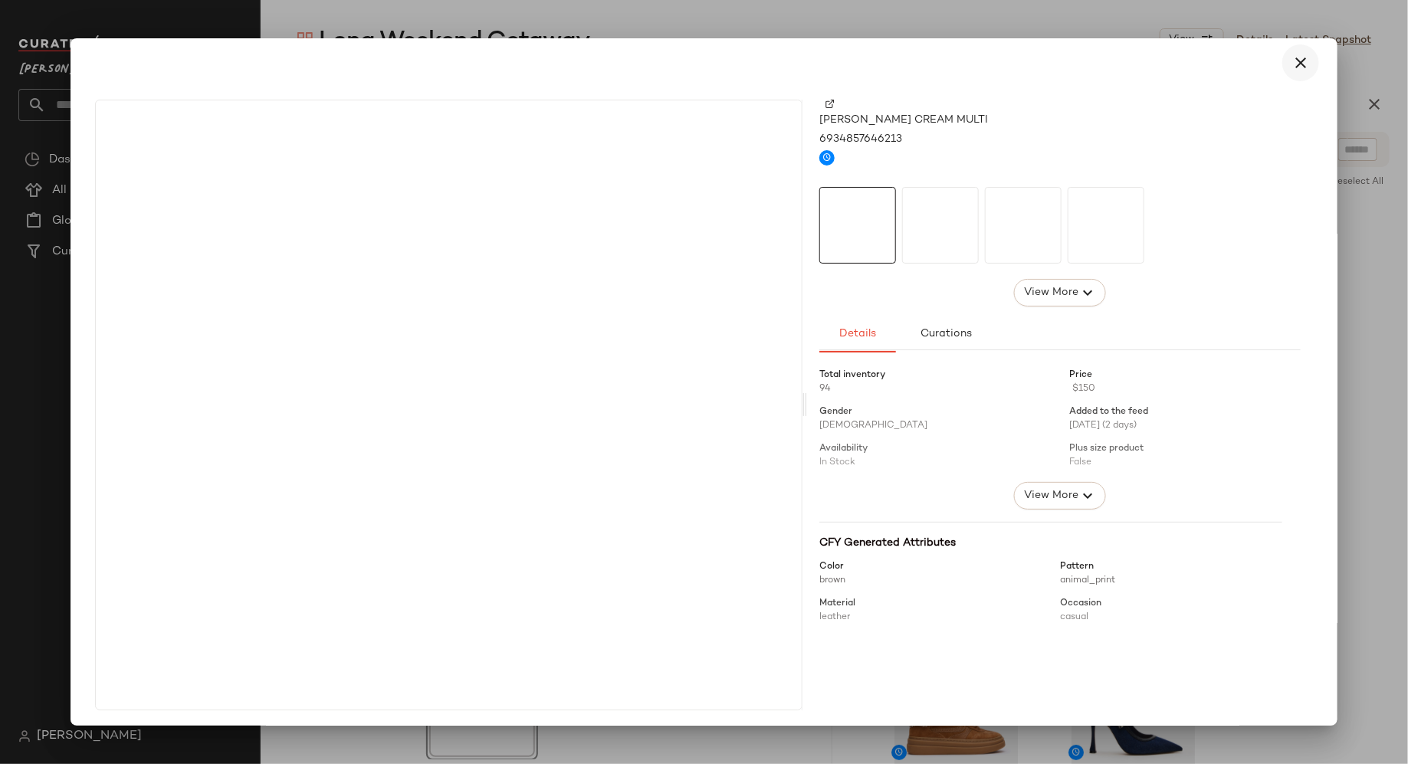
click at [1295, 64] on icon "button" at bounding box center [1300, 63] width 18 height 18
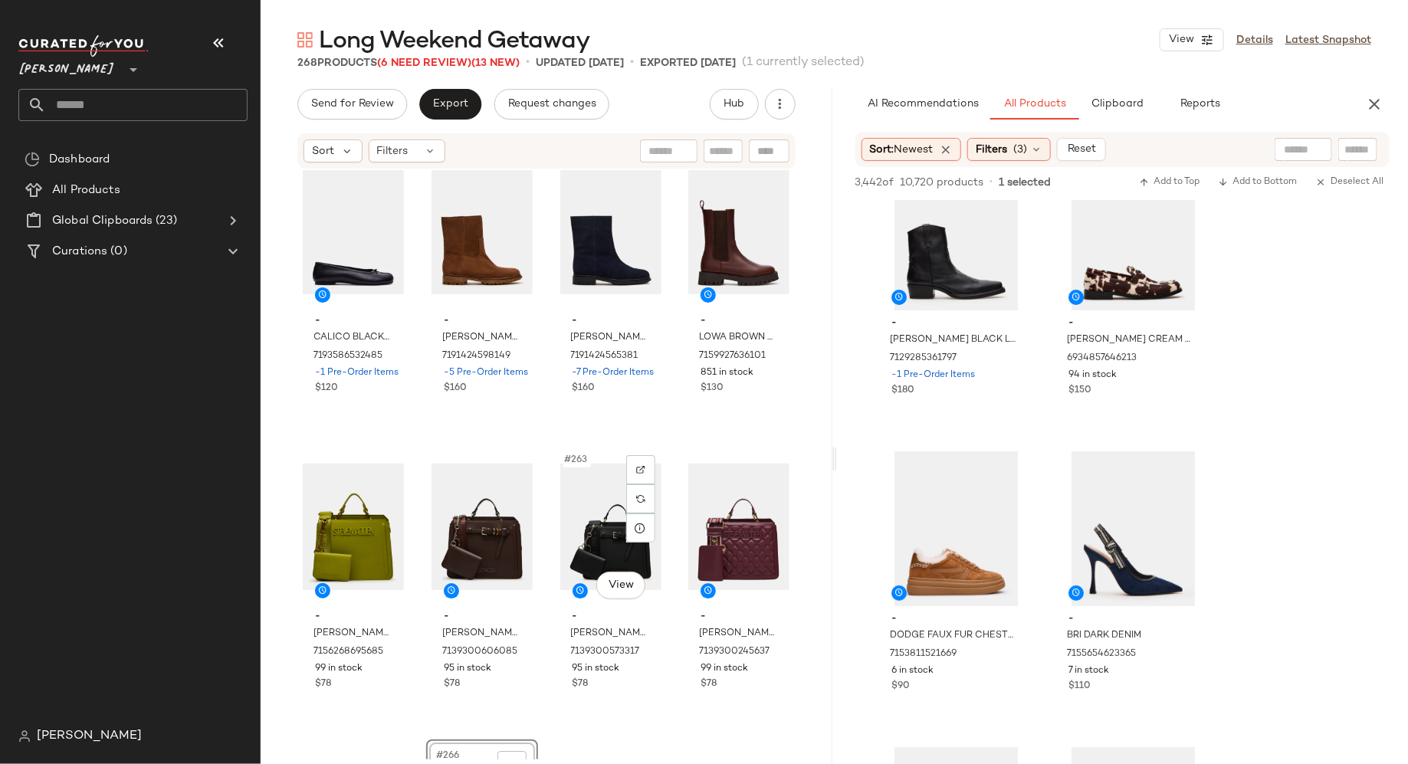
scroll to position [18973, 0]
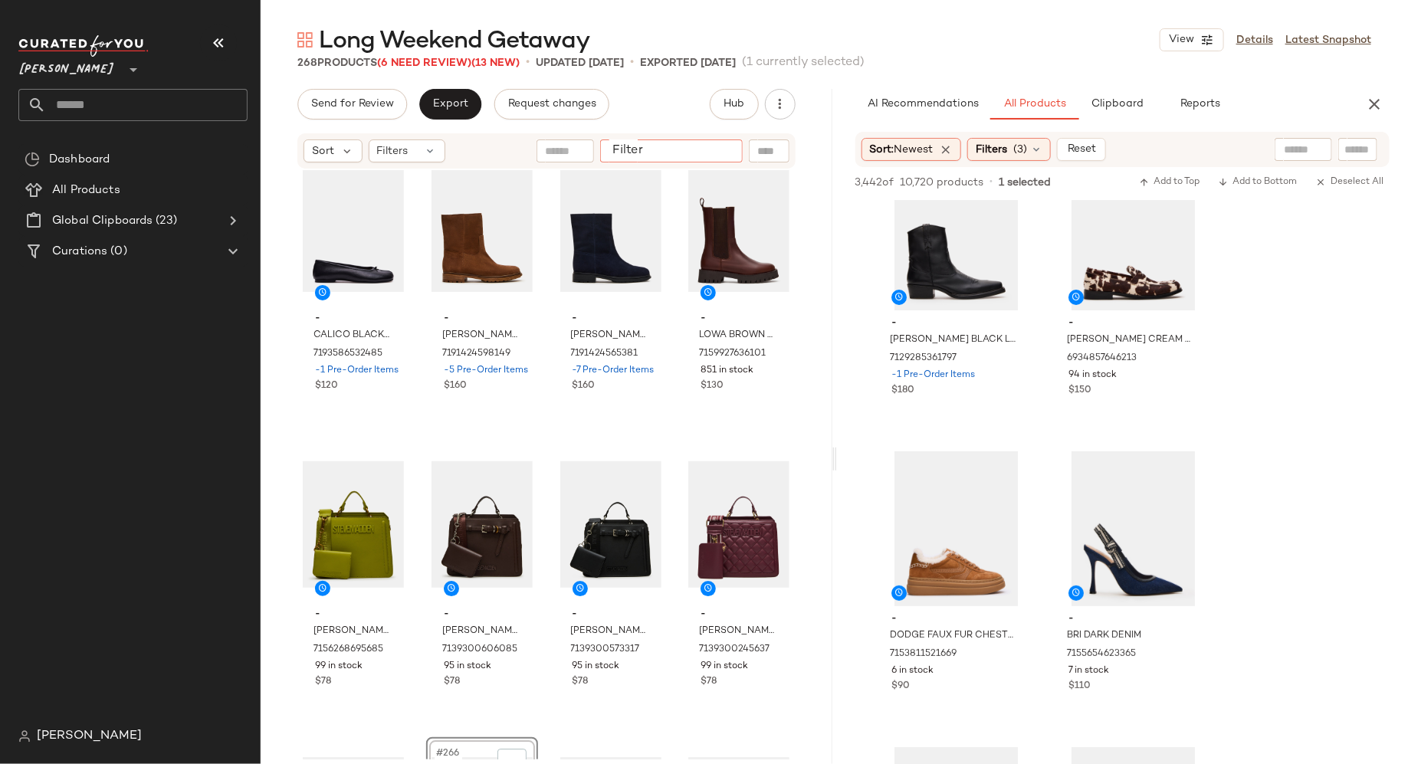
click at [727, 157] on input "Filter" at bounding box center [671, 151] width 130 height 16
type input "*****"
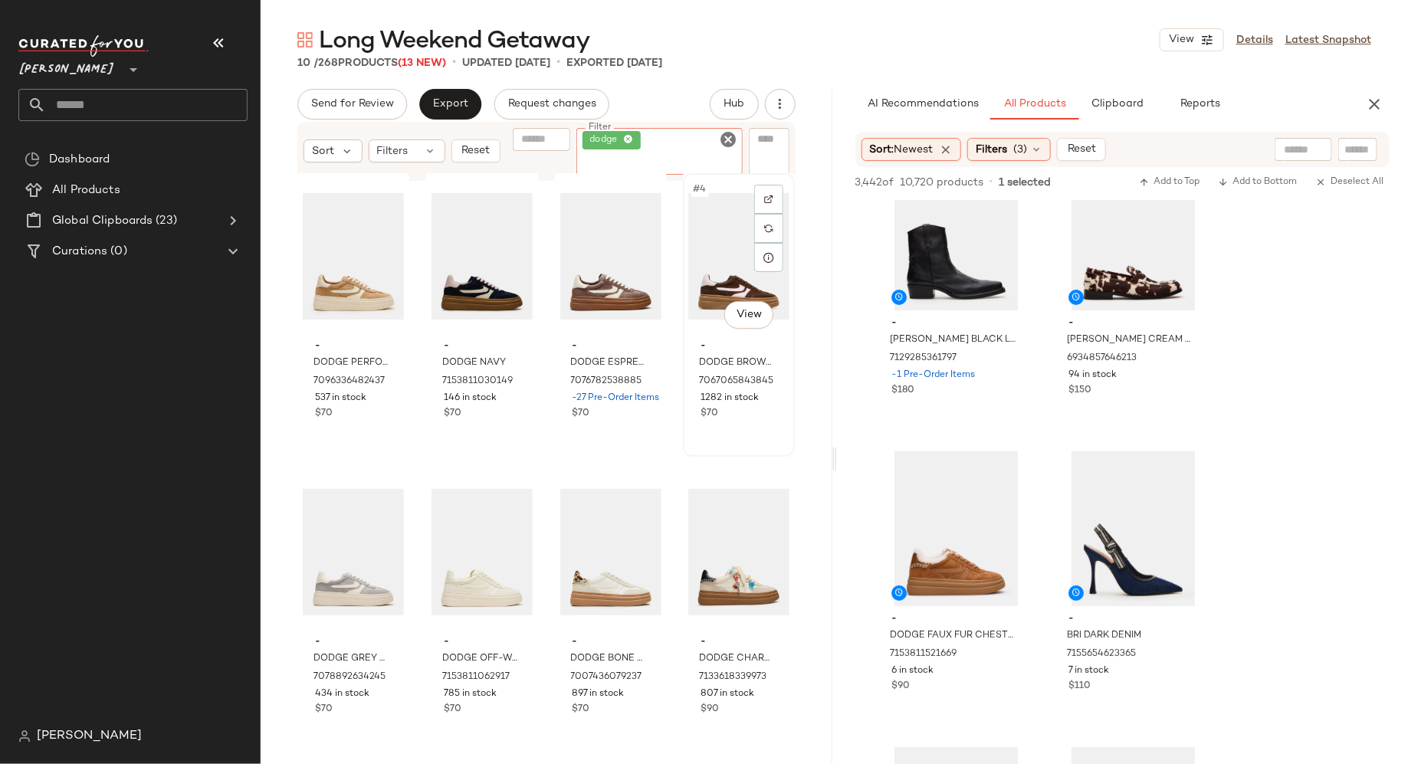
scroll to position [288, 0]
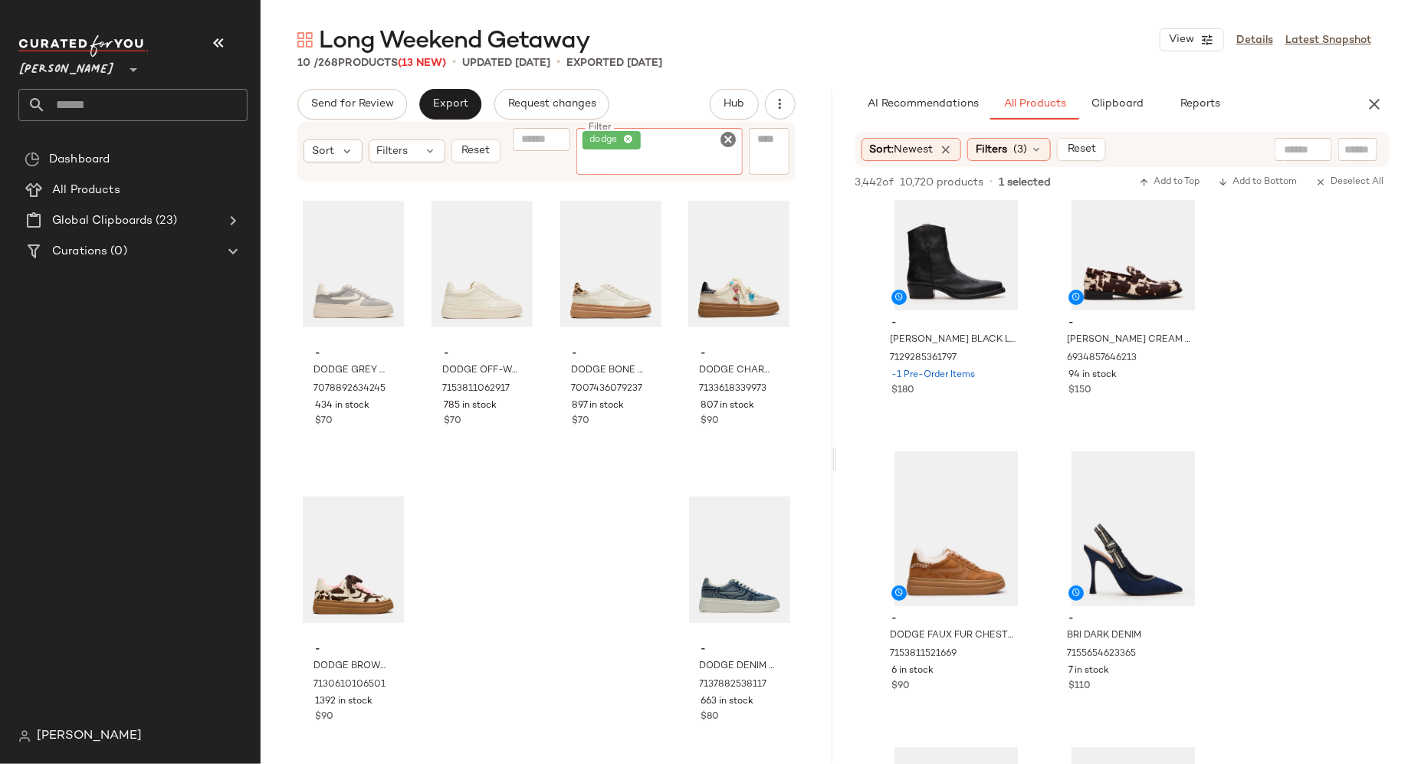
click at [734, 136] on icon "Clear Filter" at bounding box center [729, 139] width 18 height 18
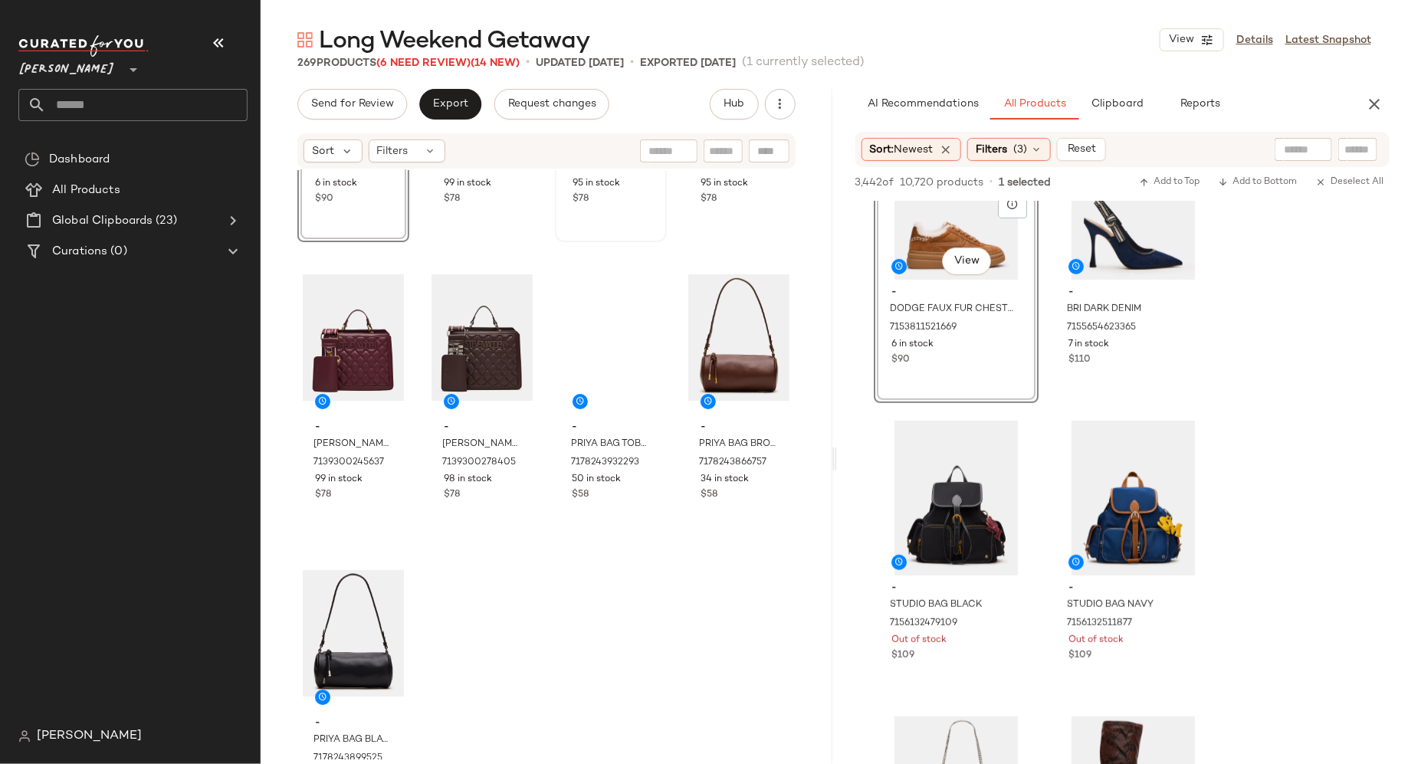
scroll to position [19530, 0]
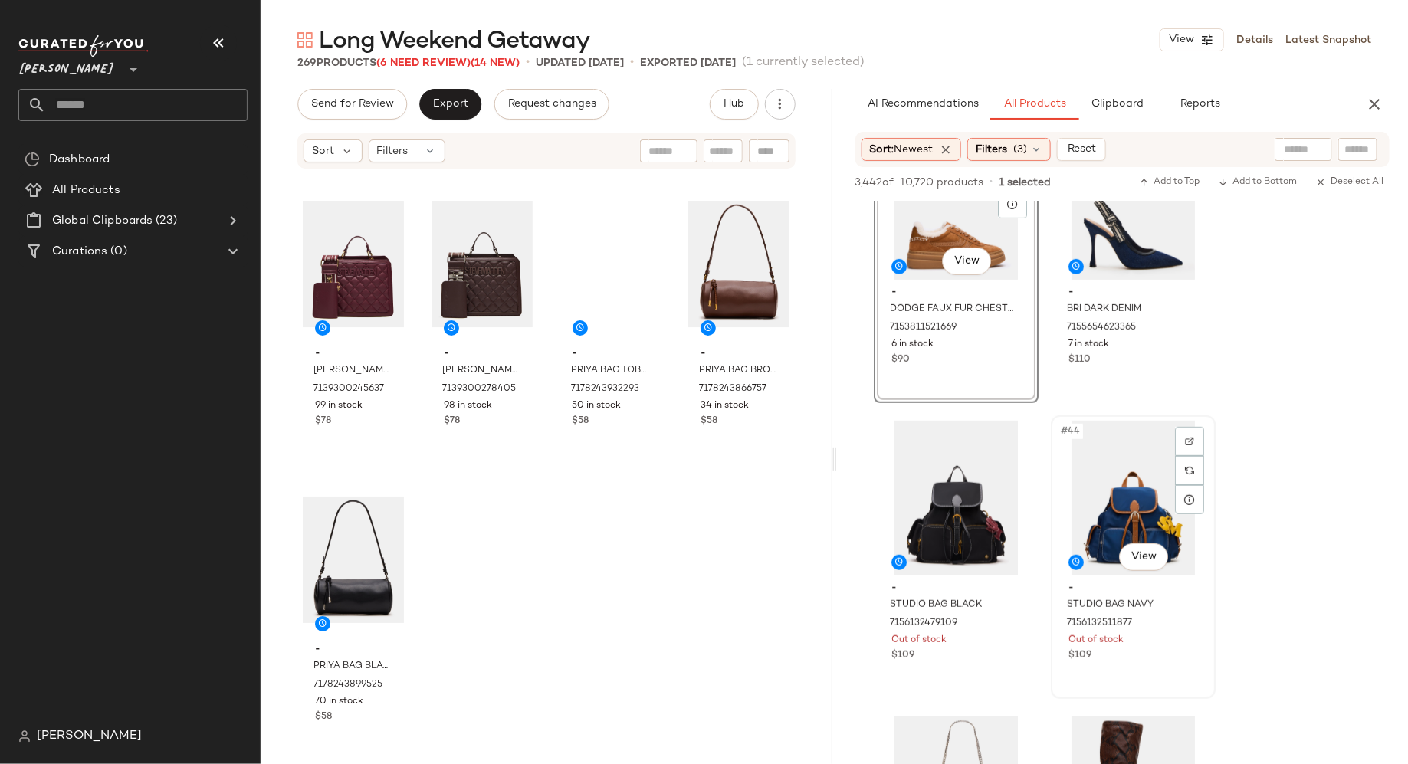
click at [1092, 528] on div "#44 View" at bounding box center [1133, 498] width 154 height 155
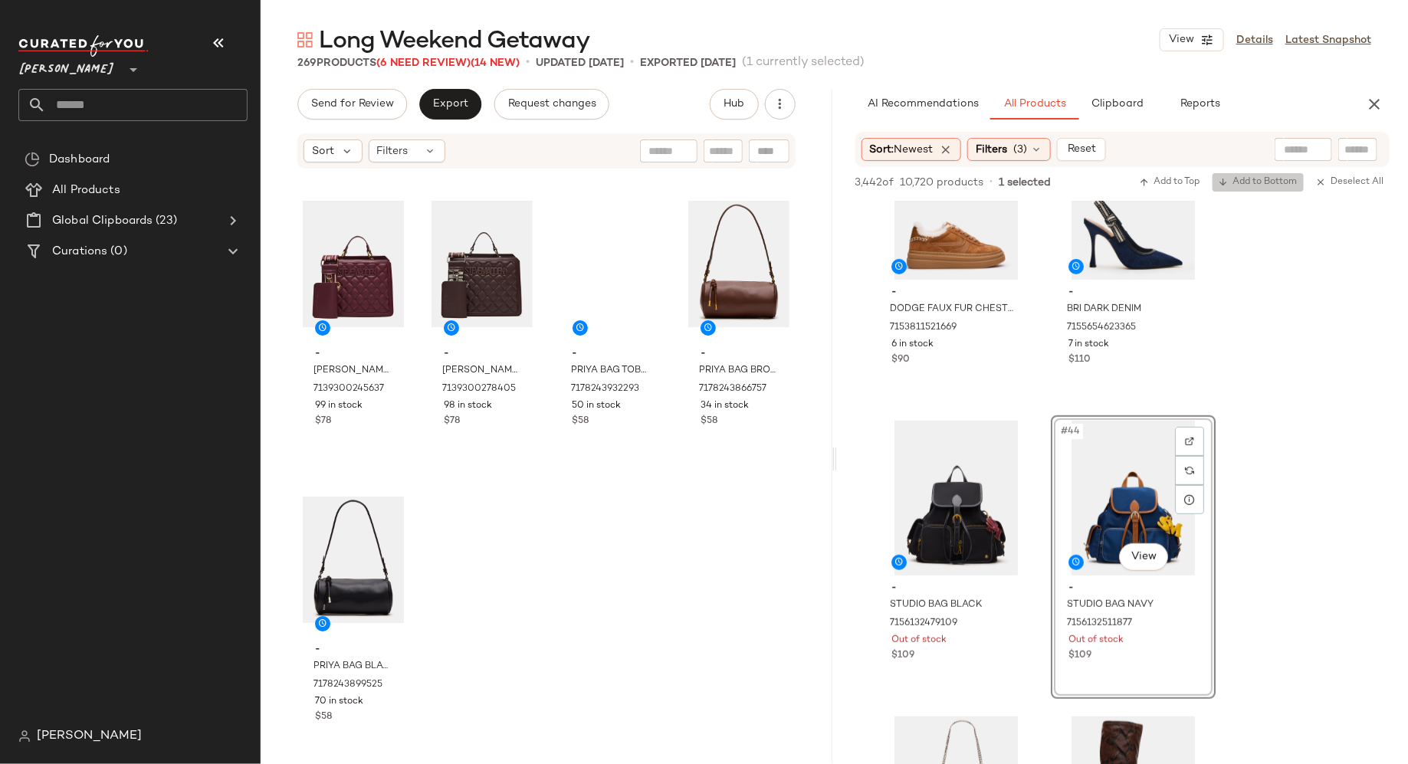
click at [1266, 184] on span "Add to Bottom" at bounding box center [1258, 182] width 79 height 11
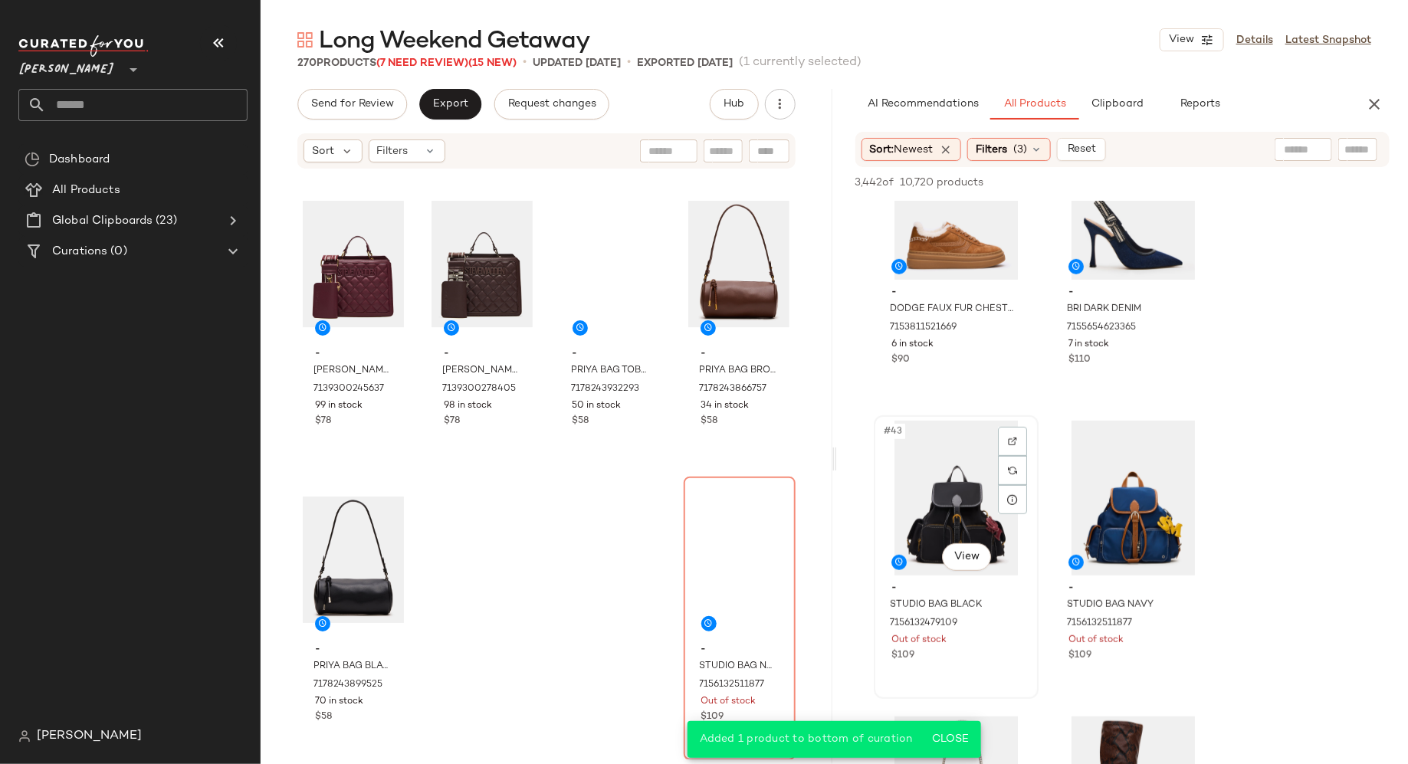
click at [956, 502] on div "#43 View" at bounding box center [956, 498] width 154 height 155
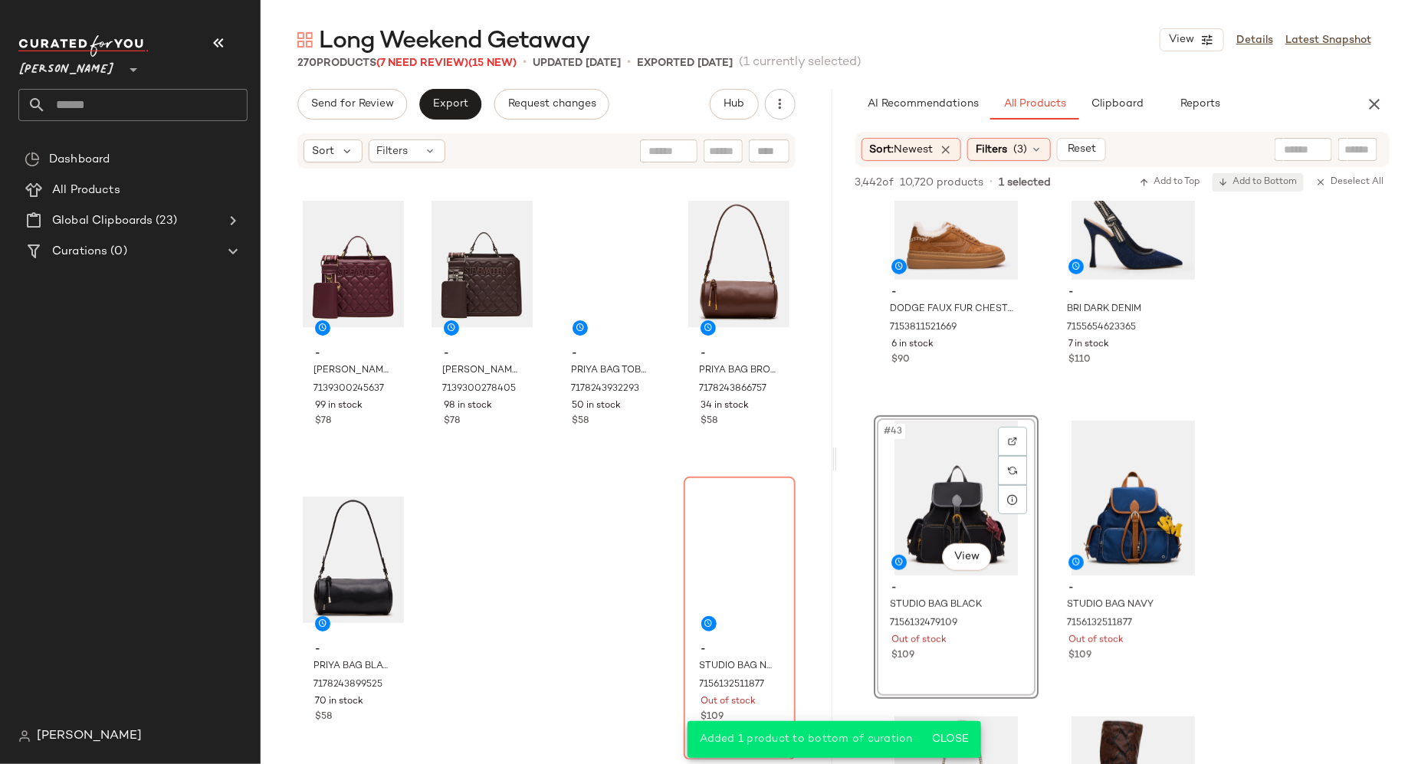
click at [1263, 189] on button "Add to Bottom" at bounding box center [1257, 182] width 91 height 18
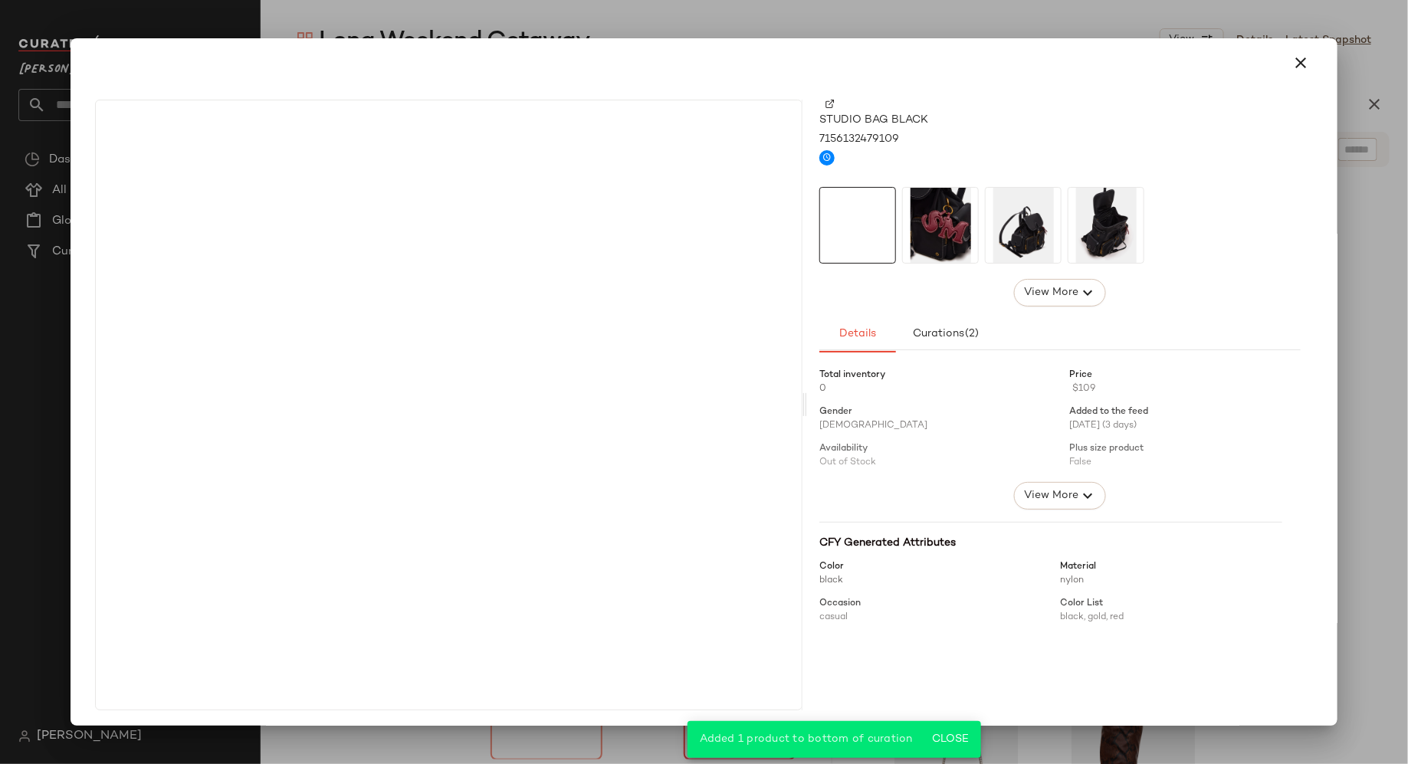
click at [937, 231] on img at bounding box center [940, 225] width 75 height 75
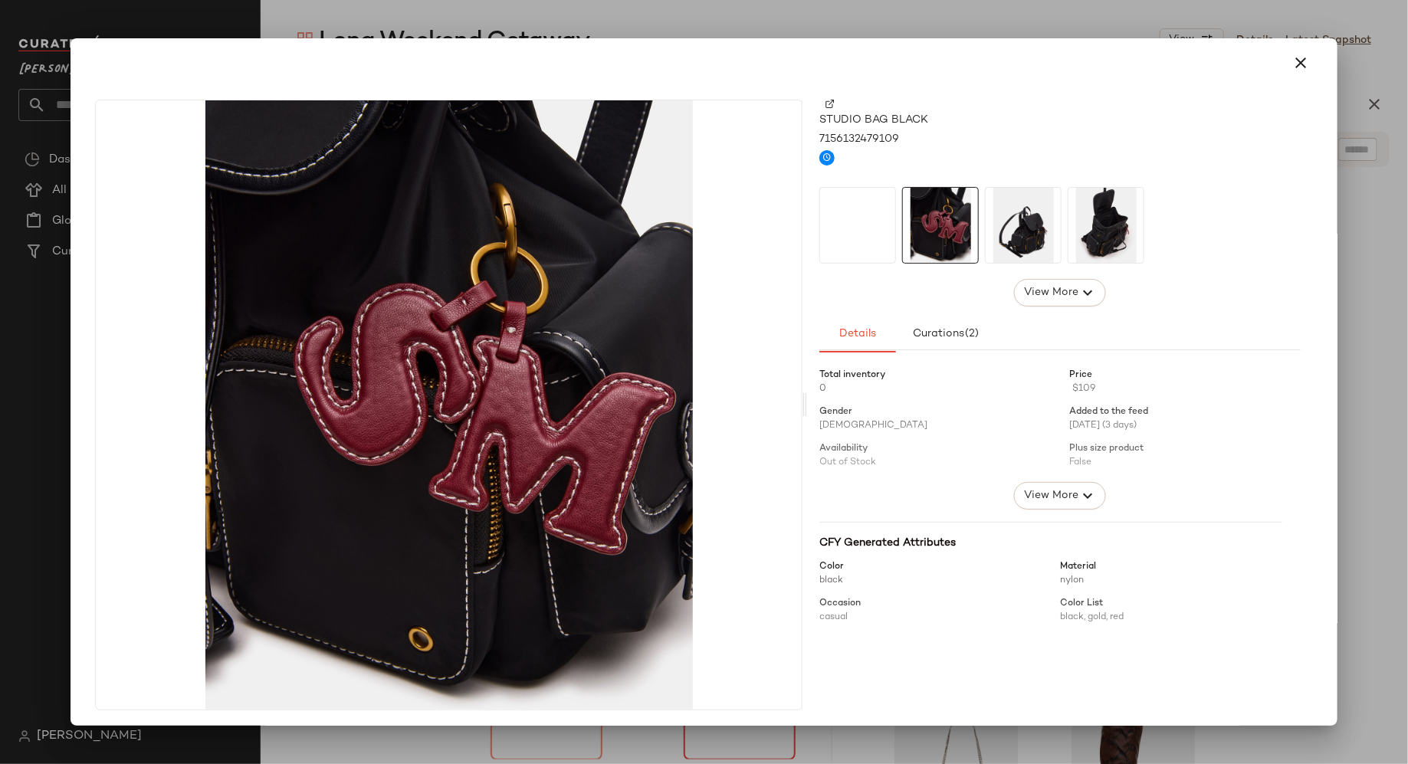
click at [1020, 230] on img at bounding box center [1023, 225] width 75 height 75
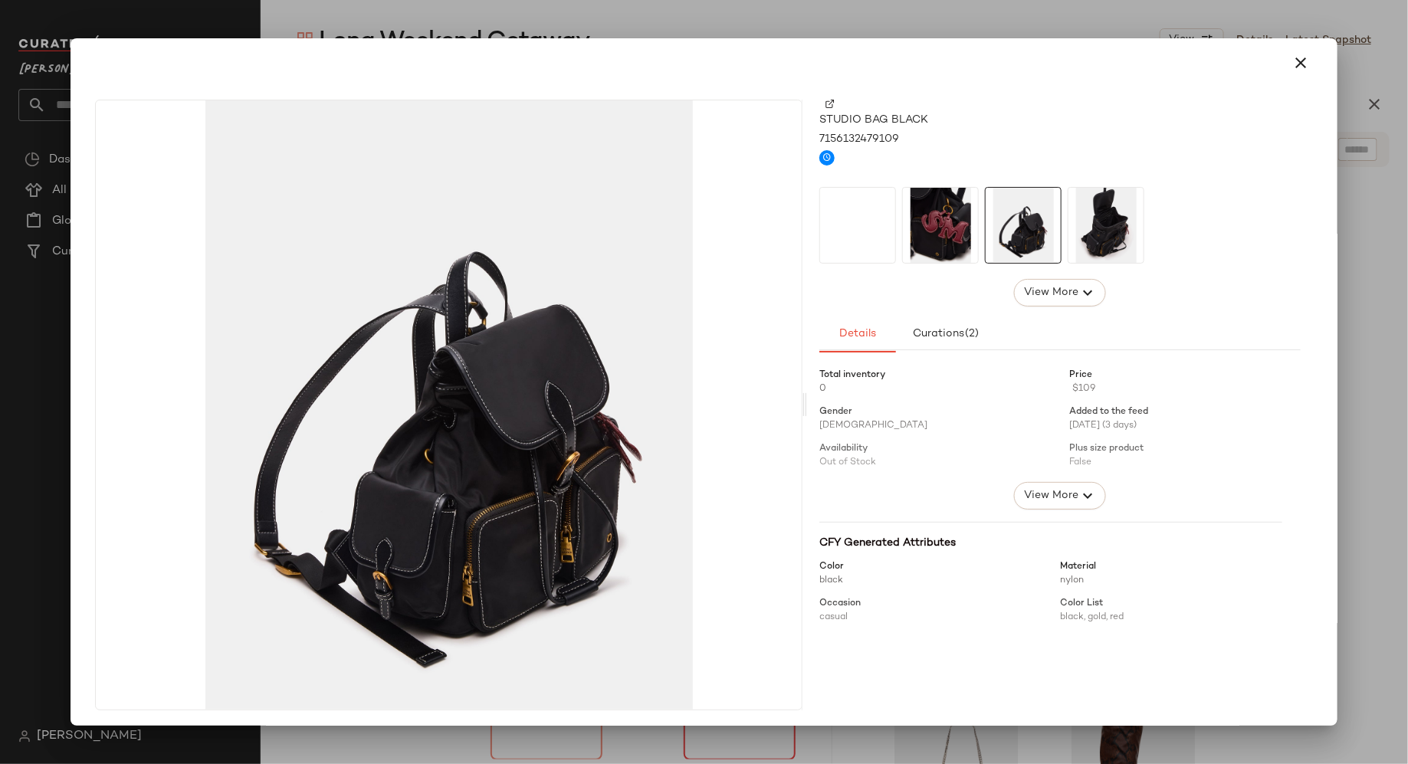
click at [1104, 229] on img at bounding box center [1105, 225] width 75 height 75
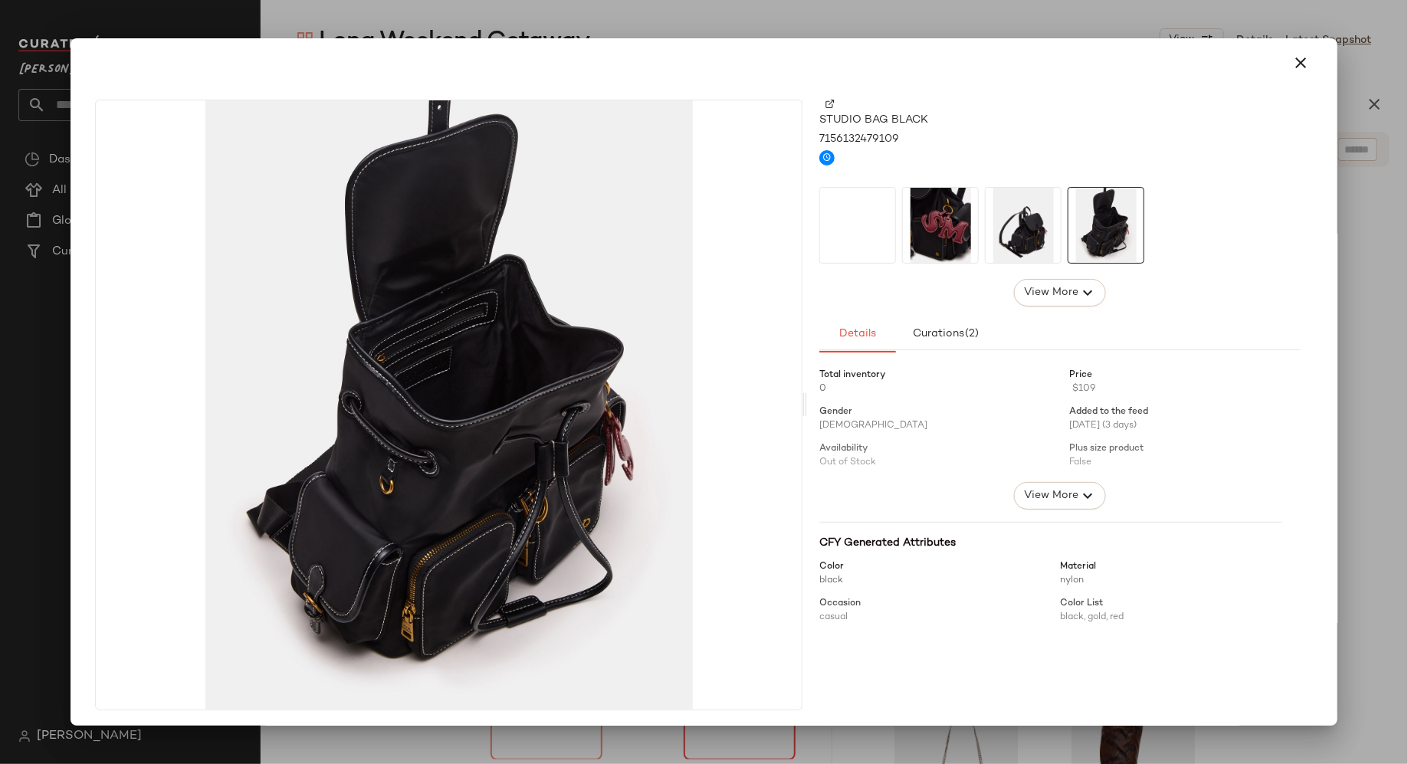
click at [924, 232] on img at bounding box center [940, 225] width 75 height 75
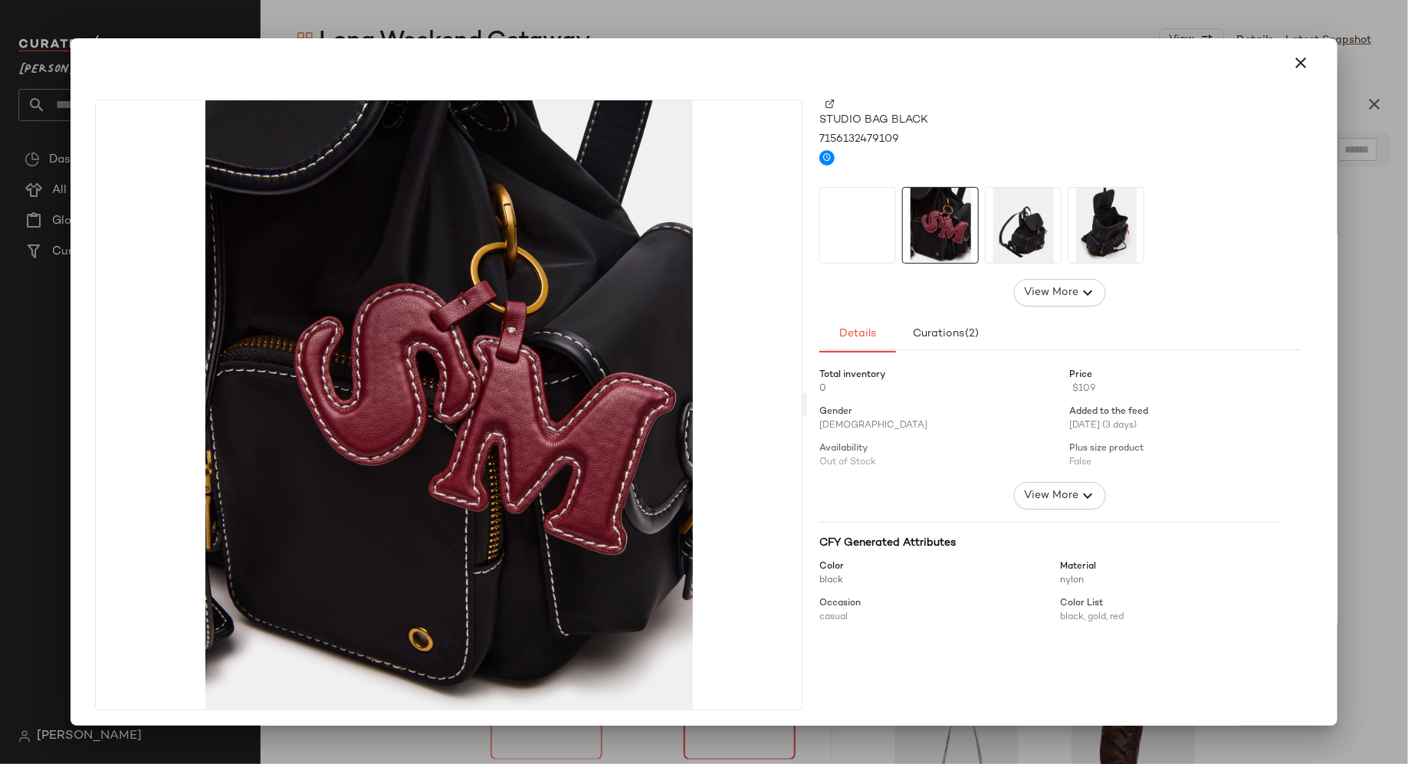
click at [860, 231] on div at bounding box center [857, 225] width 77 height 77
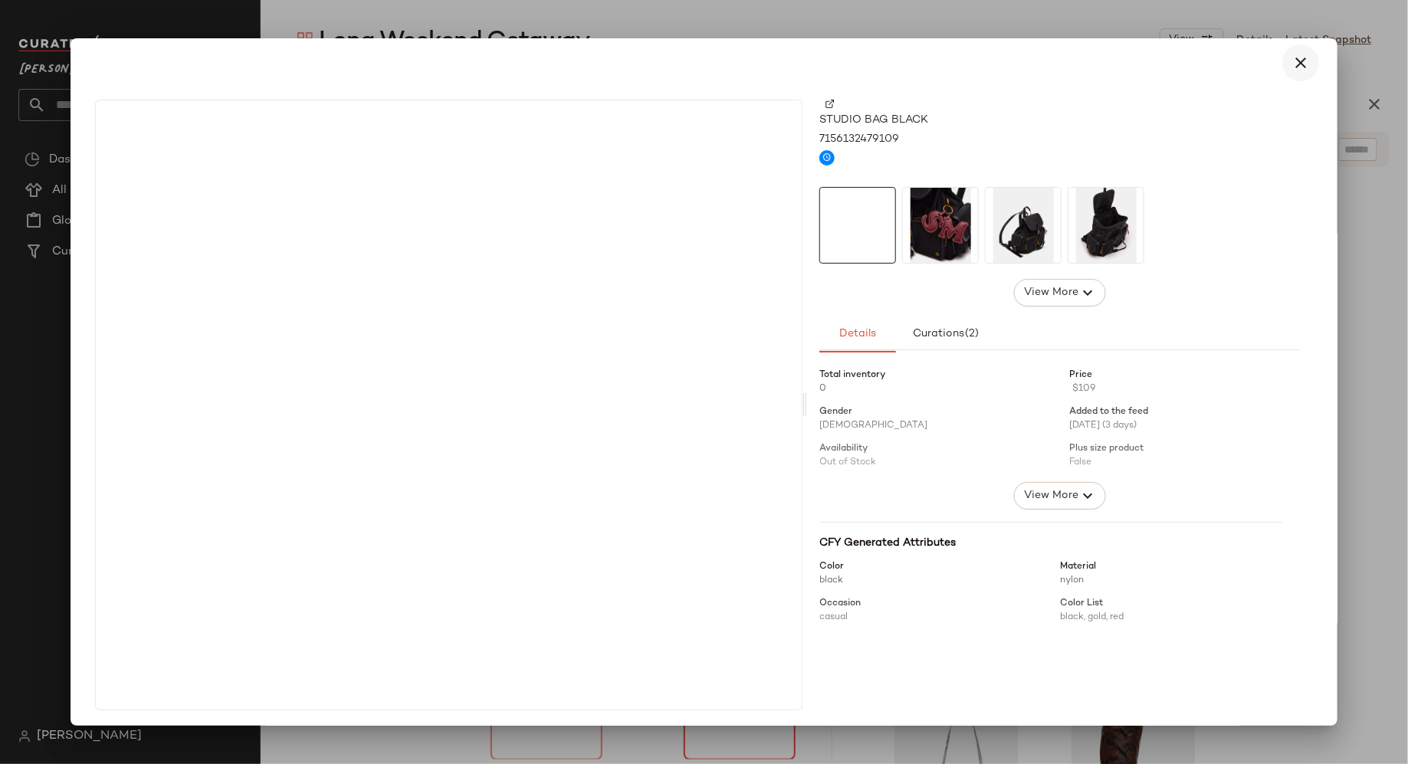
click at [1294, 61] on icon "button" at bounding box center [1300, 63] width 18 height 18
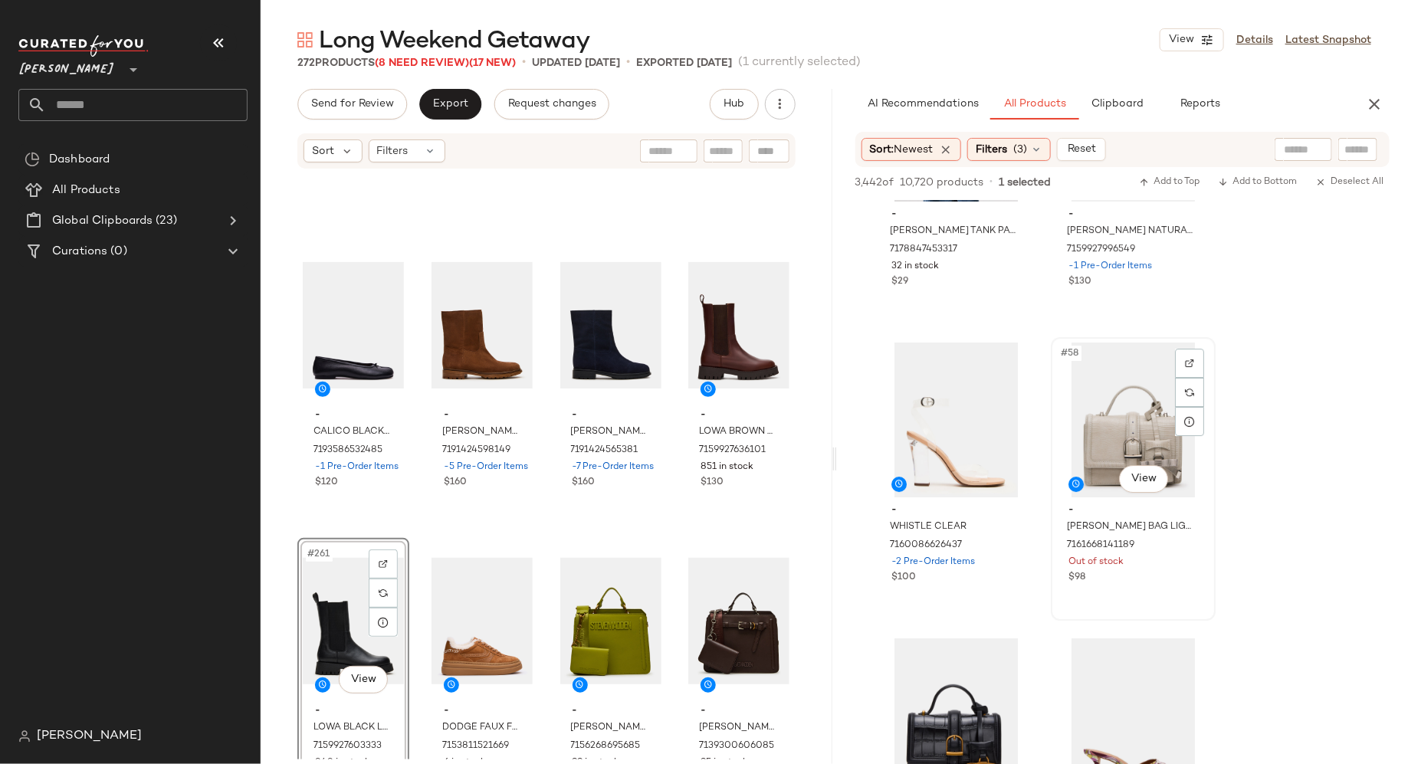
scroll to position [8149, 0]
click at [730, 149] on input "text" at bounding box center [723, 151] width 27 height 16
type input "***"
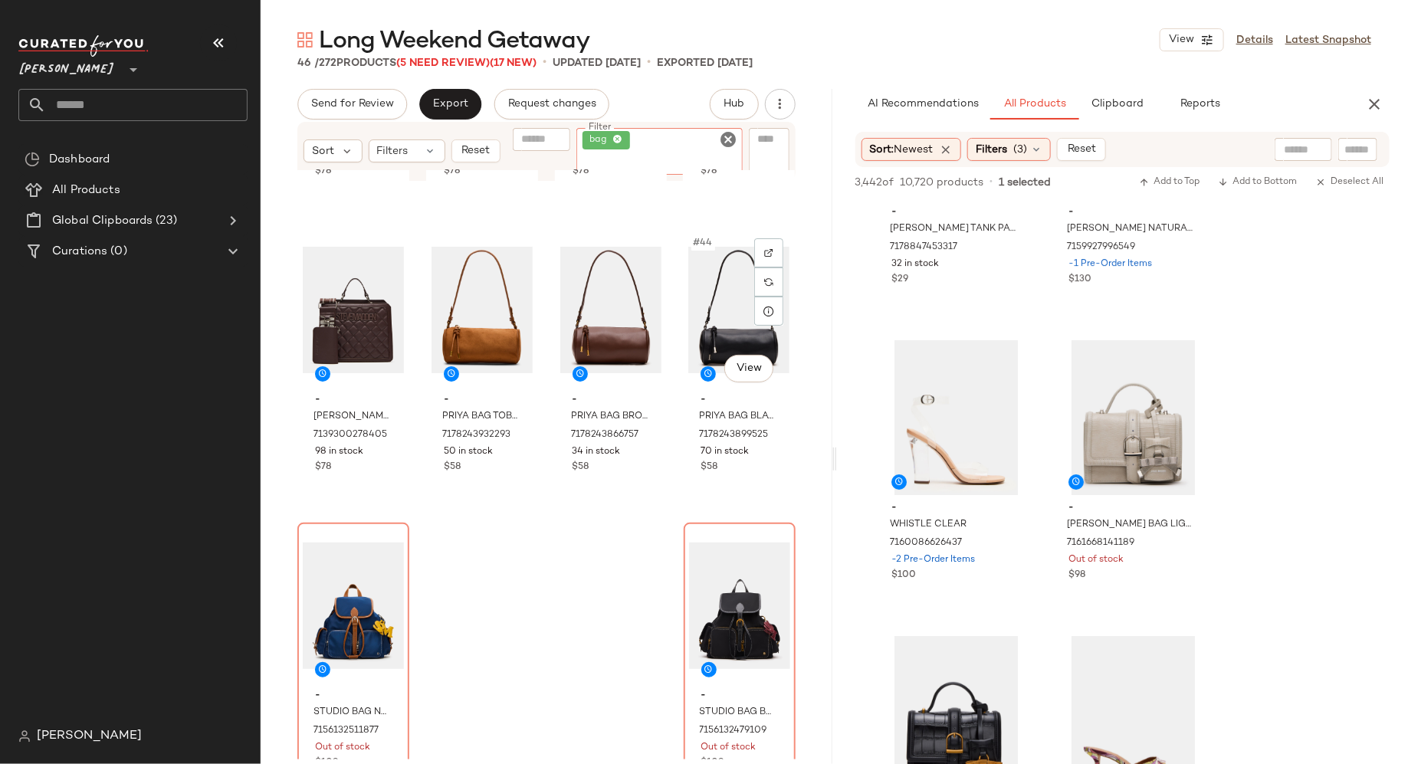
scroll to position [2963, 0]
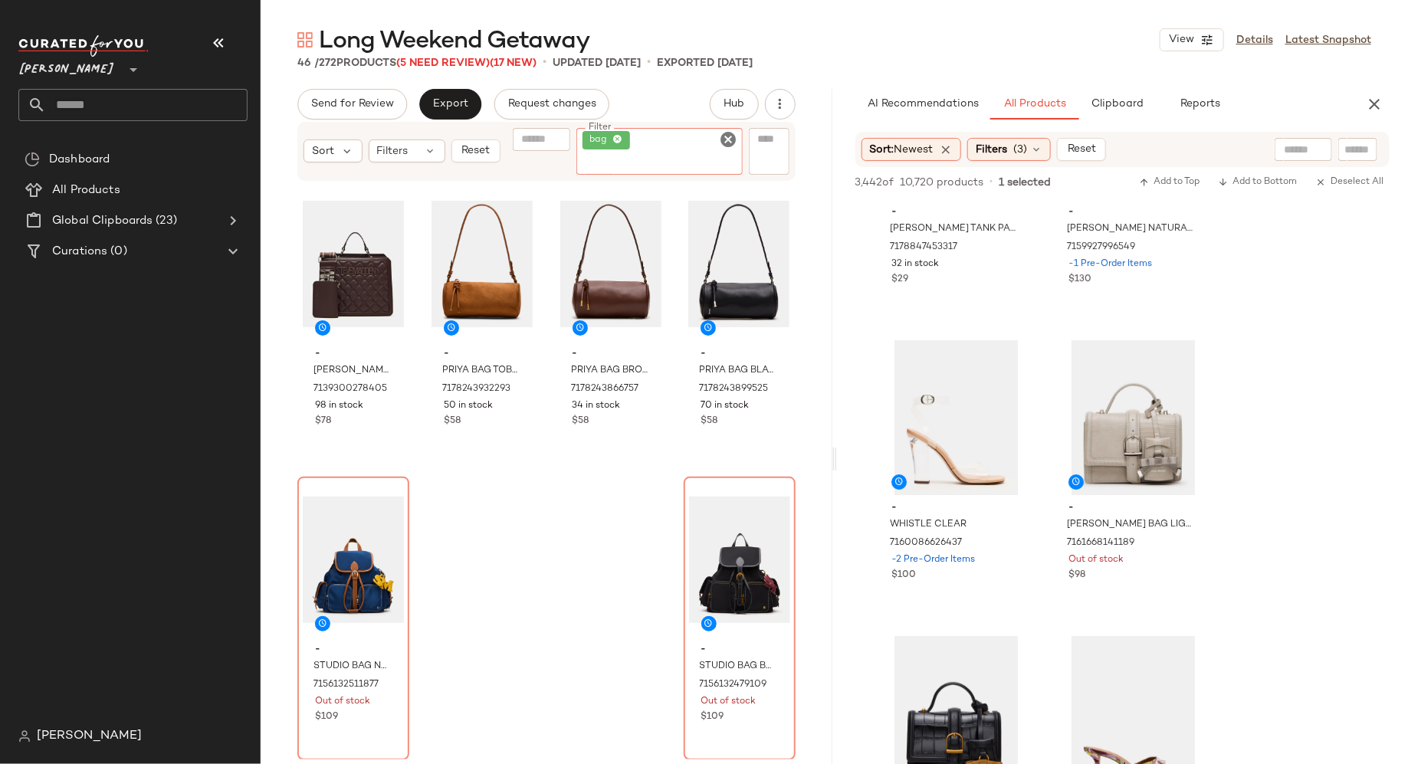
click at [730, 137] on icon "Clear Filter" at bounding box center [729, 139] width 18 height 18
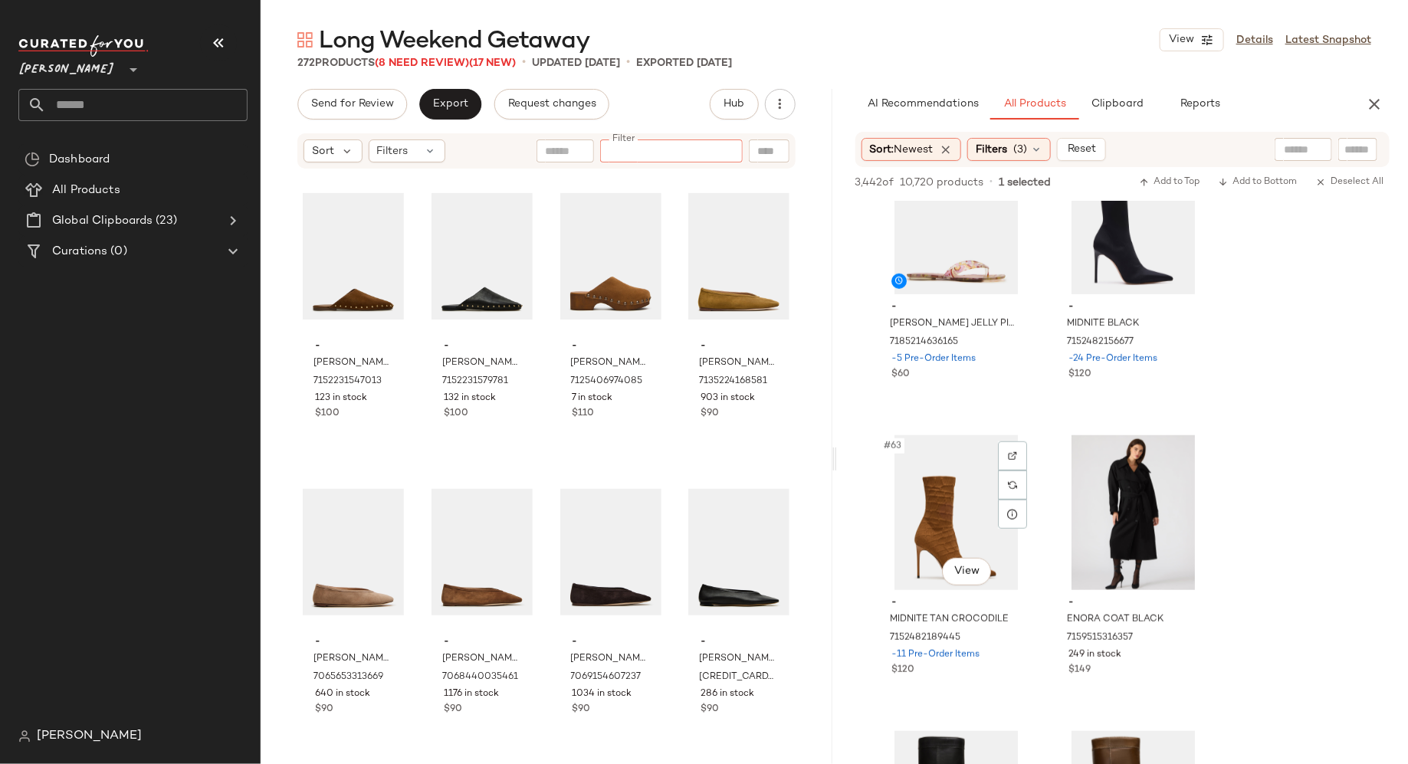
scroll to position [8944, 0]
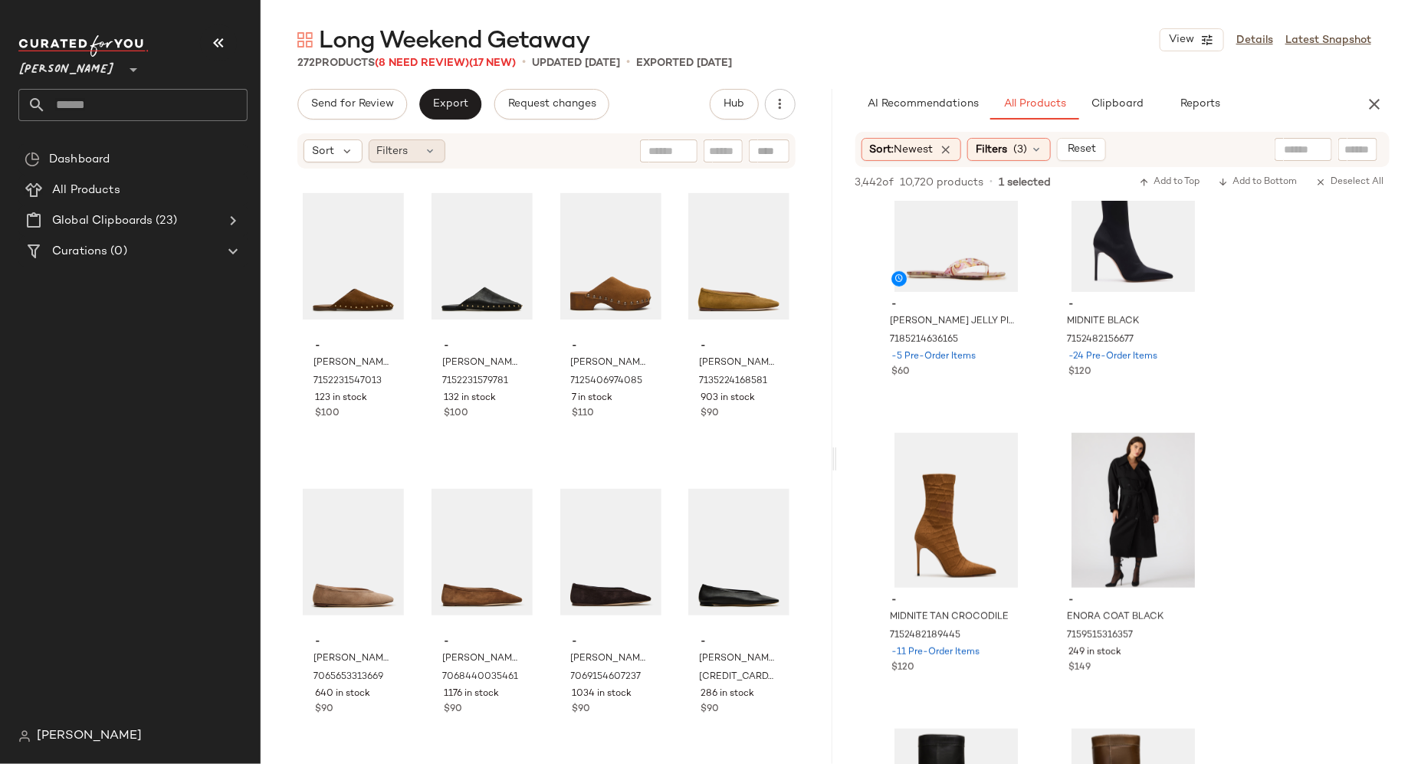
click at [433, 150] on icon at bounding box center [431, 151] width 12 height 12
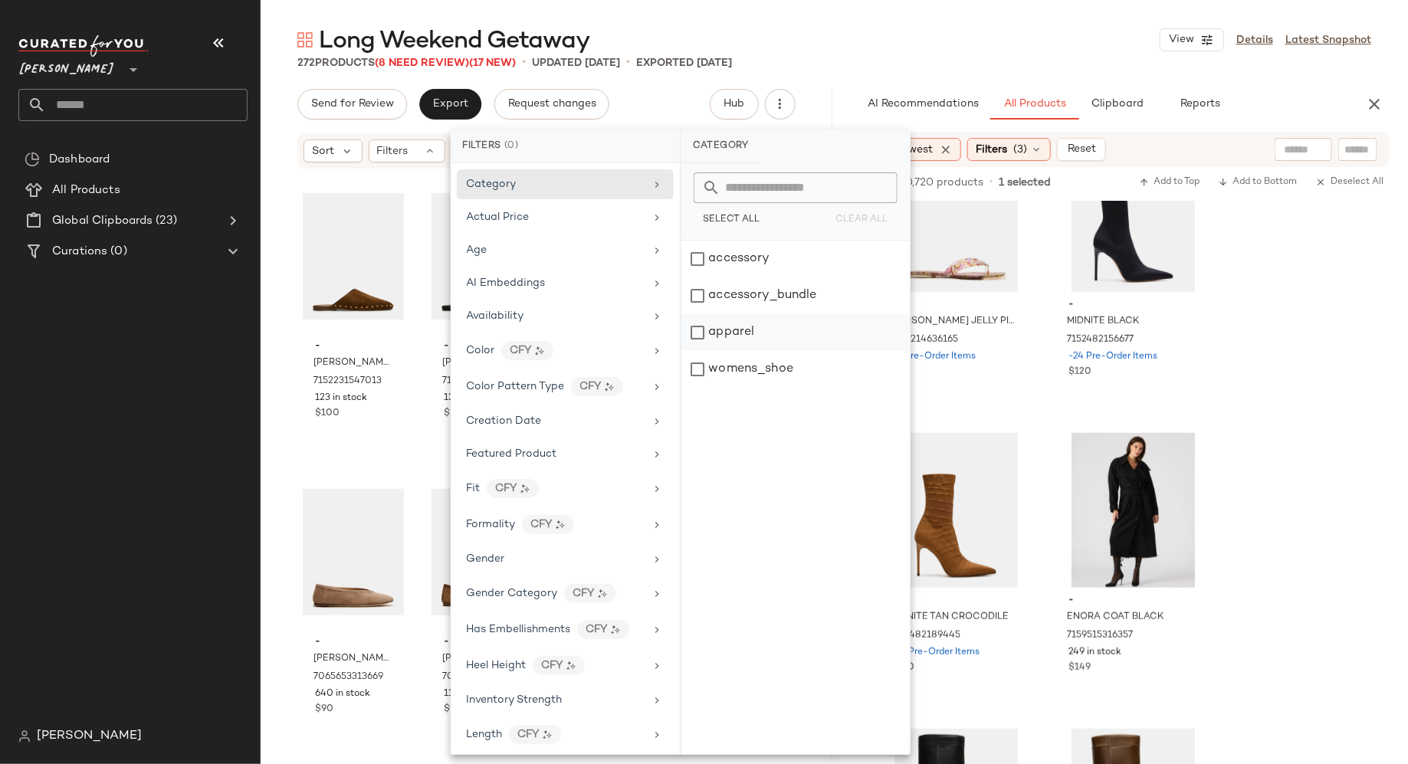
click at [693, 330] on div "apparel" at bounding box center [795, 332] width 228 height 37
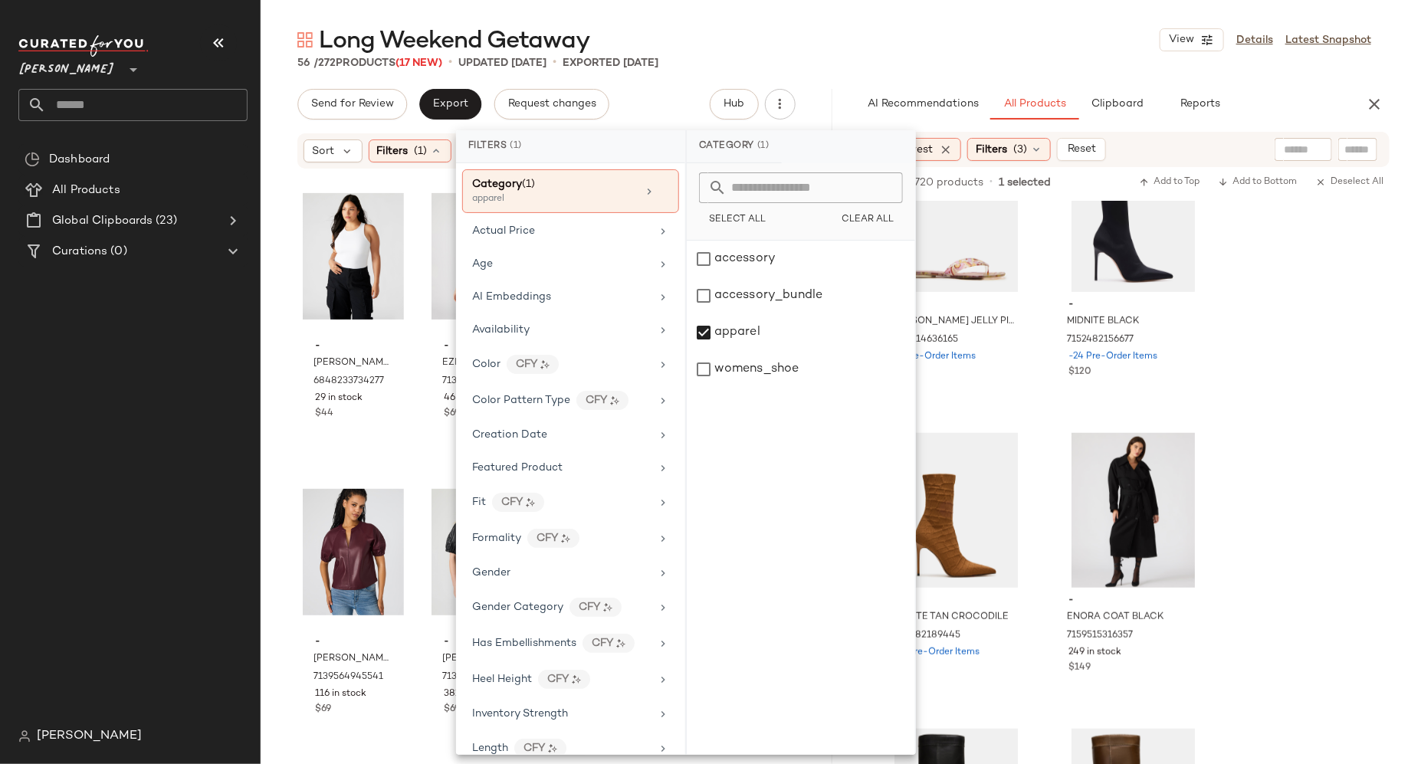
click at [283, 317] on div "- [PERSON_NAME] BODYSUIT WHITE 6848233734277 29 in stock $44 - EZRA TOP CHICORY…" at bounding box center [547, 464] width 572 height 589
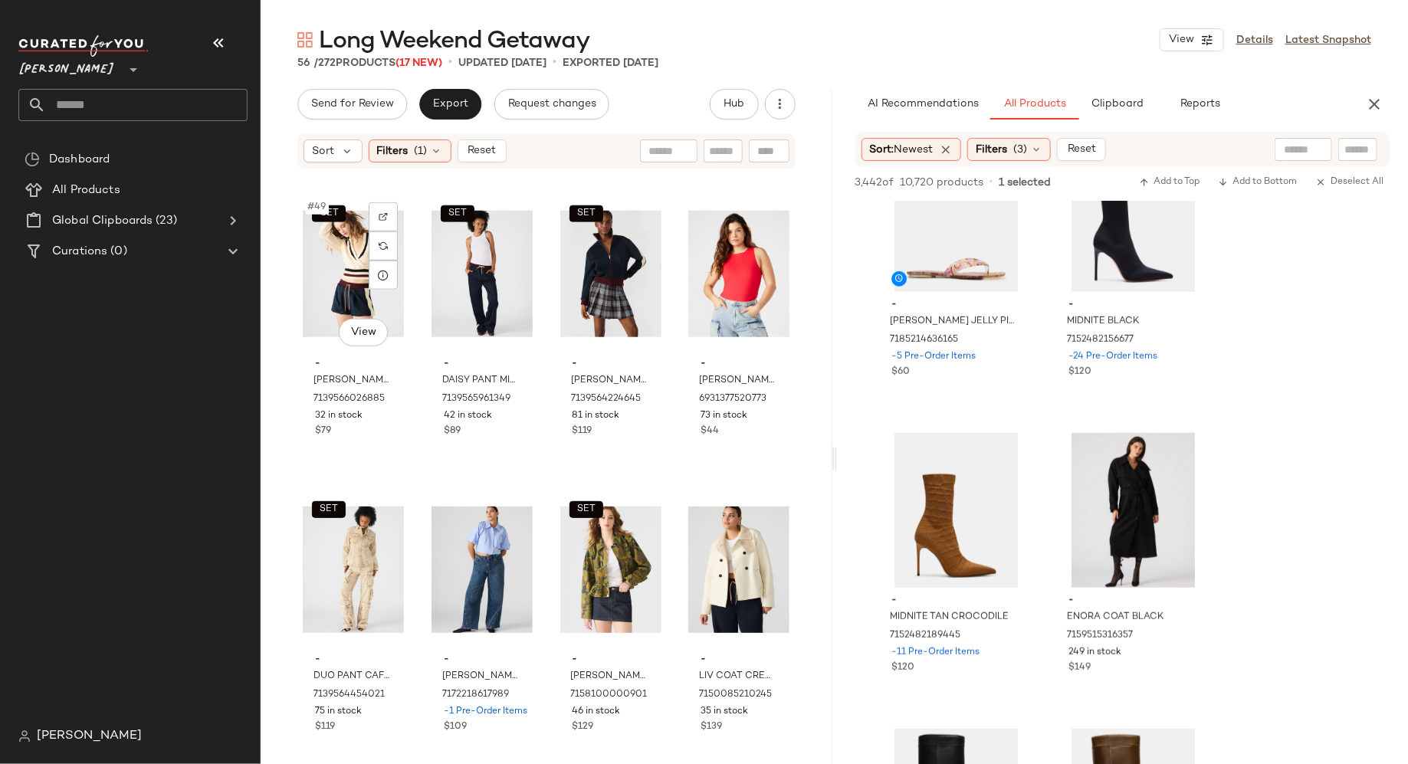
scroll to position [3555, 0]
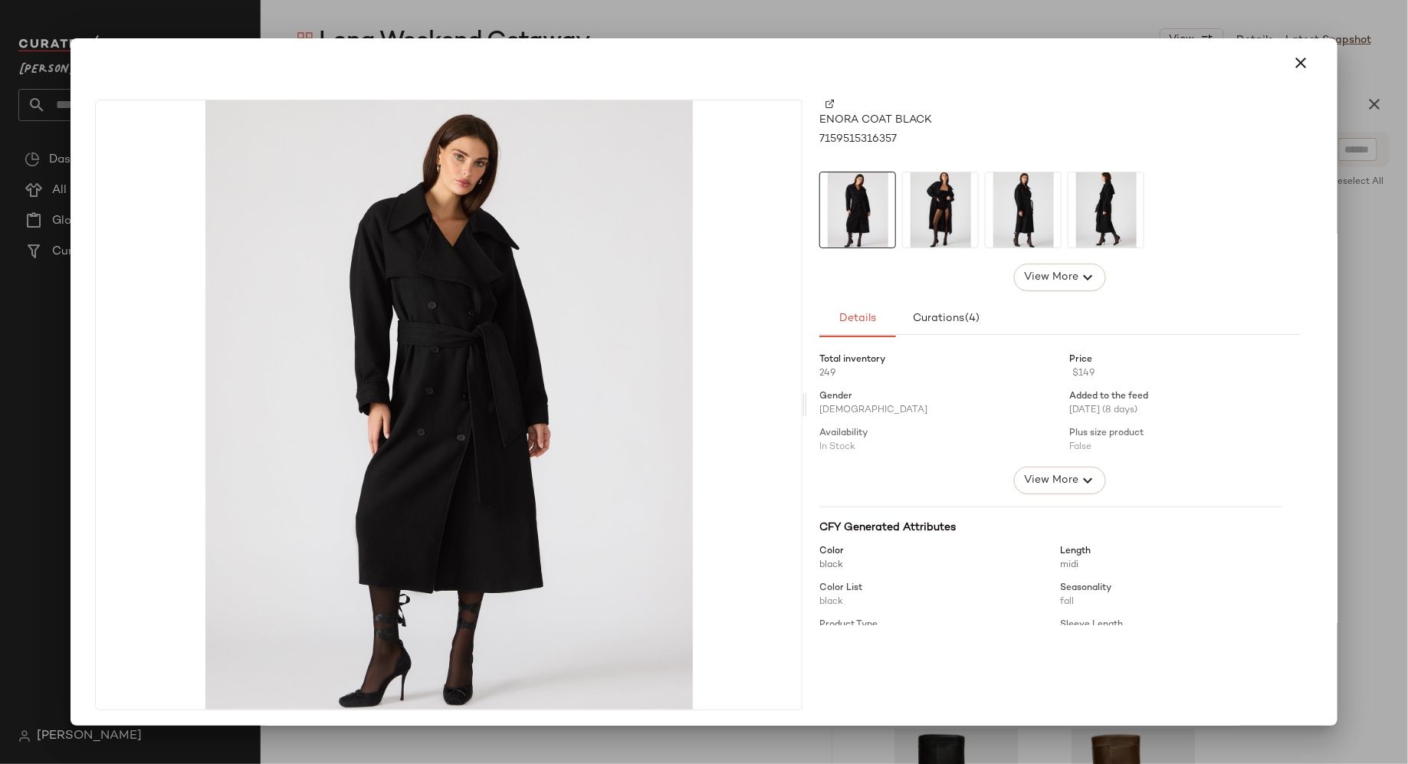
click at [944, 217] on img at bounding box center [940, 209] width 75 height 75
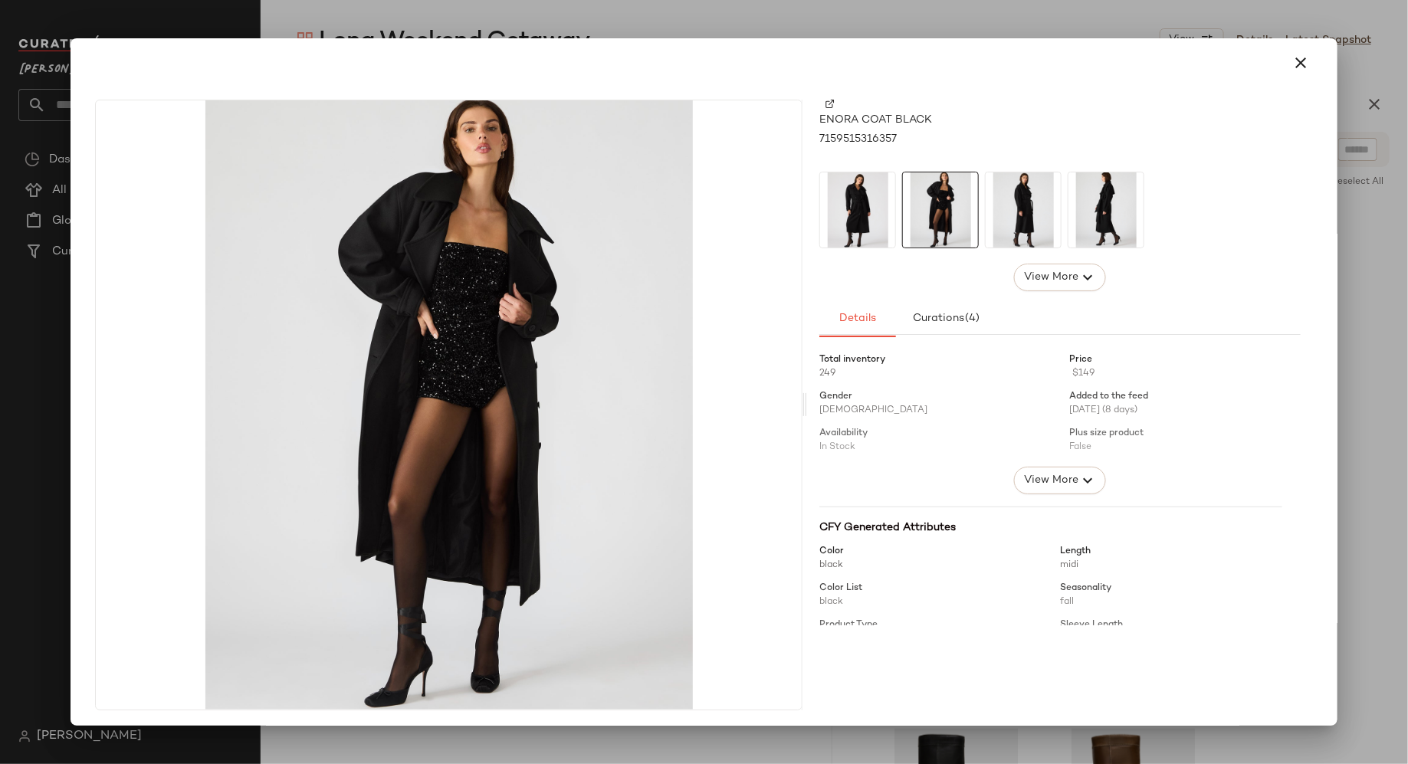
click at [1026, 219] on img at bounding box center [1023, 209] width 75 height 75
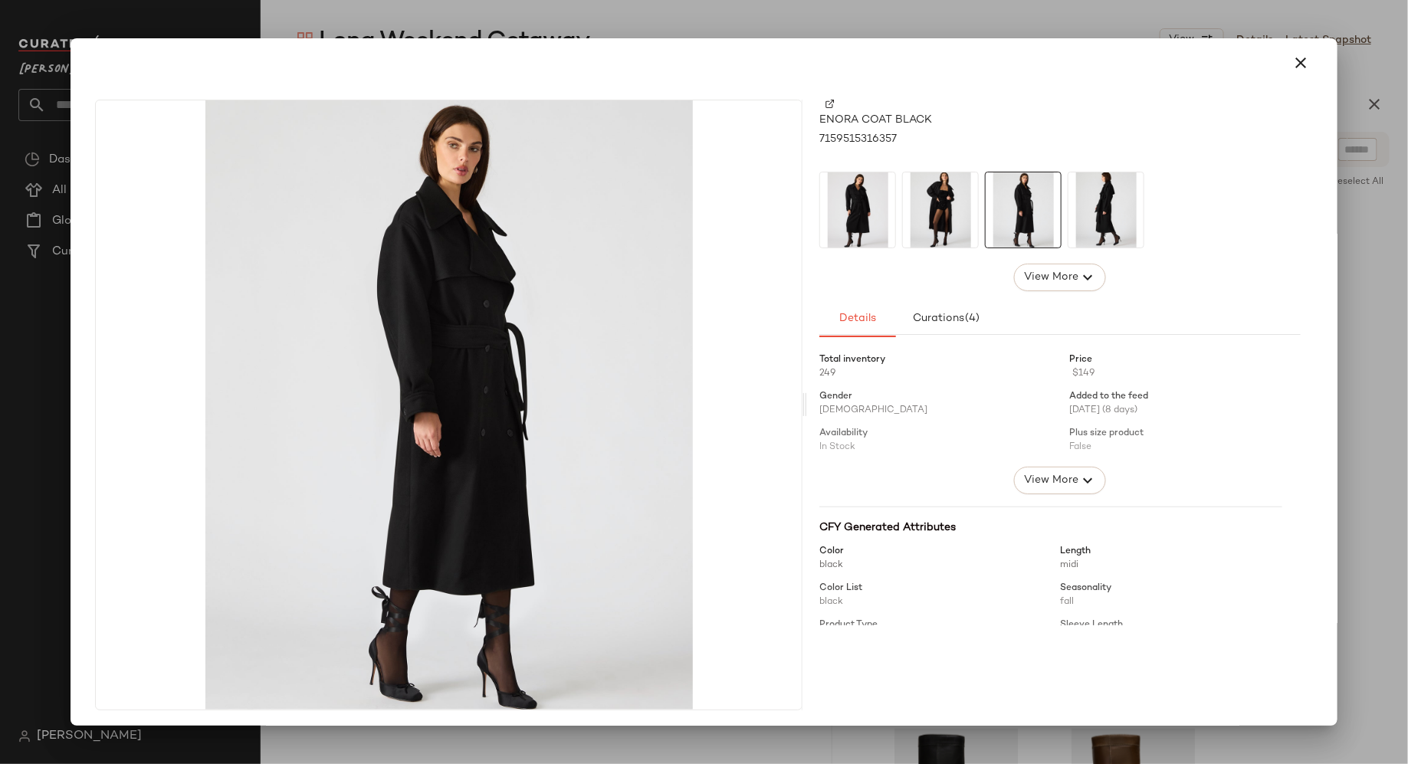
click at [1088, 213] on img at bounding box center [1105, 209] width 75 height 75
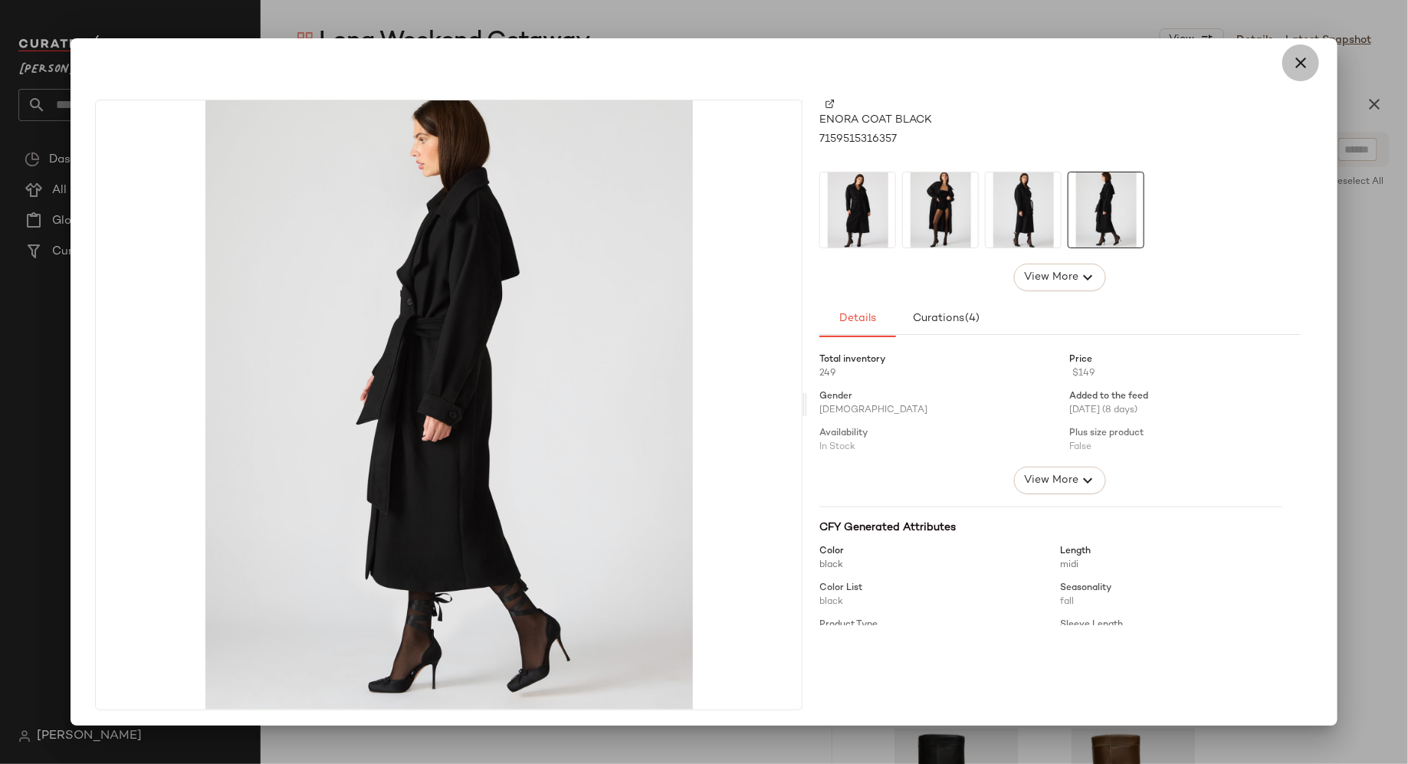
click at [1291, 60] on icon "button" at bounding box center [1300, 63] width 18 height 18
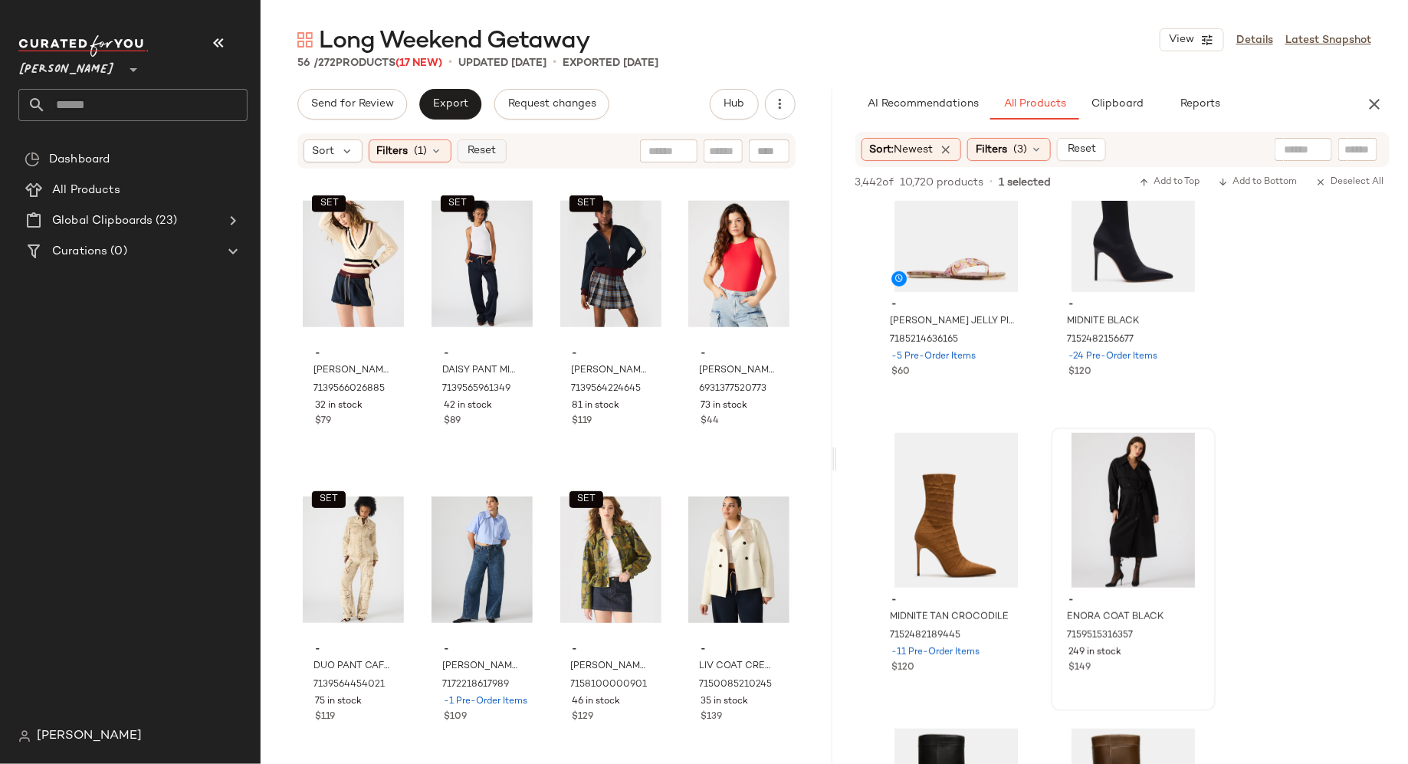
click at [477, 155] on span "Reset" at bounding box center [481, 151] width 29 height 12
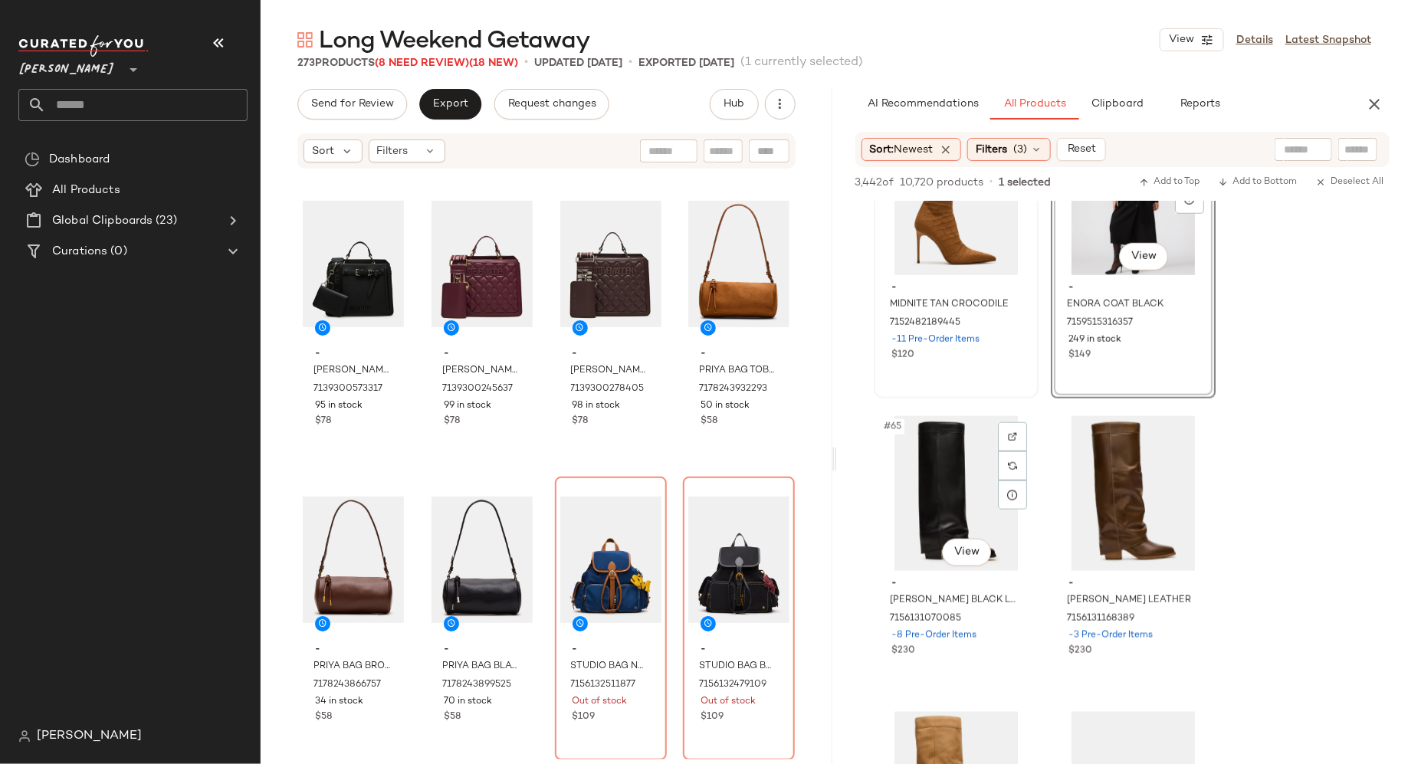
scroll to position [9259, 0]
click at [724, 146] on input "text" at bounding box center [723, 151] width 27 height 16
type input "****"
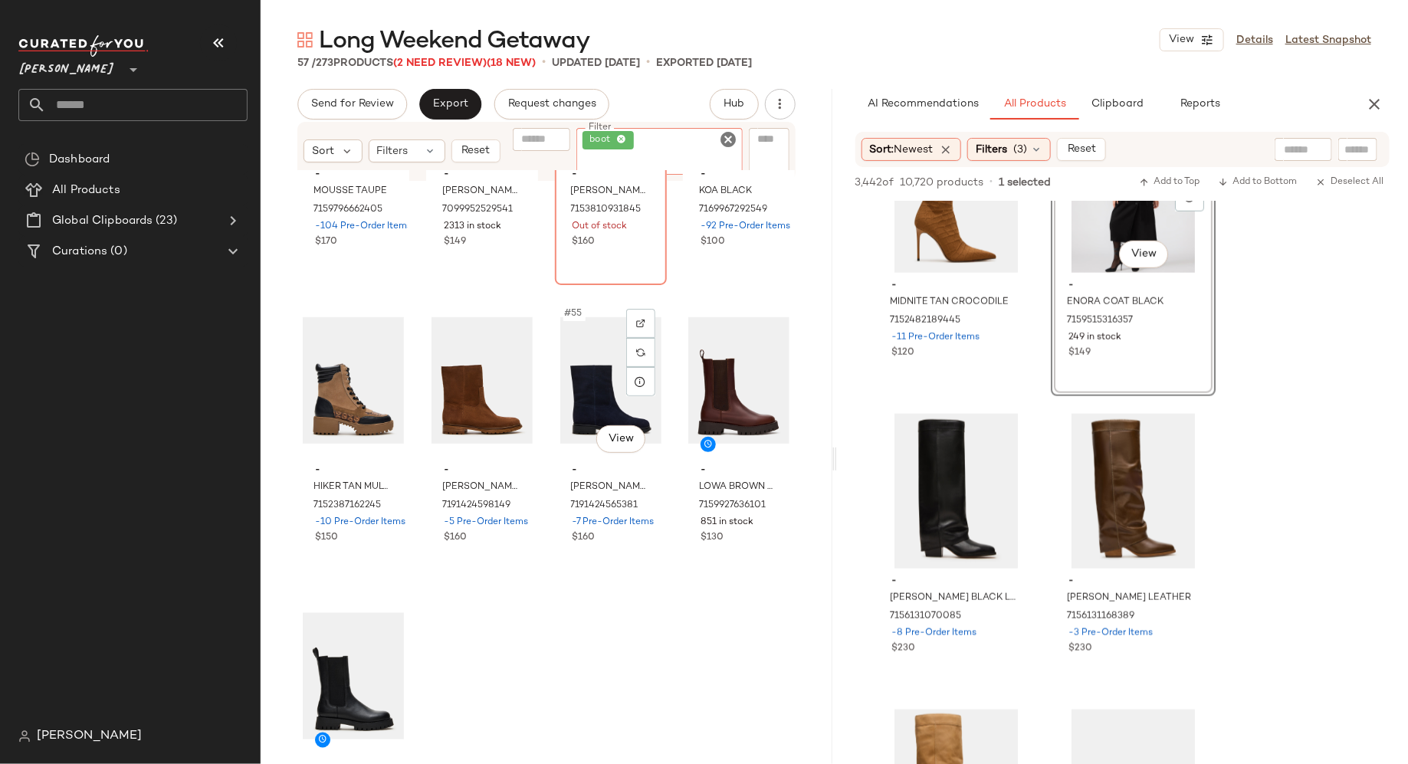
scroll to position [3850, 0]
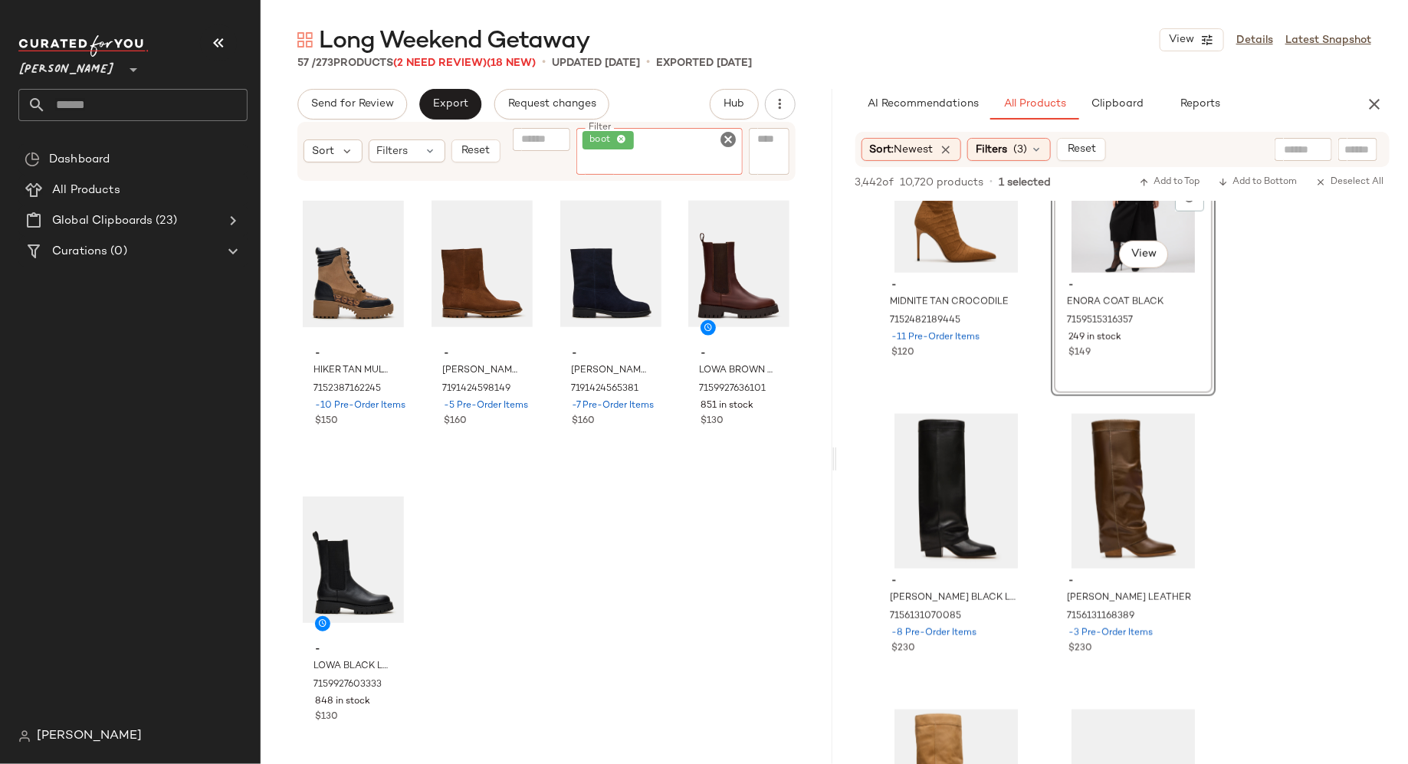
click at [727, 144] on icon "Clear Filter" at bounding box center [729, 139] width 18 height 18
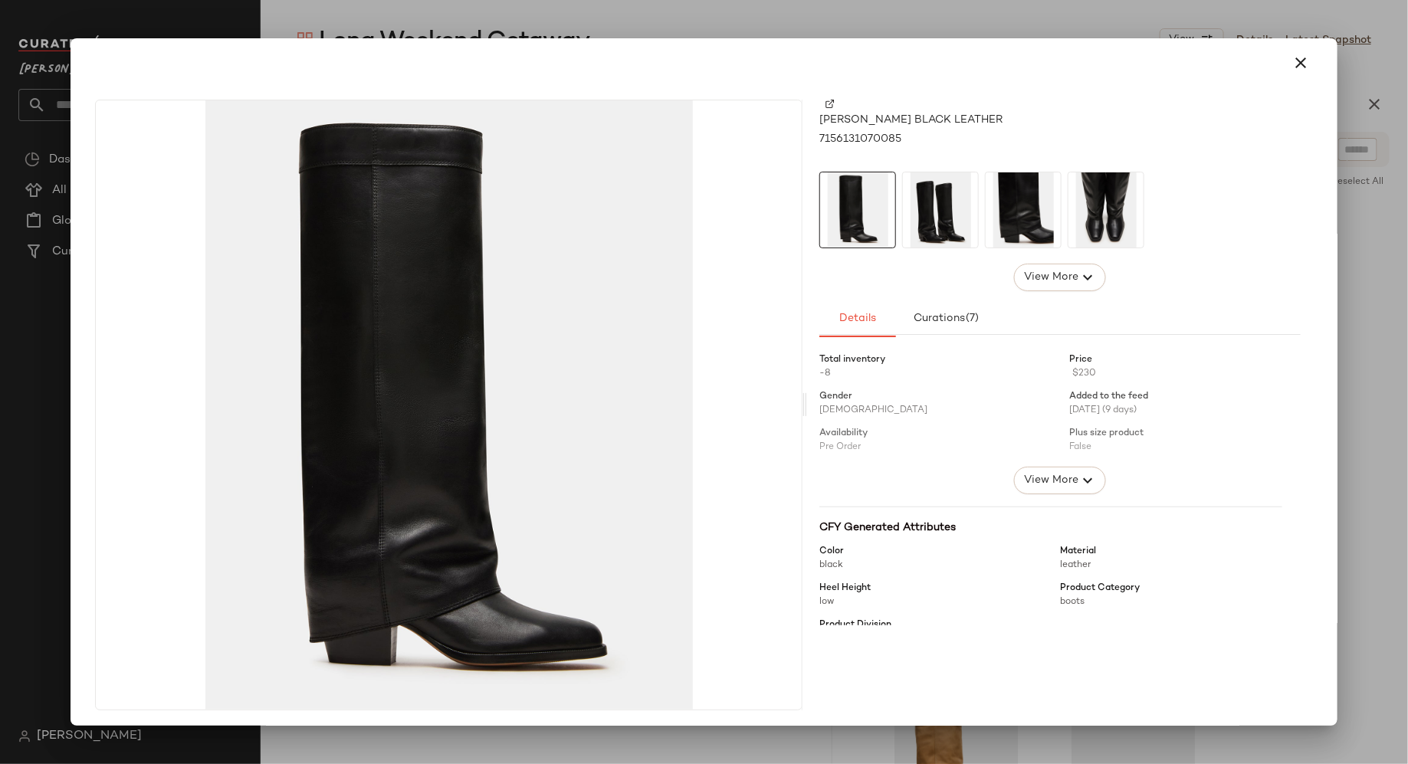
click at [925, 218] on img at bounding box center [940, 209] width 75 height 75
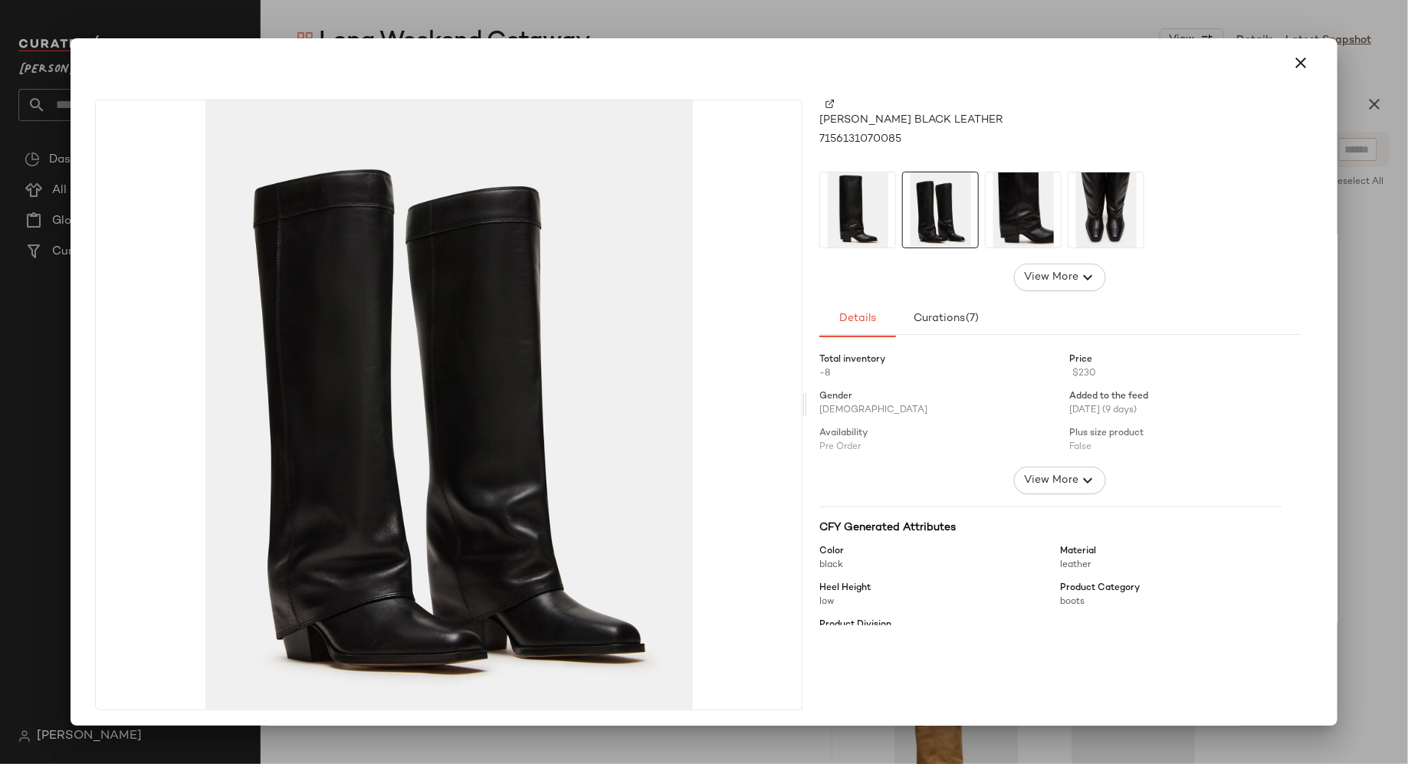
click at [1023, 208] on img at bounding box center [1023, 209] width 75 height 75
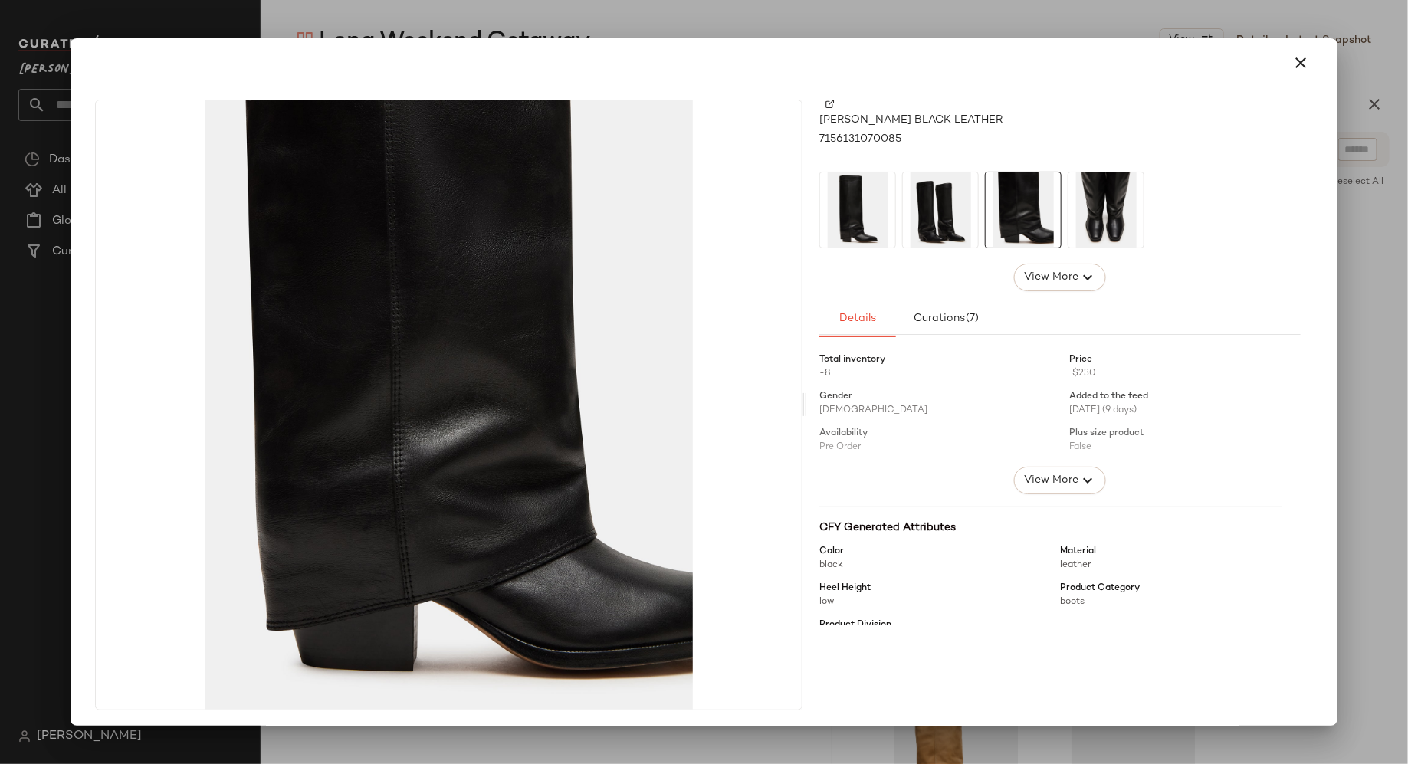
click at [1113, 206] on img at bounding box center [1105, 209] width 75 height 75
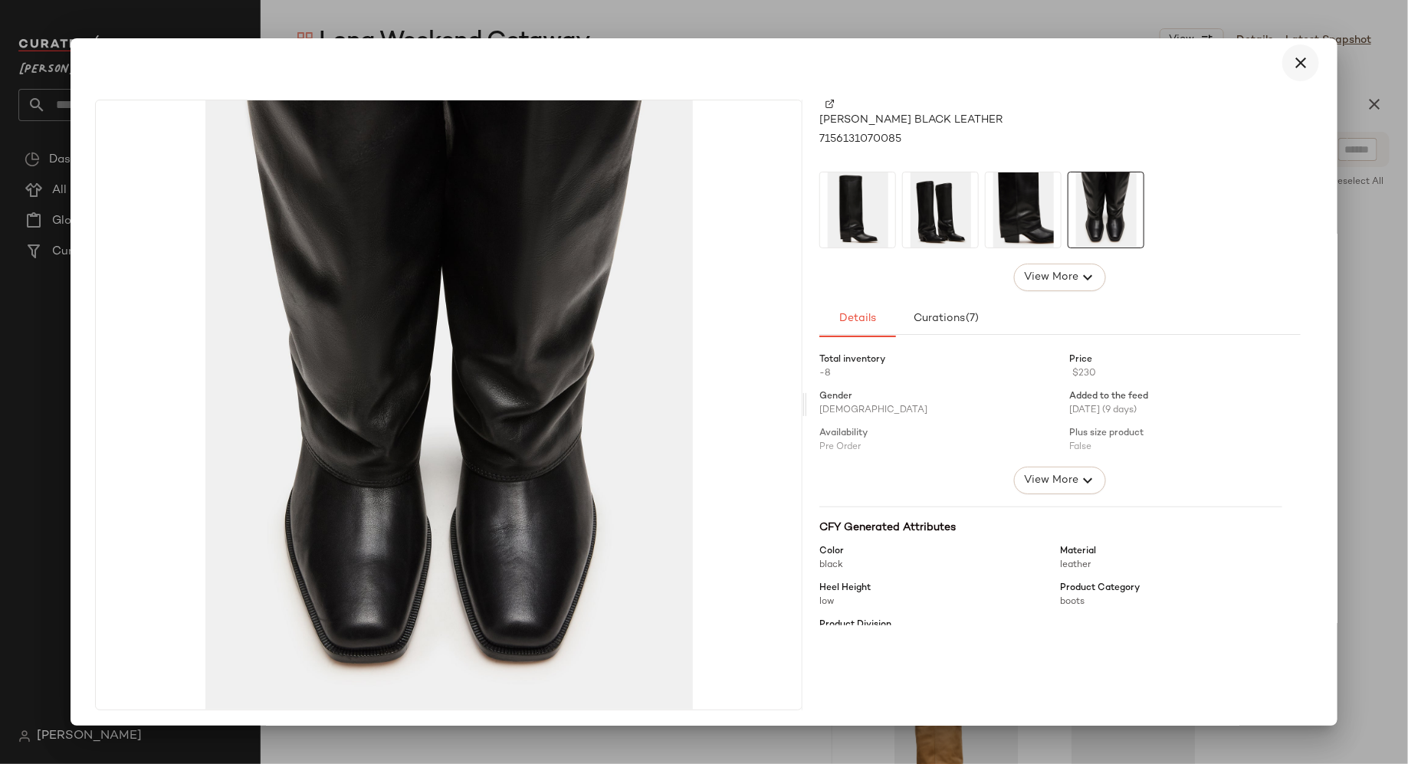
click at [1294, 64] on icon "button" at bounding box center [1300, 63] width 18 height 18
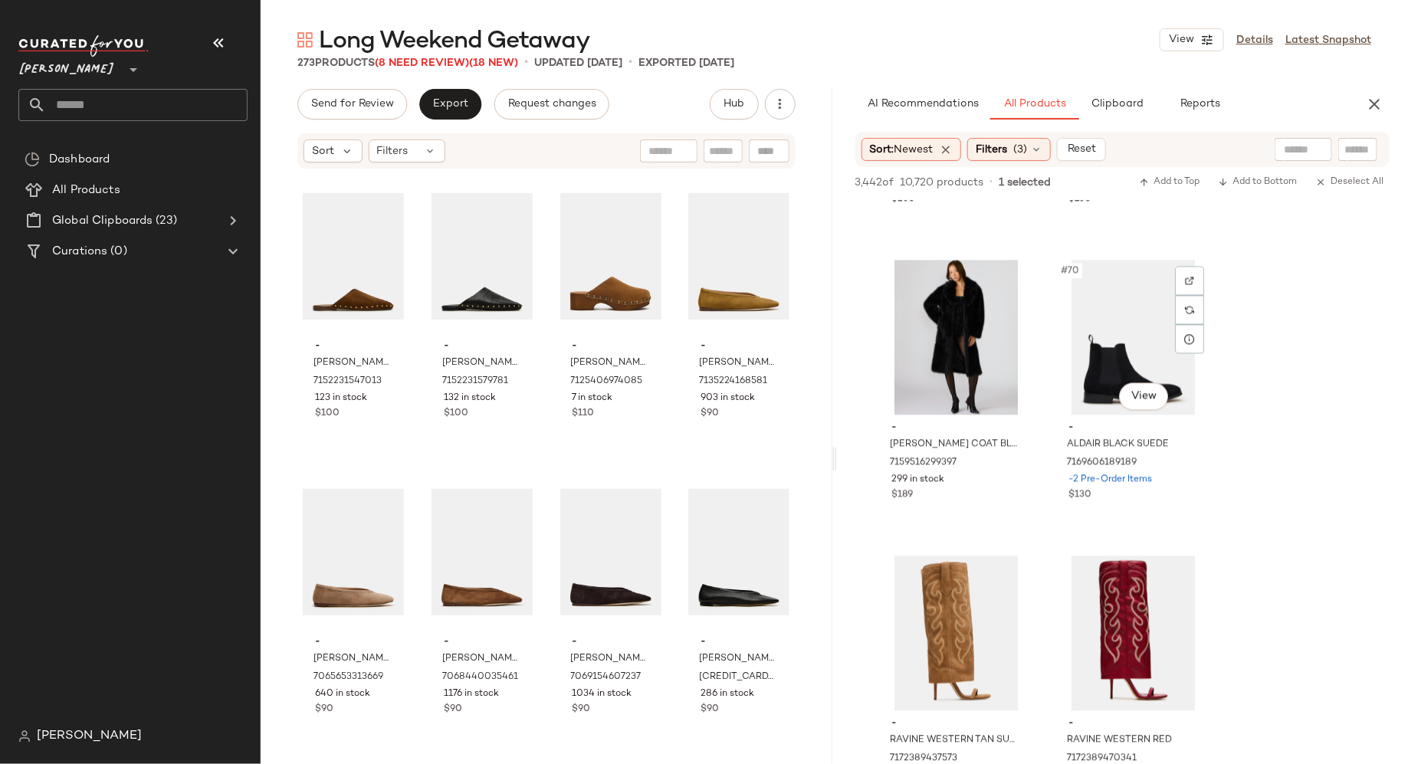
scroll to position [10004, 0]
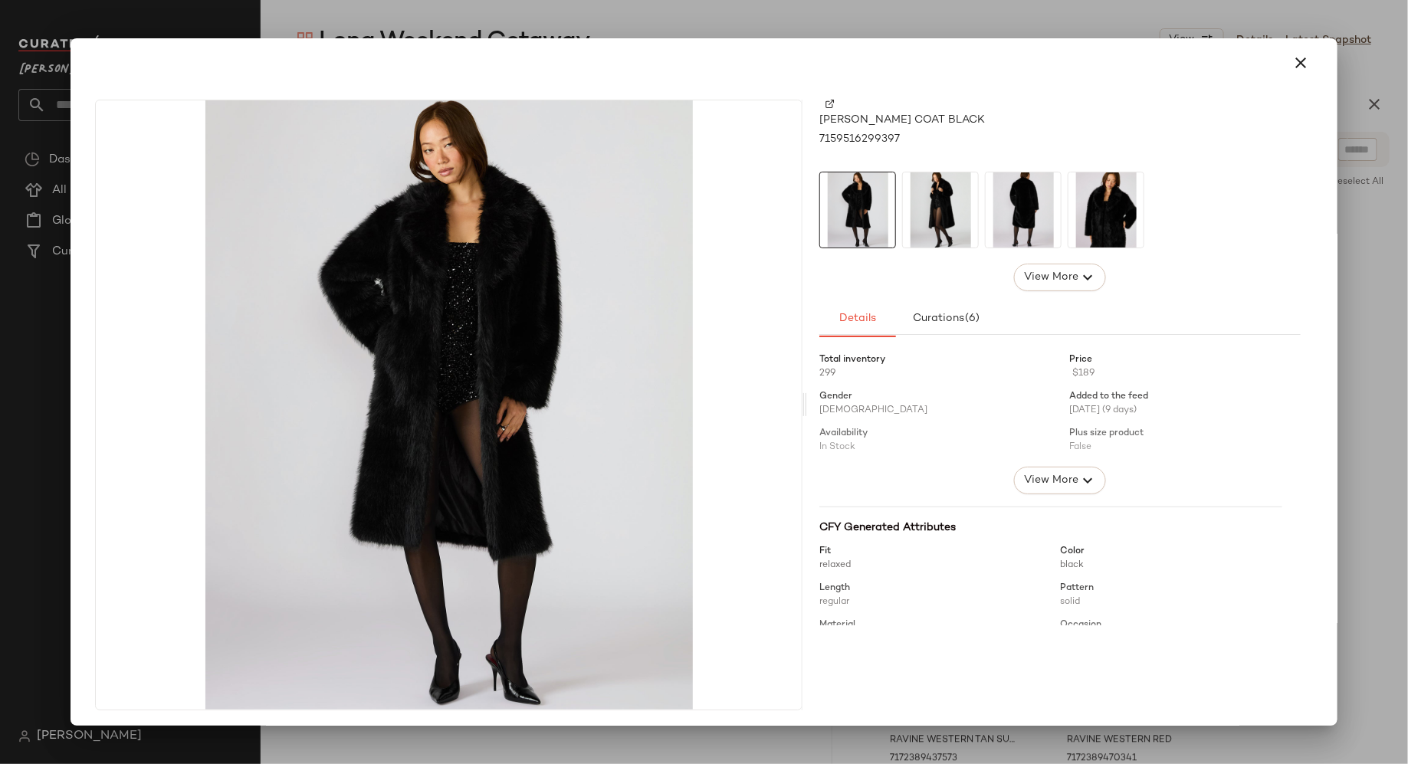
click at [950, 215] on img at bounding box center [940, 209] width 75 height 75
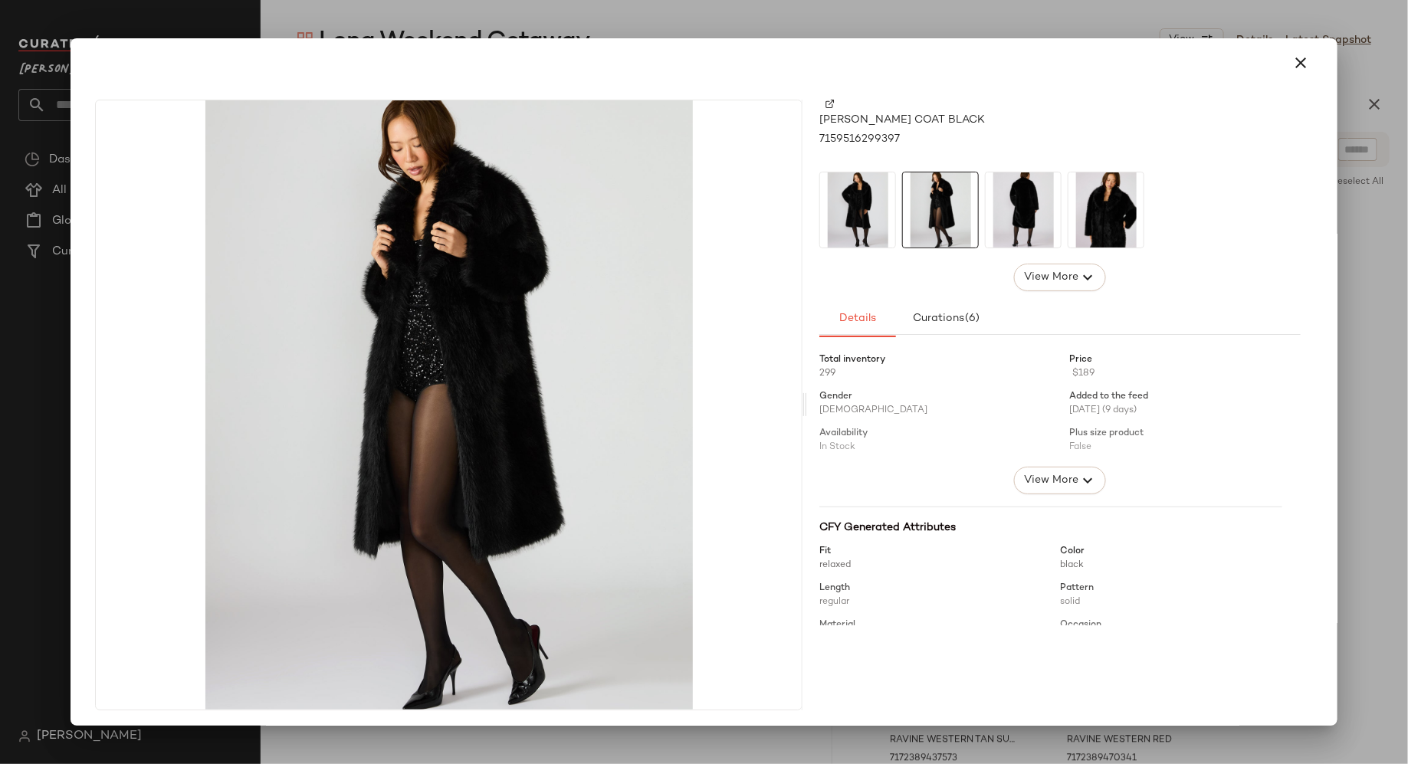
click at [1013, 210] on img at bounding box center [1023, 209] width 75 height 75
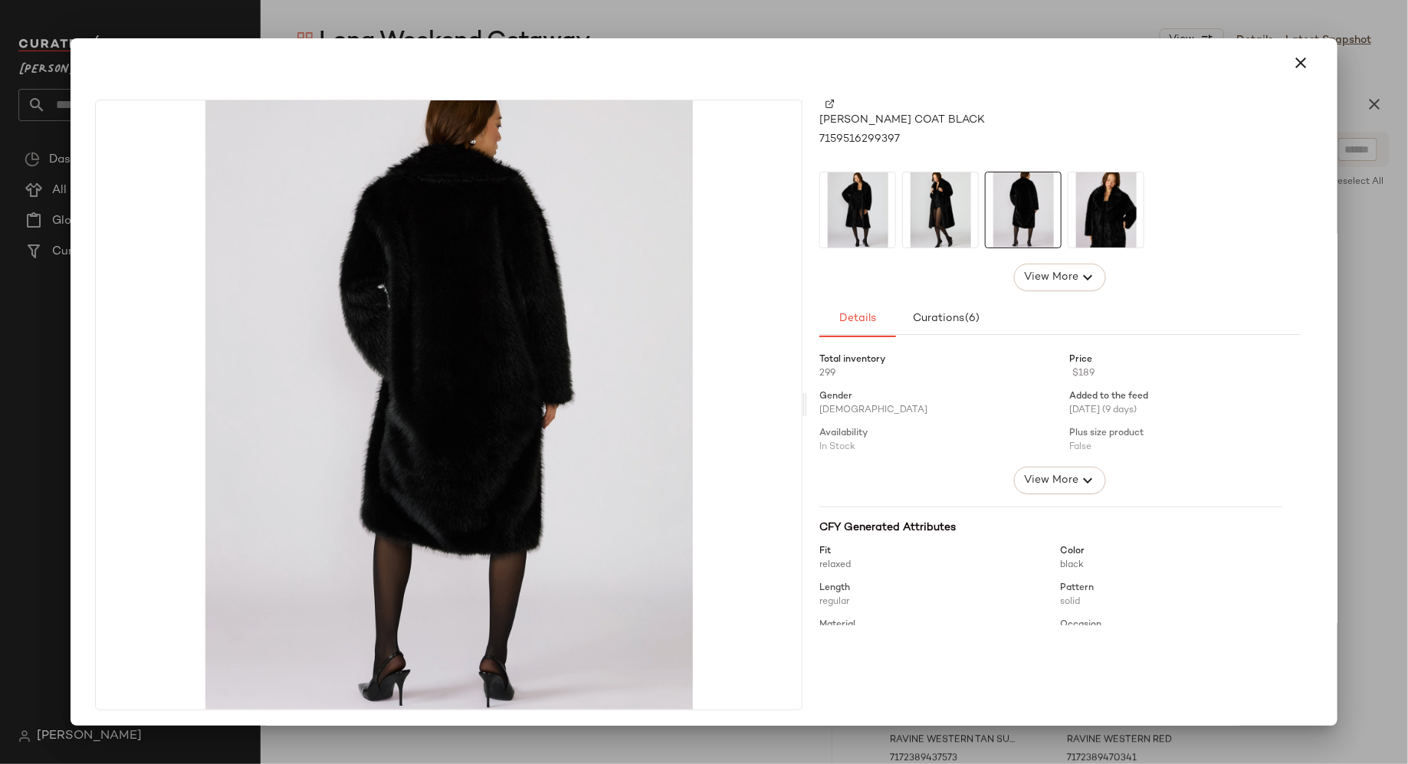
click at [1106, 211] on img at bounding box center [1105, 209] width 75 height 75
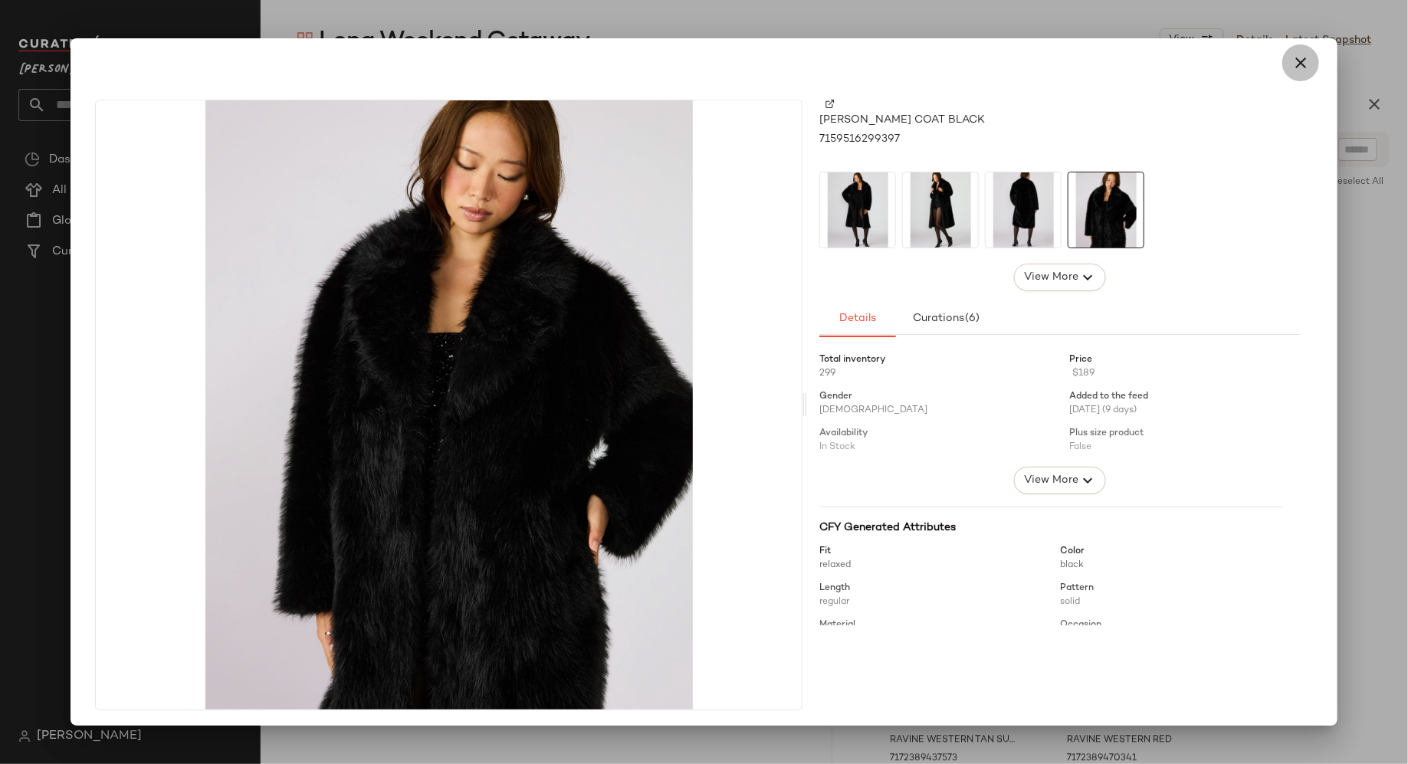
click at [1297, 59] on icon "button" at bounding box center [1300, 63] width 18 height 18
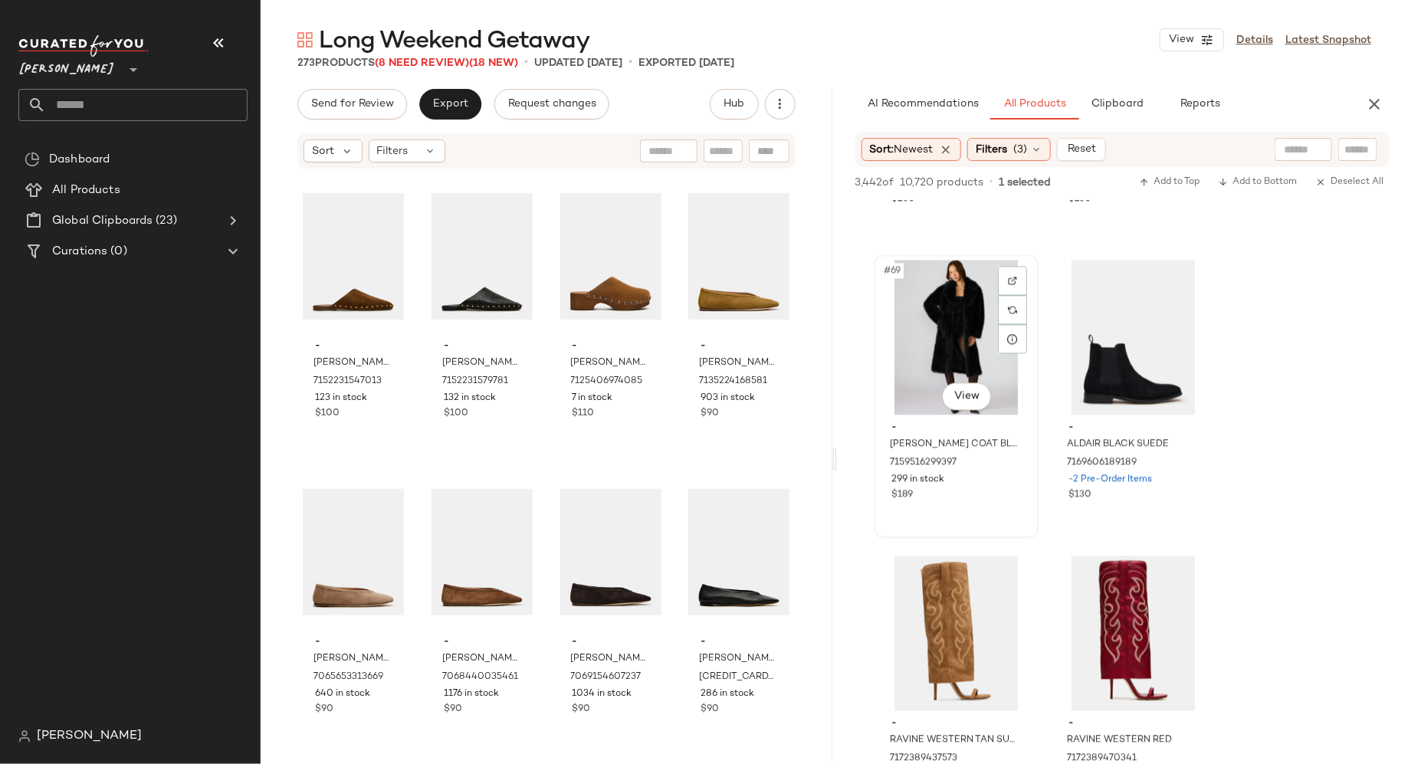
click at [957, 330] on div "#69 View" at bounding box center [956, 338] width 154 height 155
click at [1256, 189] on button "Add to Bottom" at bounding box center [1257, 182] width 91 height 18
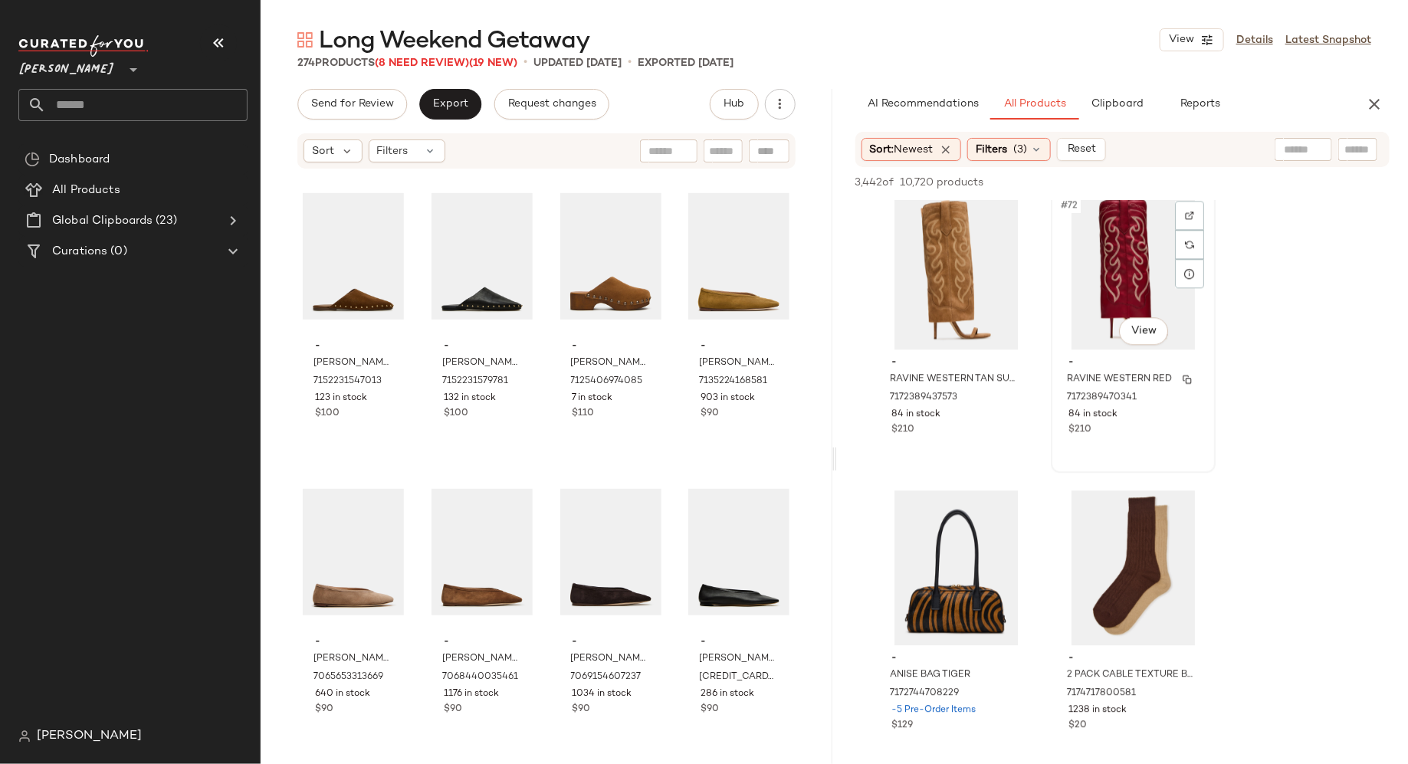
scroll to position [10367, 0]
click at [717, 156] on input "text" at bounding box center [723, 151] width 27 height 16
type input "*****"
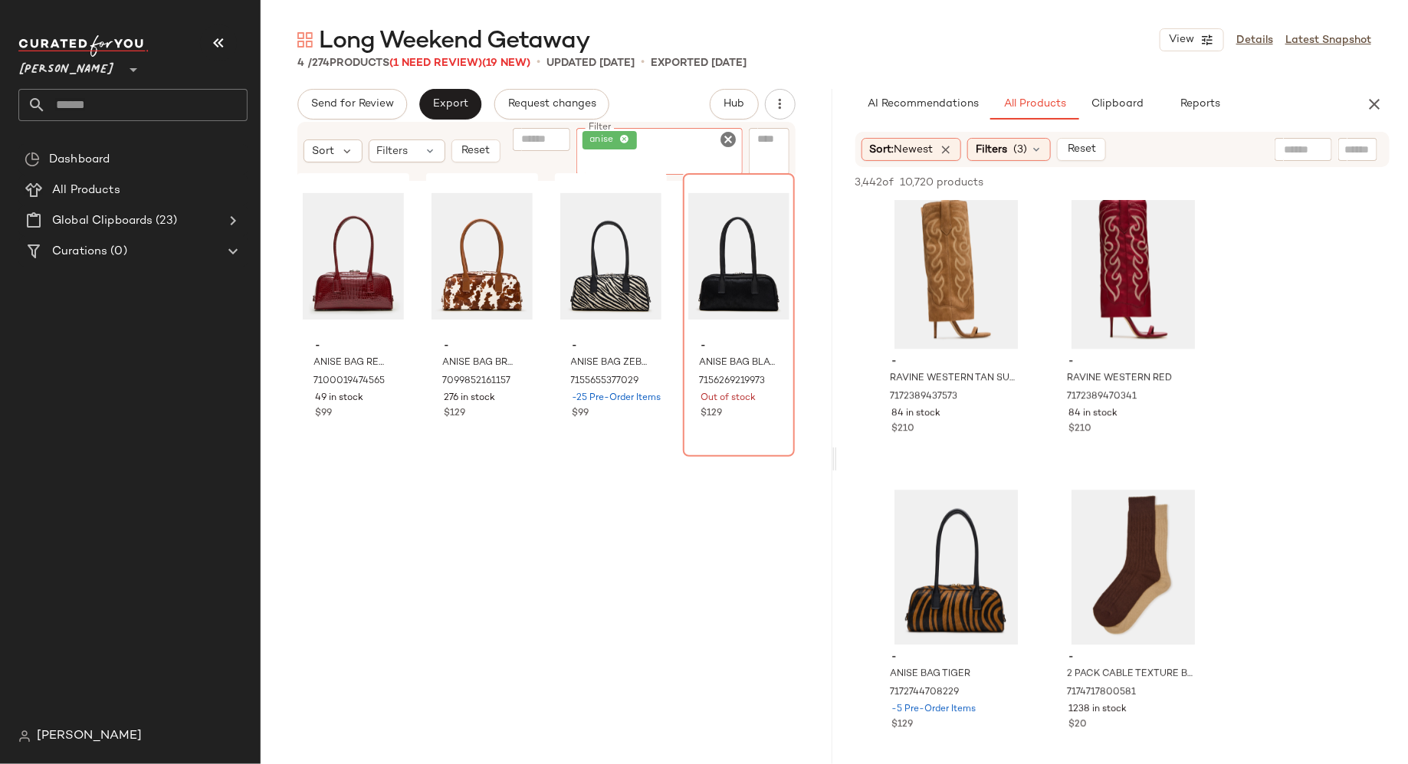
click at [730, 138] on icon "Clear Filter" at bounding box center [729, 139] width 18 height 18
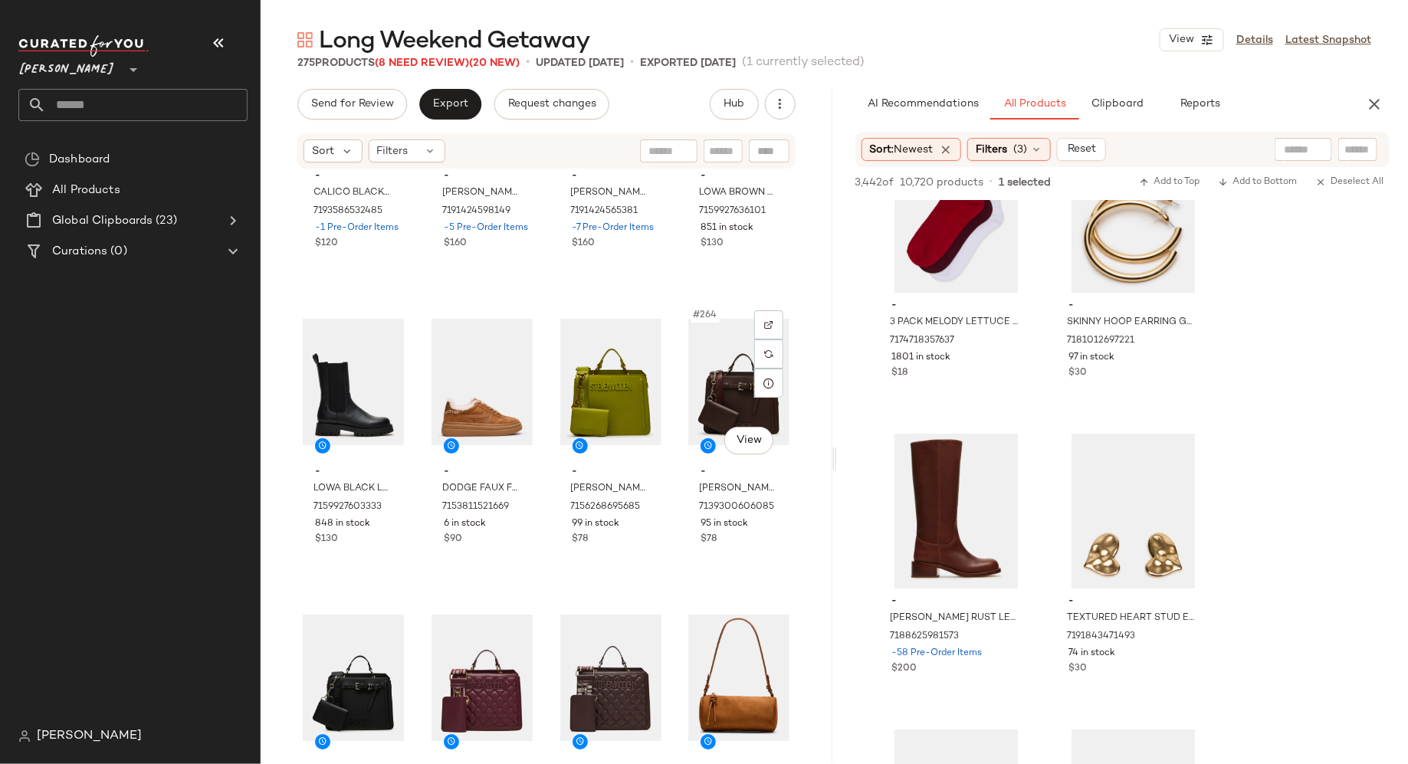
scroll to position [19114, 0]
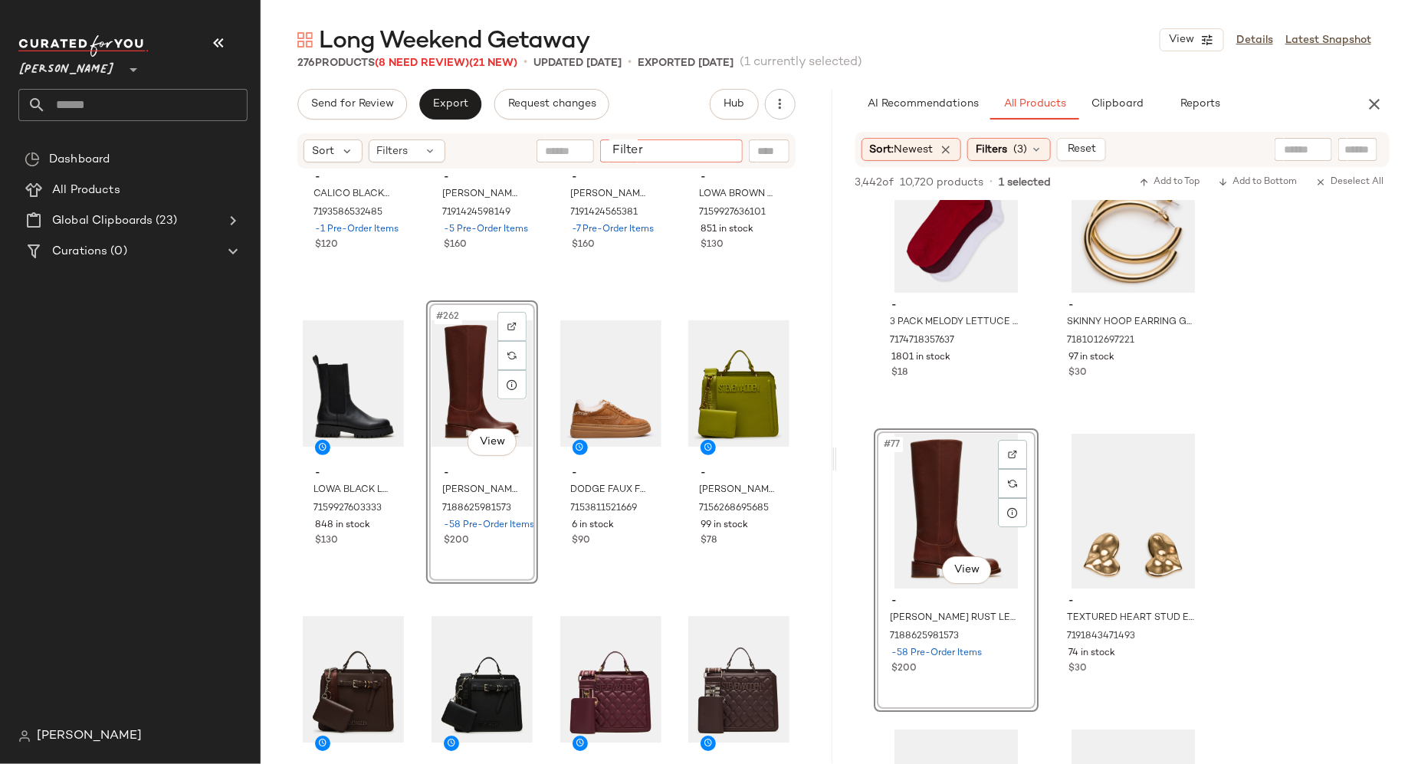
click at [735, 144] on input "Filter" at bounding box center [671, 151] width 130 height 16
type input "*****"
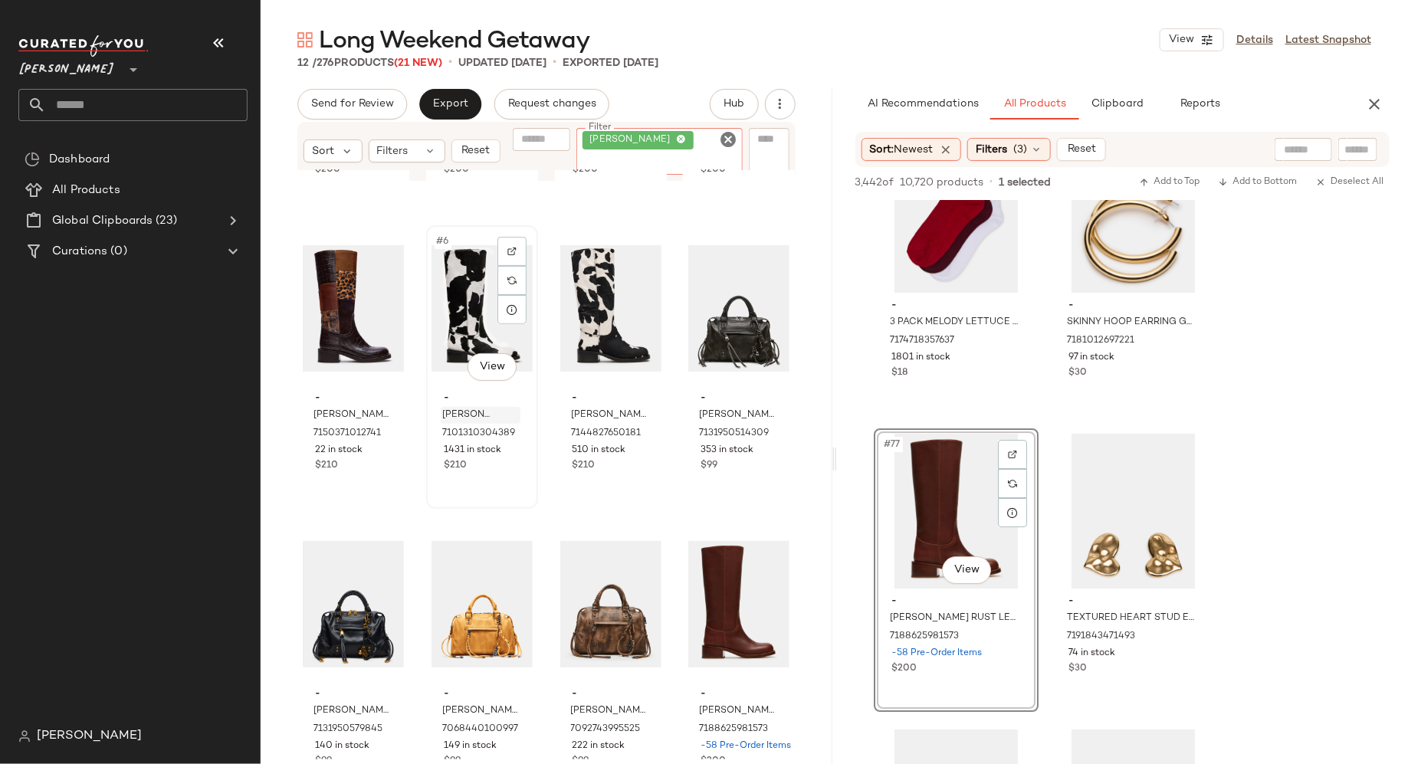
scroll to position [288, 0]
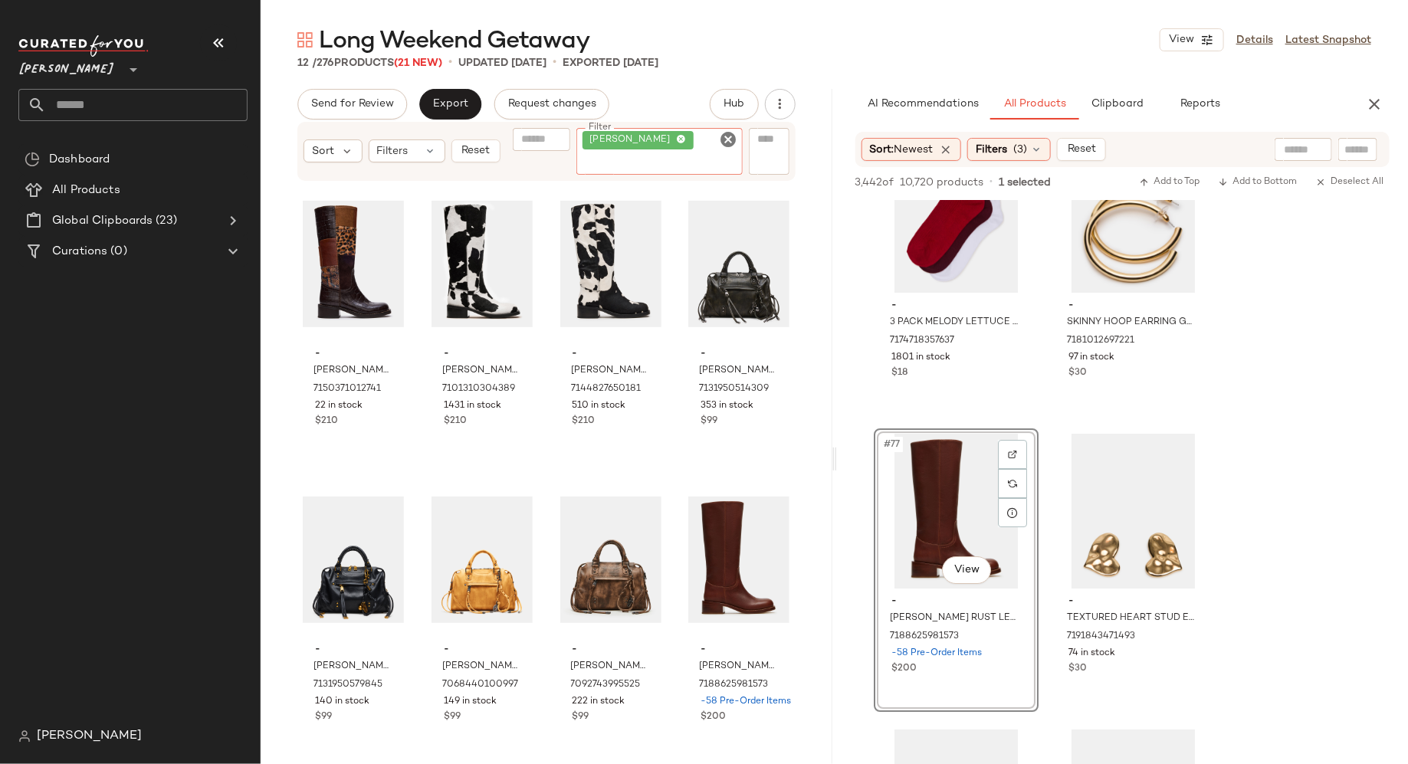
click at [733, 135] on icon "Clear Filter" at bounding box center [729, 139] width 18 height 18
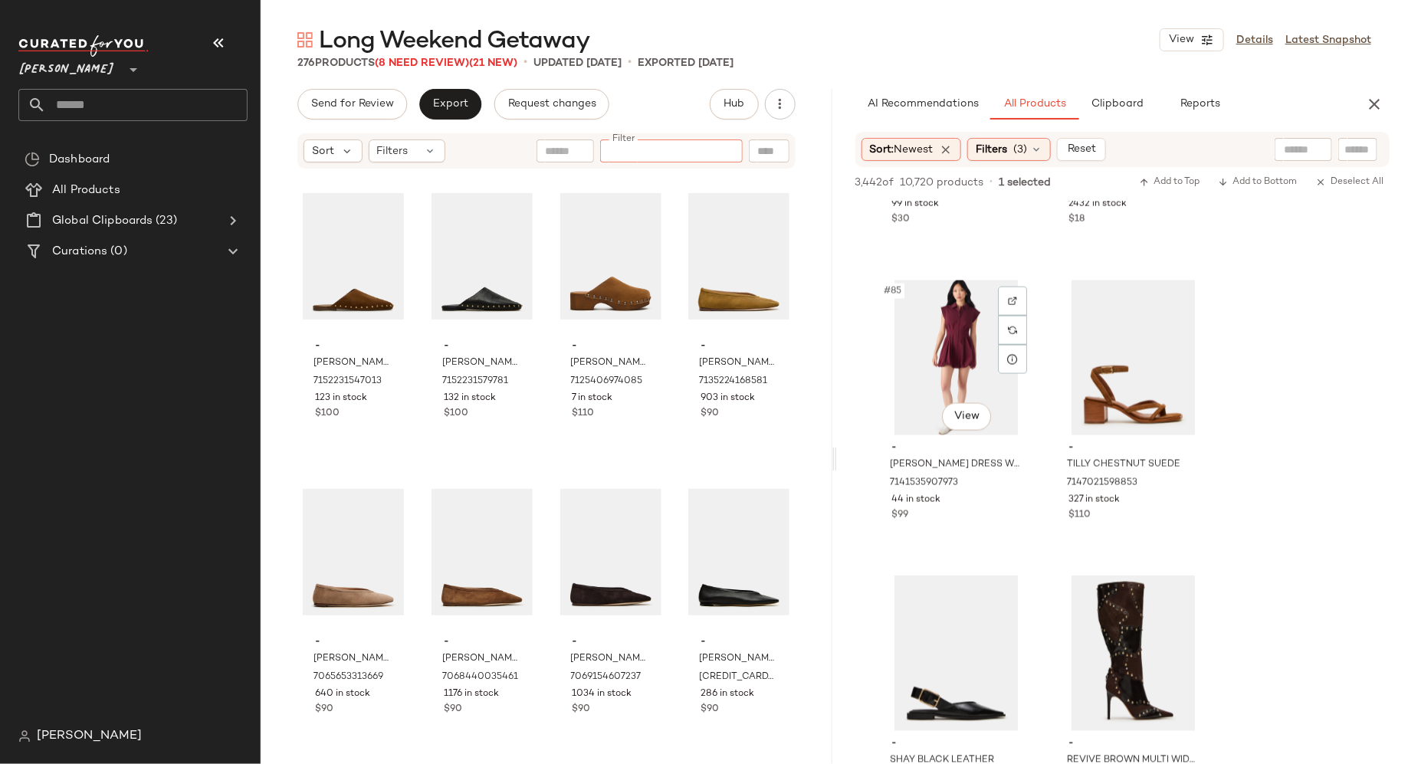
scroll to position [12352, 0]
type input "*****"
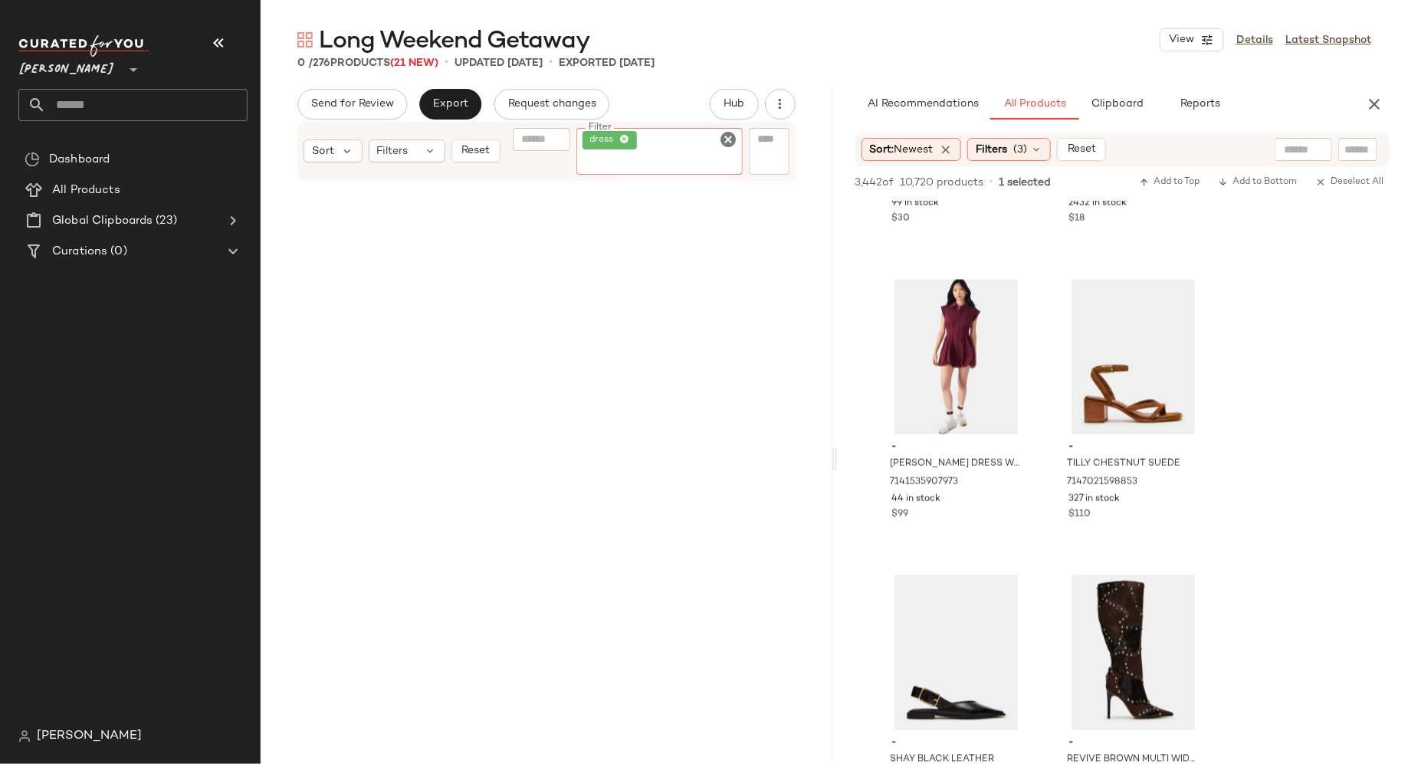
click at [727, 139] on icon "Clear Filter" at bounding box center [729, 139] width 18 height 18
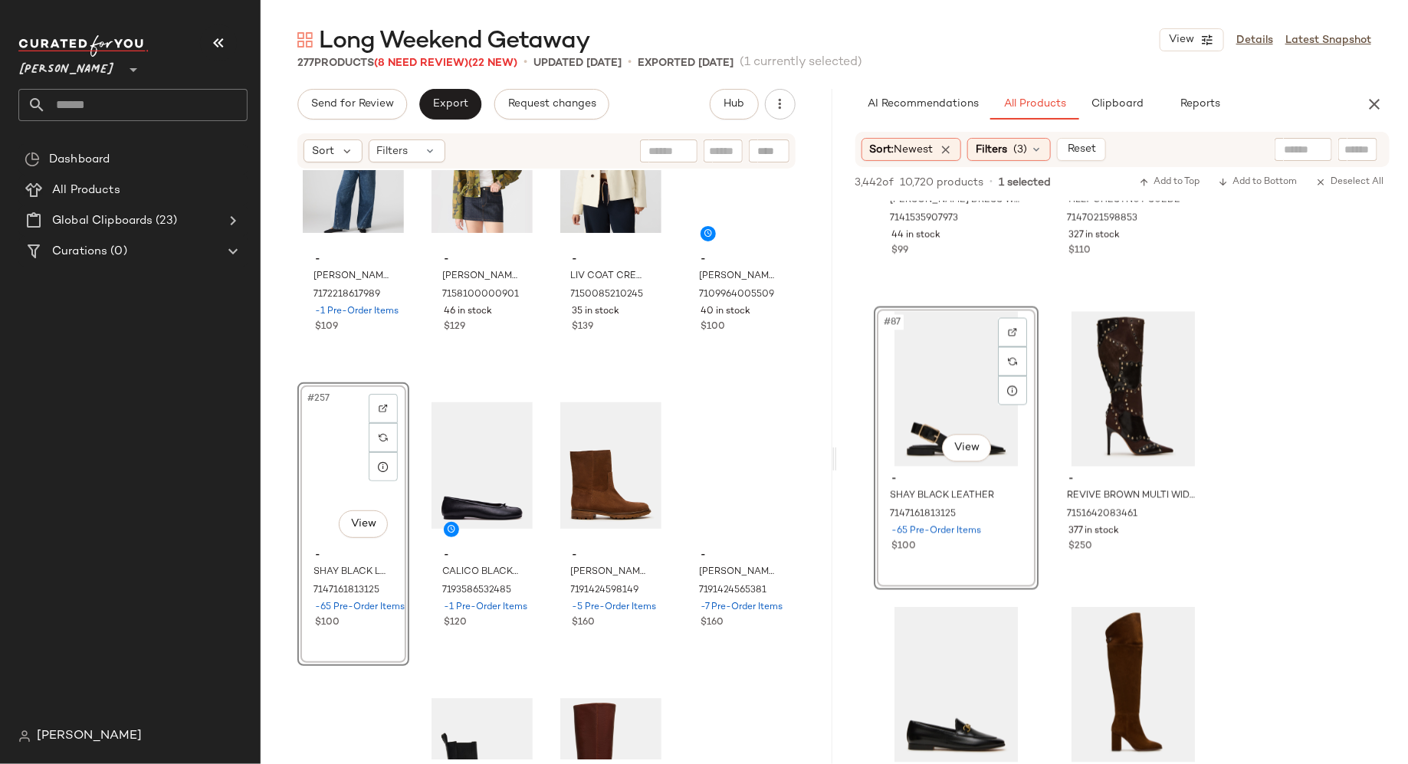
scroll to position [18748, 0]
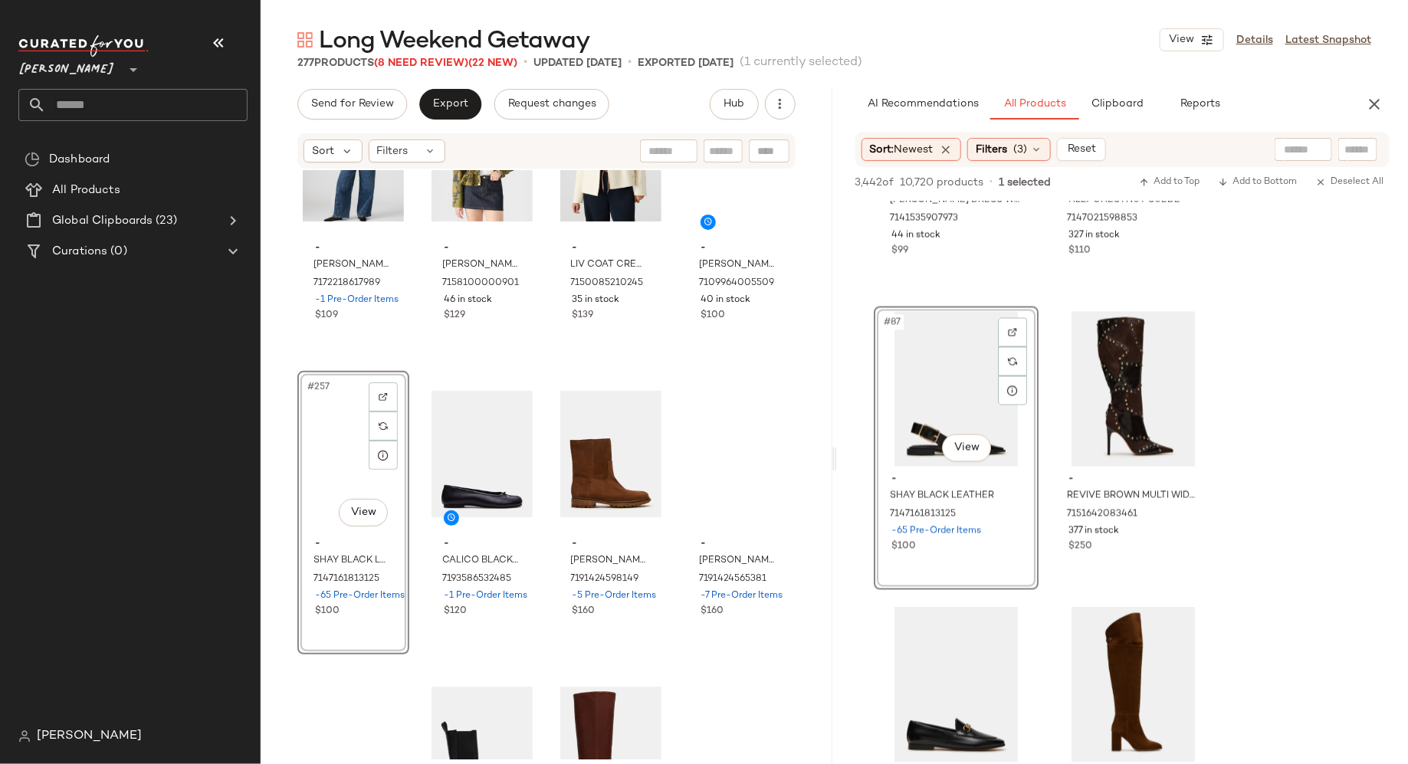
click at [727, 149] on input "text" at bounding box center [723, 151] width 27 height 16
type input "******"
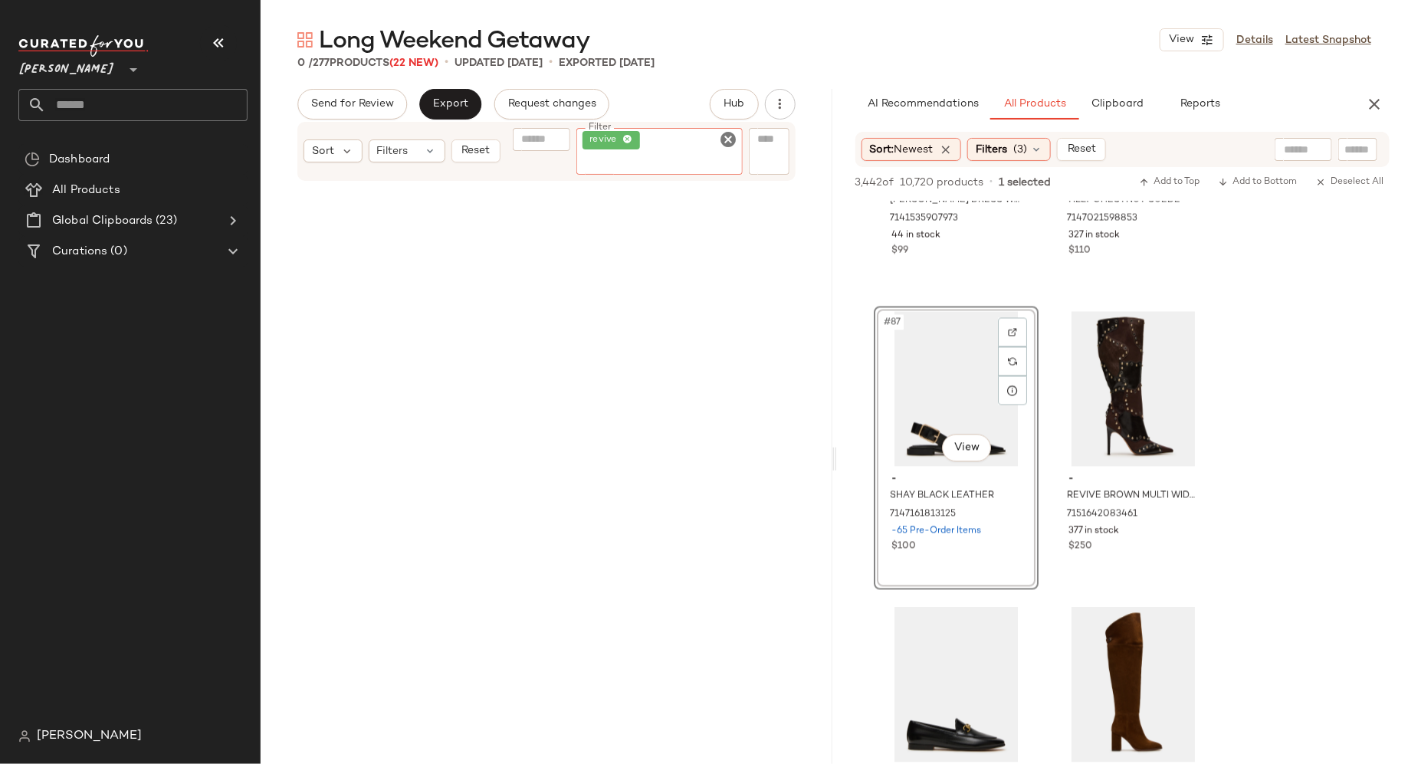
click at [732, 142] on icon "Clear Filter" at bounding box center [729, 139] width 18 height 18
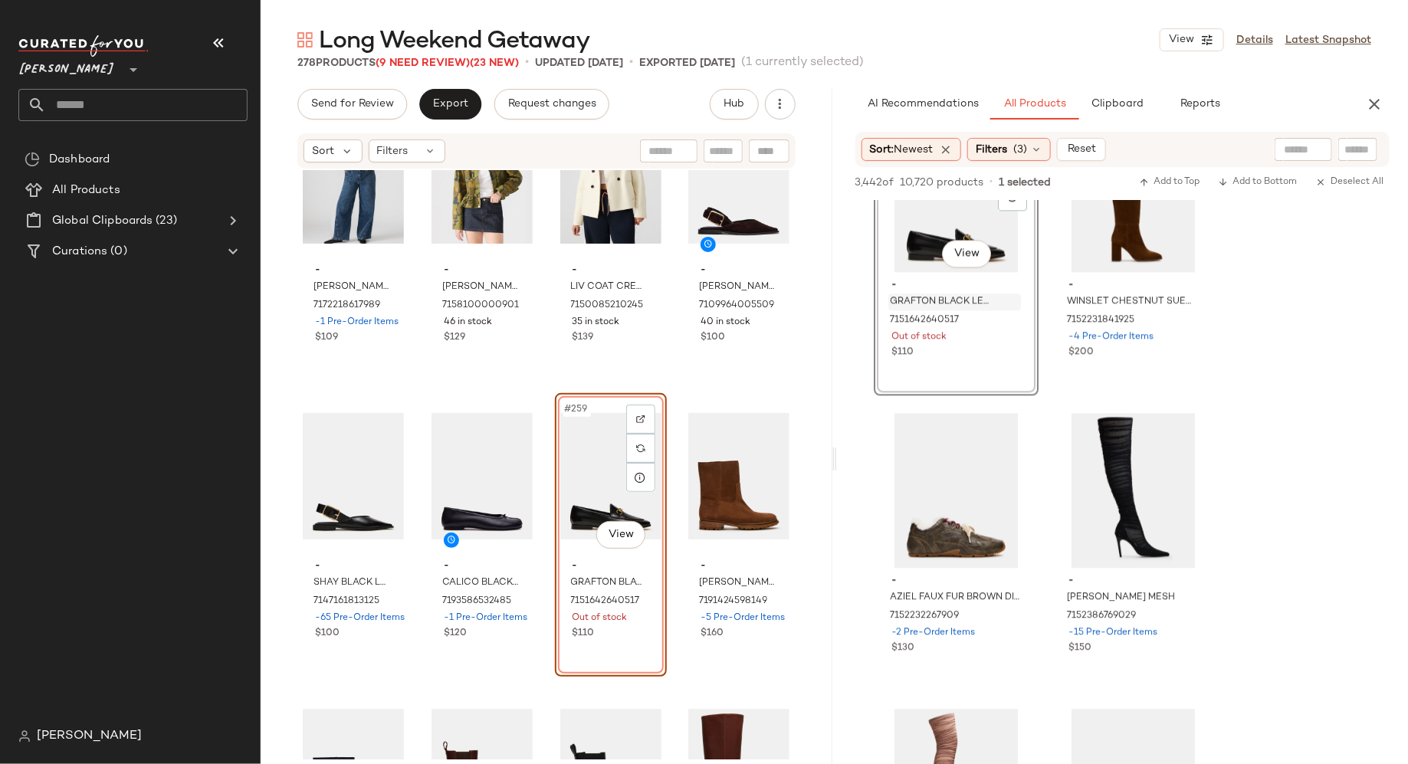
scroll to position [13125, 0]
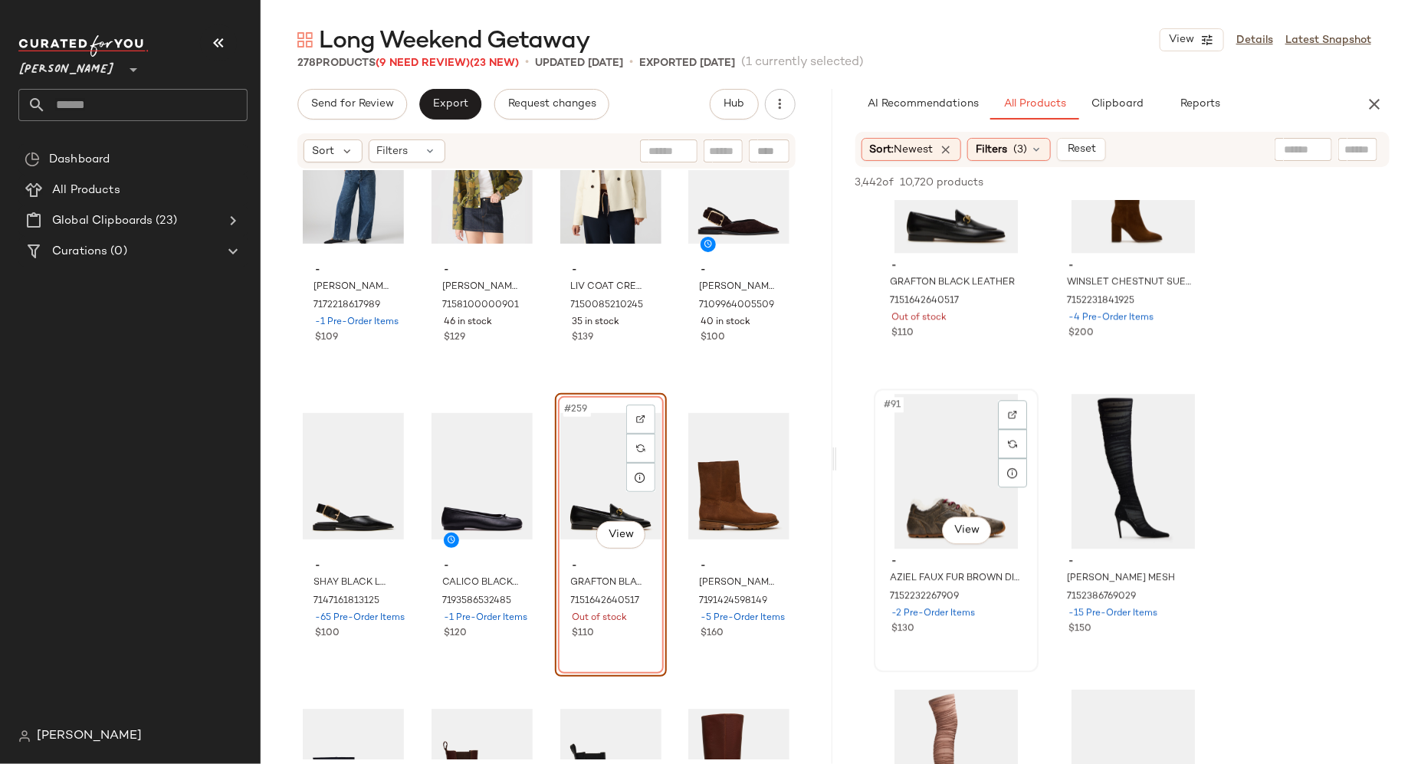
click at [982, 640] on div "#91 View - AZIEL FAUX FUR BROWN DISTRESSED 7152232267909 -2 Pre-Order Items $130" at bounding box center [956, 530] width 162 height 281
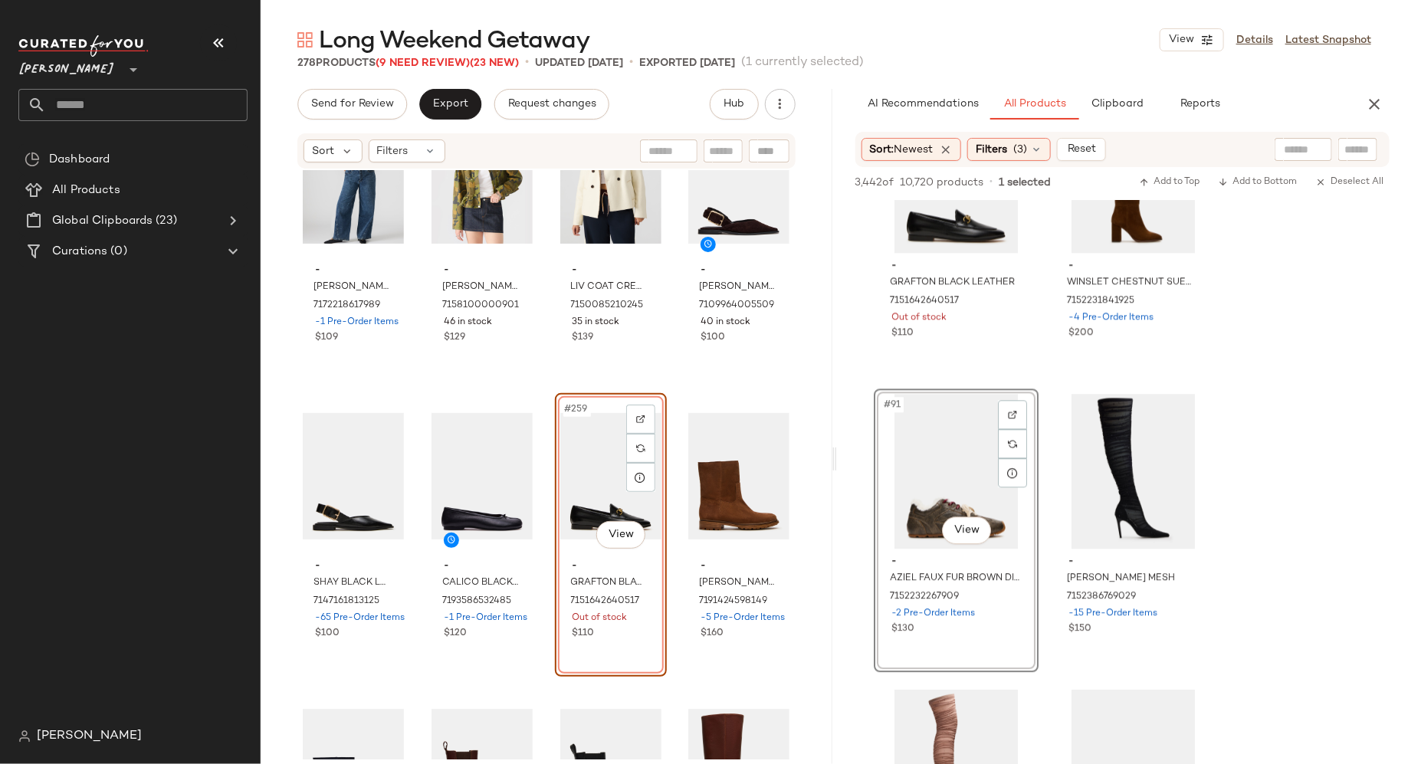
click at [719, 157] on input "text" at bounding box center [723, 151] width 27 height 16
type input "*****"
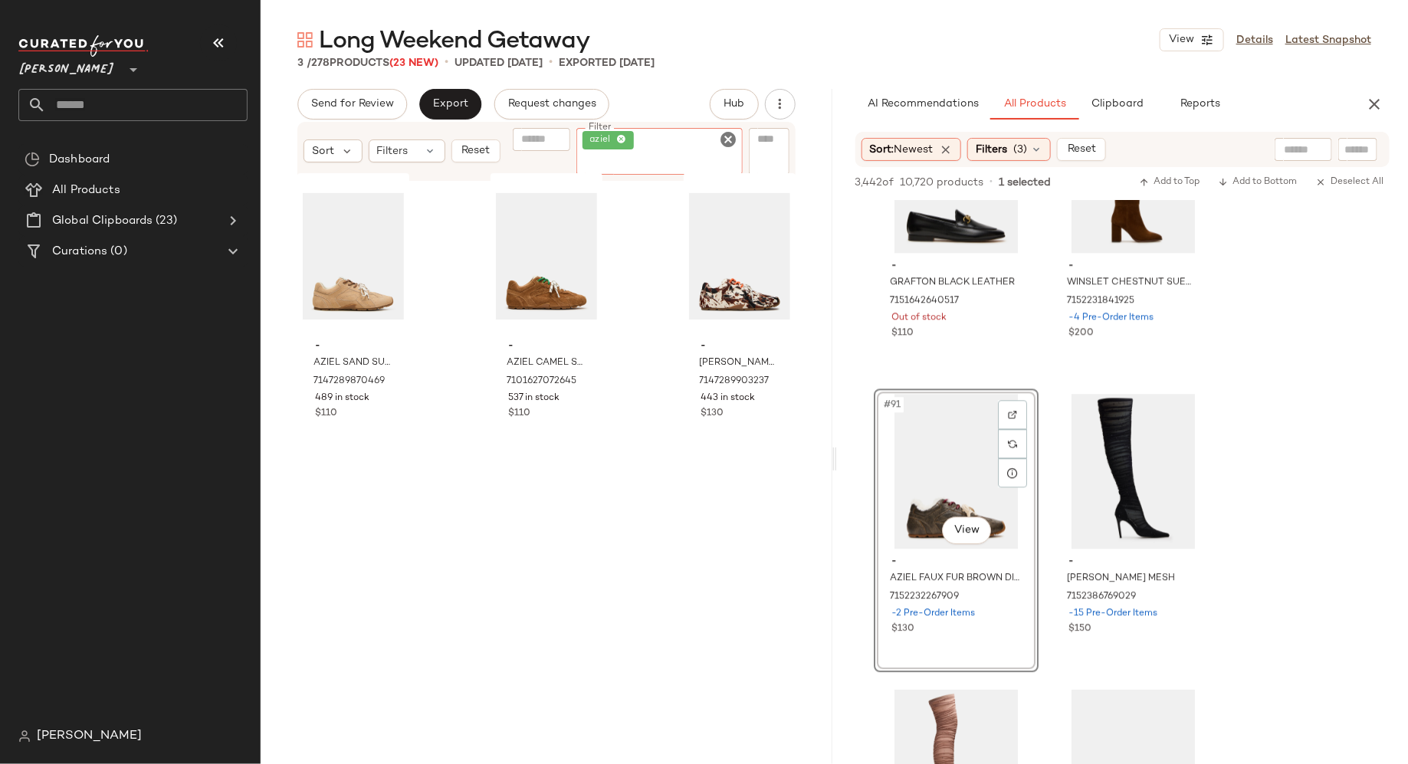
click at [728, 136] on icon "Clear Filter" at bounding box center [729, 139] width 18 height 18
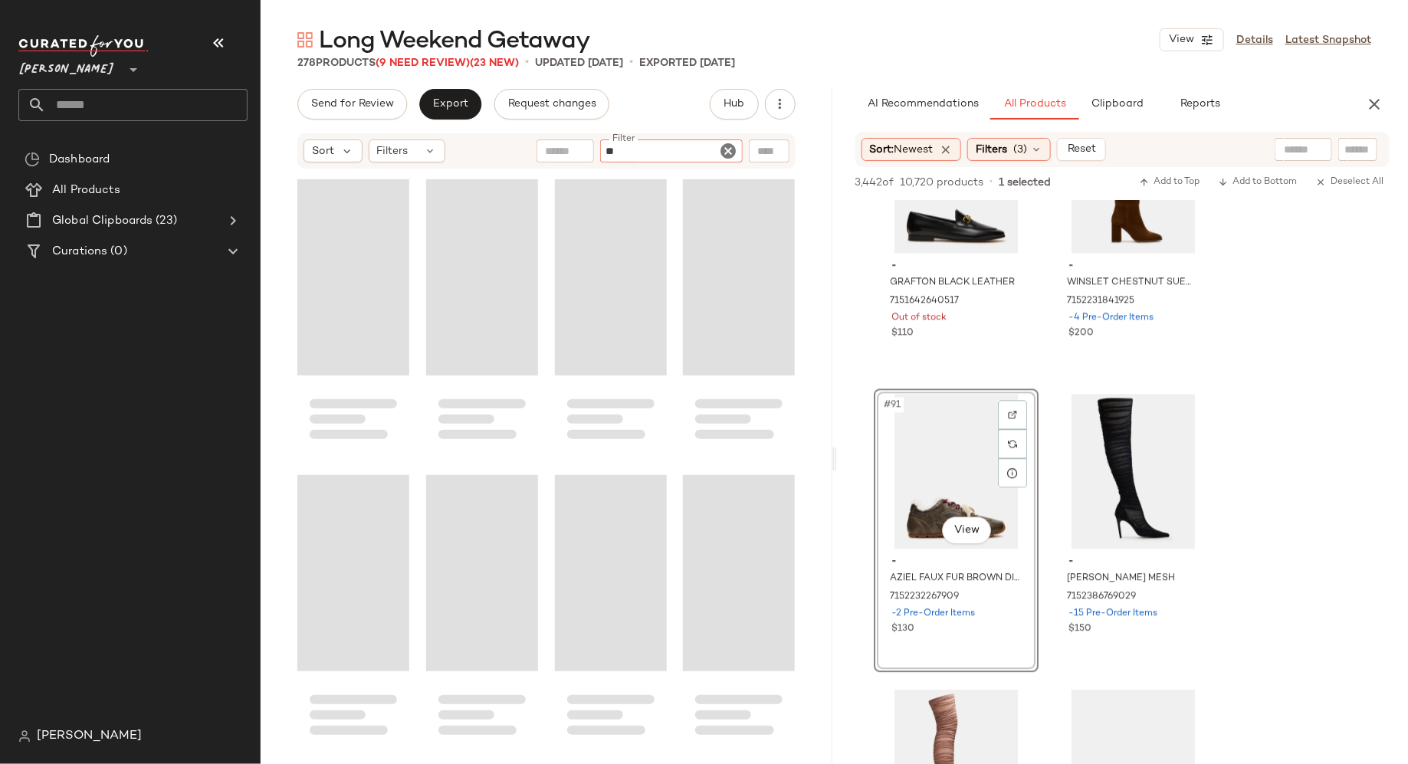
type input "***"
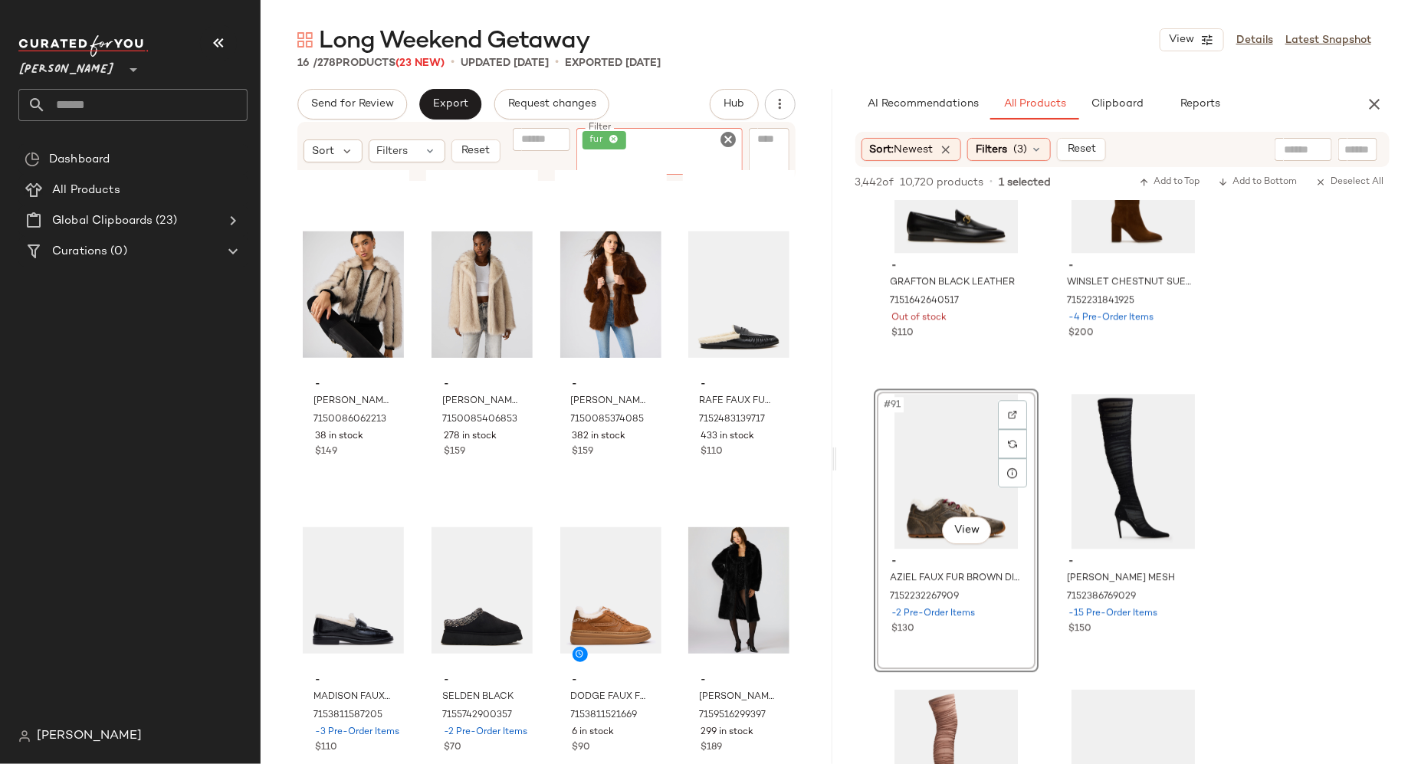
scroll to position [596, 0]
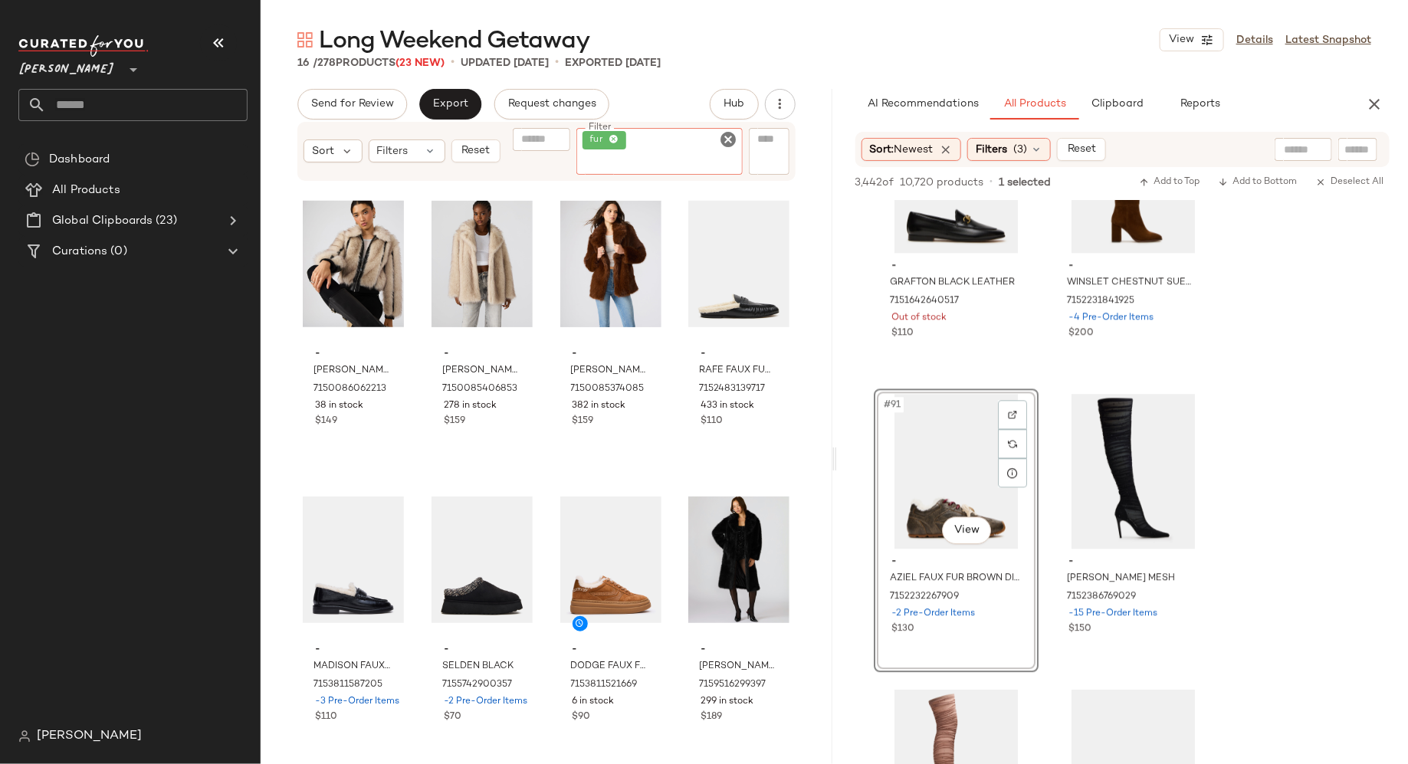
click at [732, 141] on icon "Clear Filter" at bounding box center [729, 139] width 18 height 18
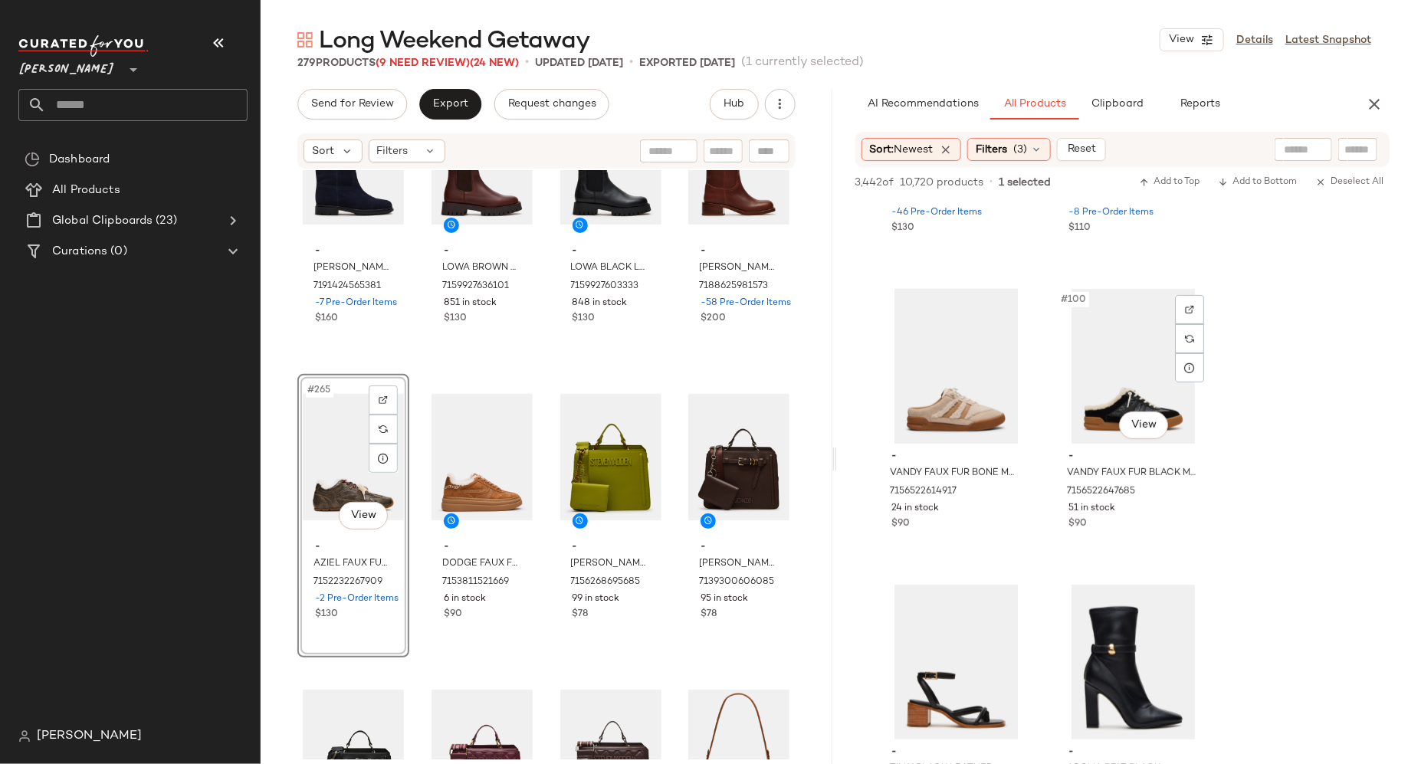
scroll to position [14416, 0]
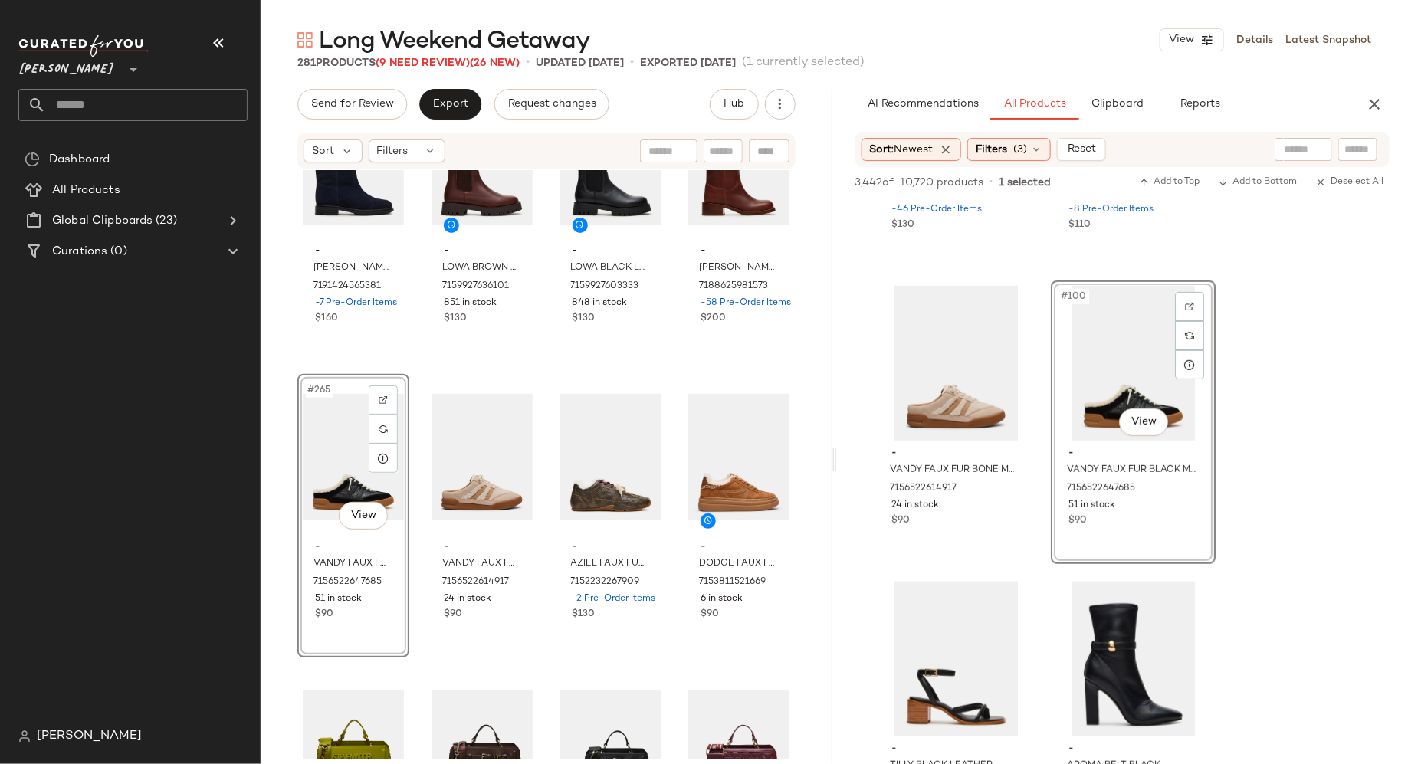
click at [723, 145] on input "text" at bounding box center [723, 151] width 27 height 16
type input "****"
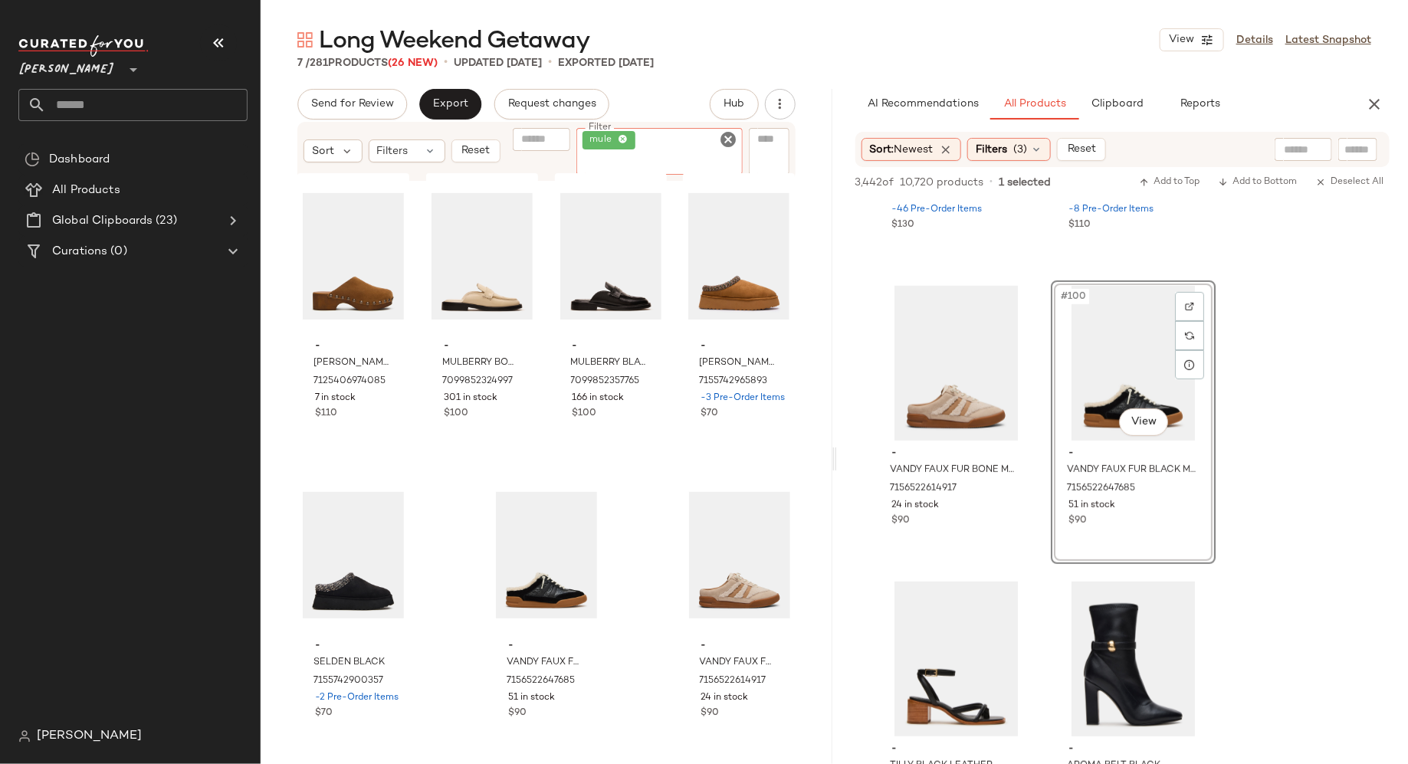
click at [727, 142] on icon "Clear Filter" at bounding box center [729, 139] width 18 height 18
